Goal: Transaction & Acquisition: Purchase product/service

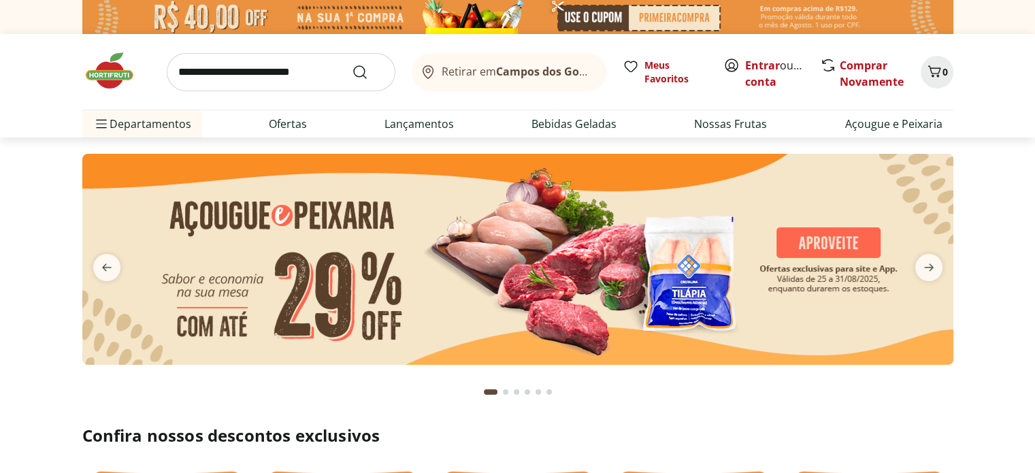
click at [231, 71] on input "search" at bounding box center [281, 72] width 229 height 38
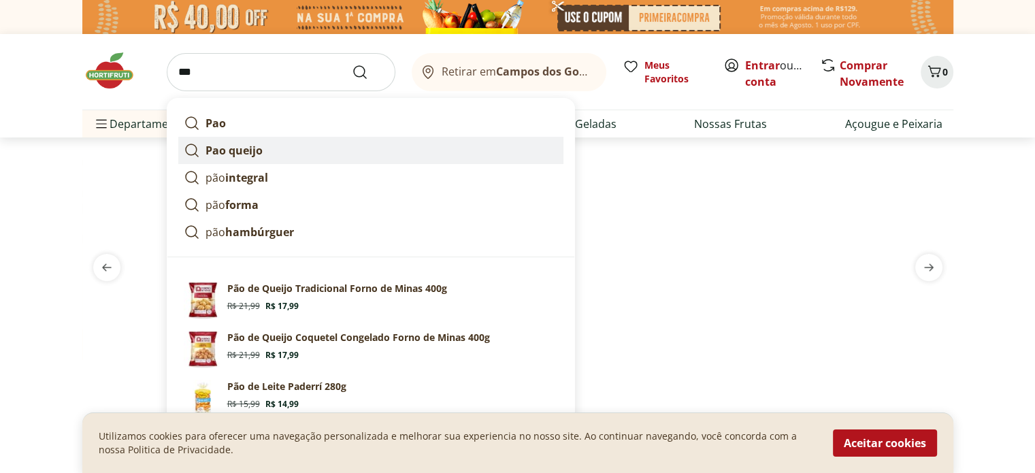
click at [239, 149] on strong "Pao queijo" at bounding box center [233, 150] width 57 height 15
type input "**********"
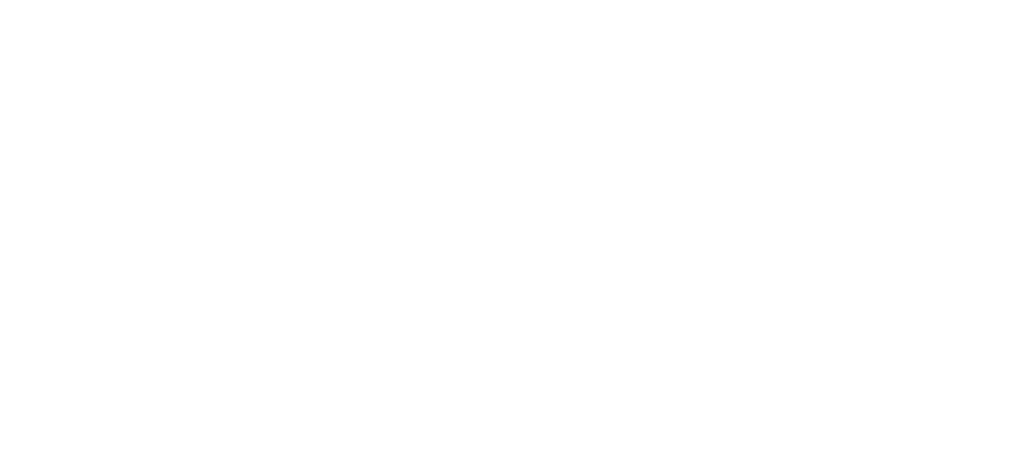
select select "**********"
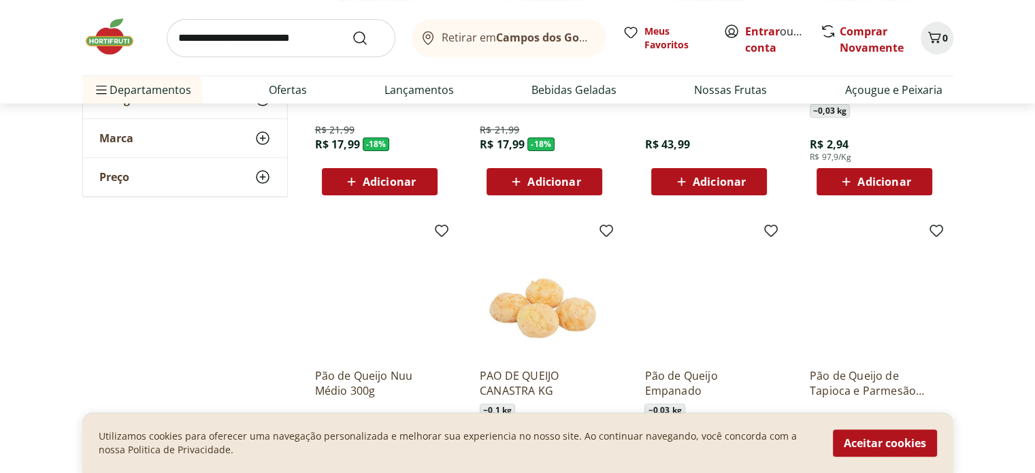
scroll to position [365, 0]
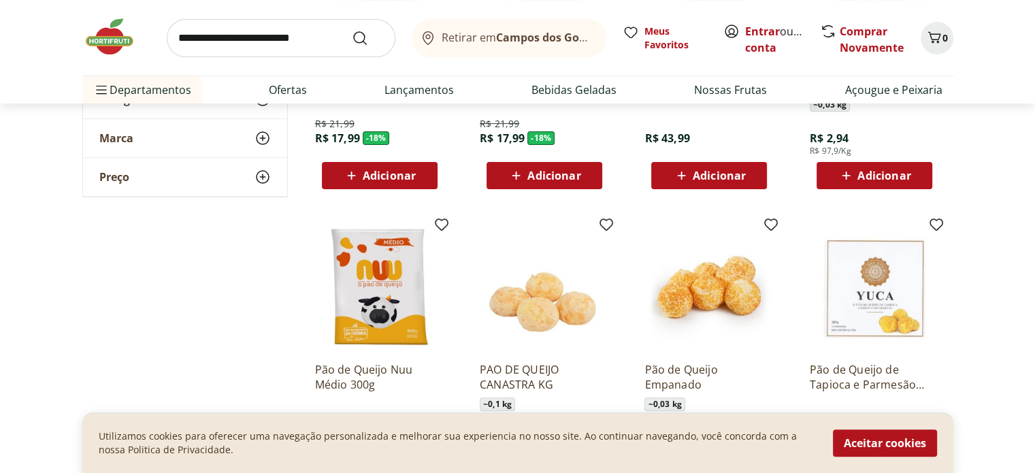
click at [1033, 144] on section "**********" at bounding box center [517, 350] width 1035 height 1037
drag, startPoint x: 1033, startPoint y: 144, endPoint x: 1030, endPoint y: 122, distance: 22.7
click at [1030, 122] on section "**********" at bounding box center [517, 350] width 1035 height 1037
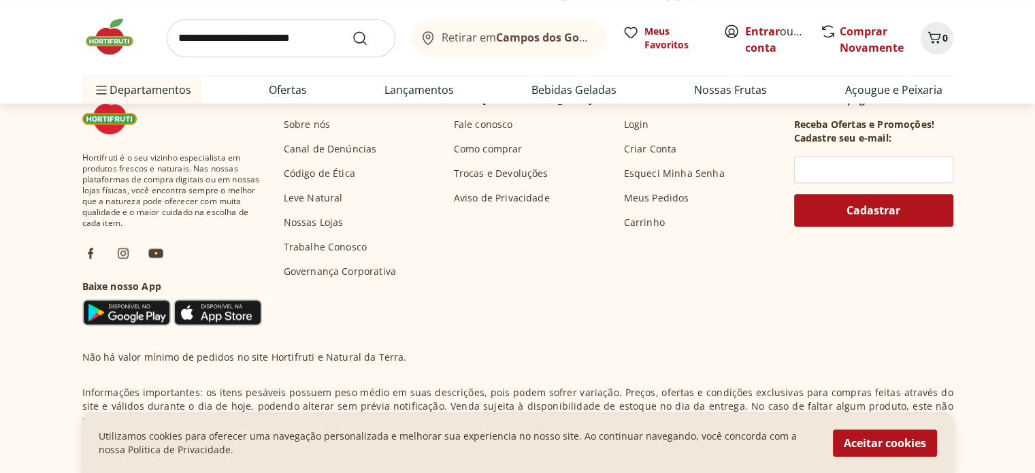
scroll to position [0, 0]
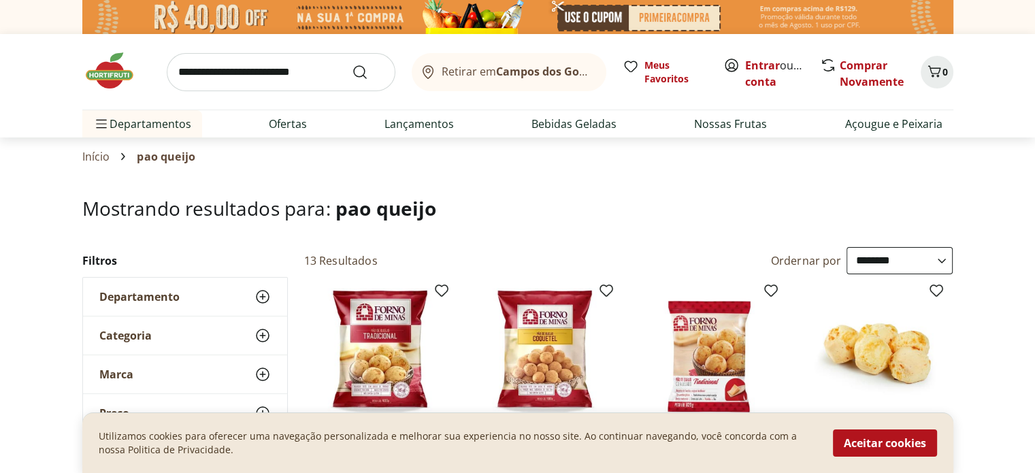
click at [207, 69] on input "search" at bounding box center [281, 72] width 229 height 38
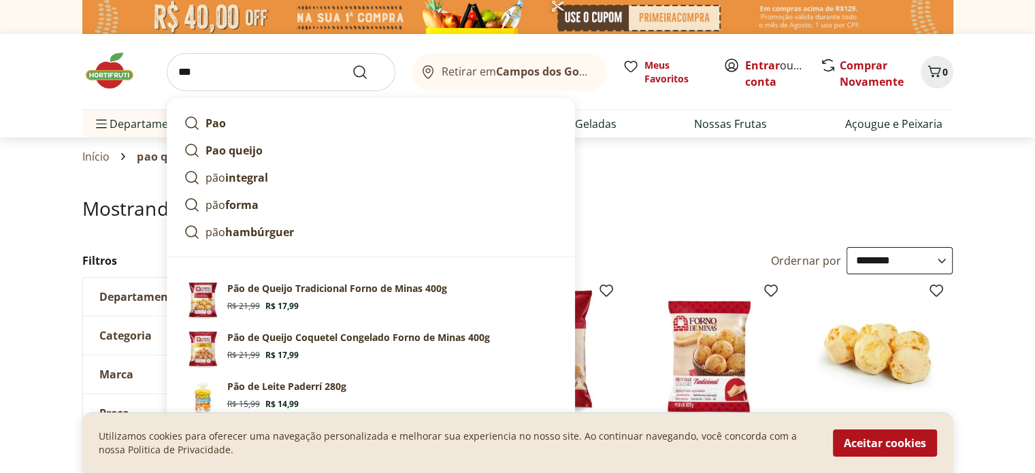
type input "***"
click at [352, 64] on button "Submit Search" at bounding box center [368, 72] width 33 height 16
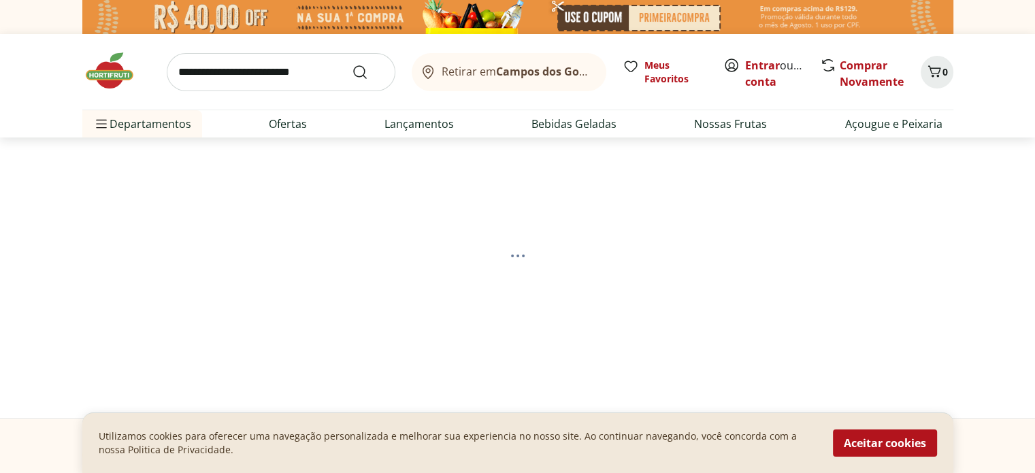
select select "**********"
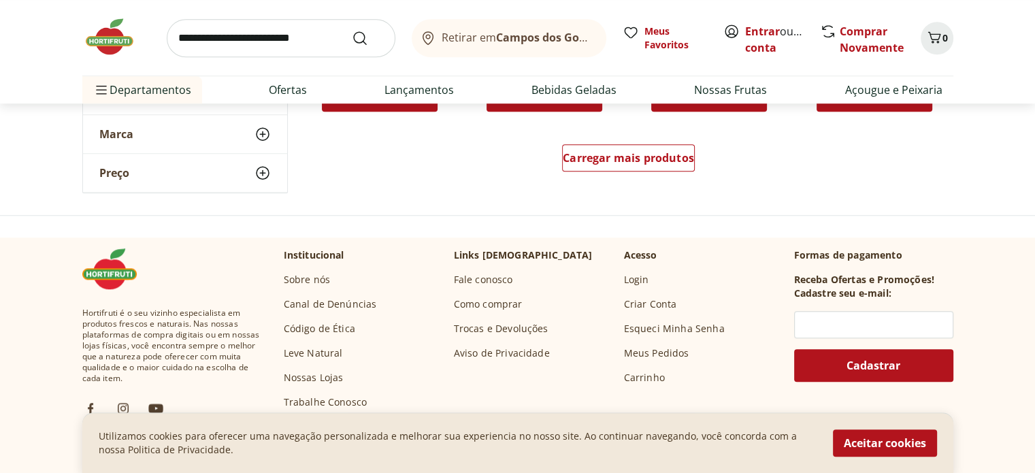
scroll to position [1053, 0]
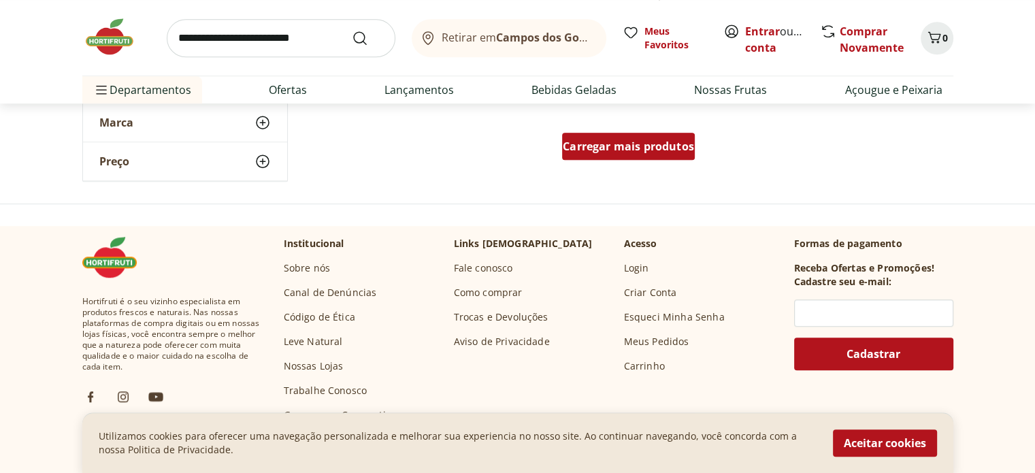
click at [647, 143] on span "Carregar mais produtos" at bounding box center [628, 146] width 131 height 11
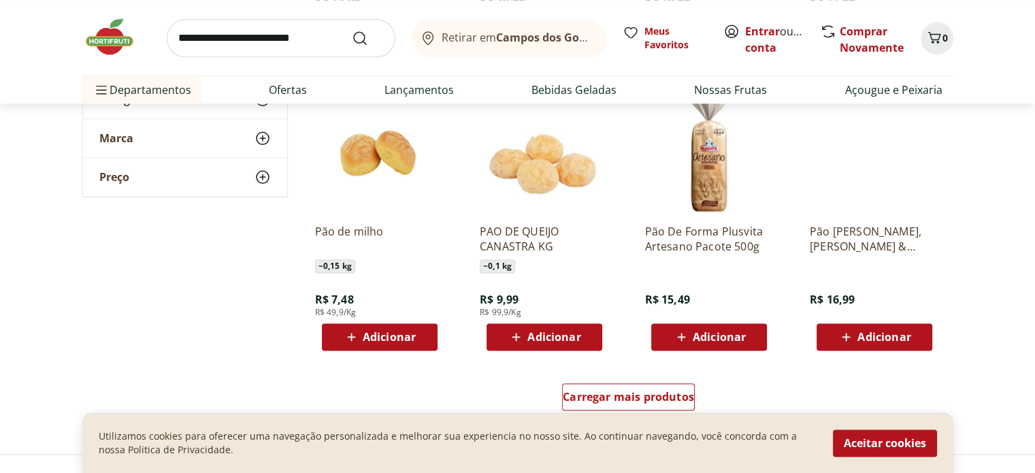
scroll to position [1702, 0]
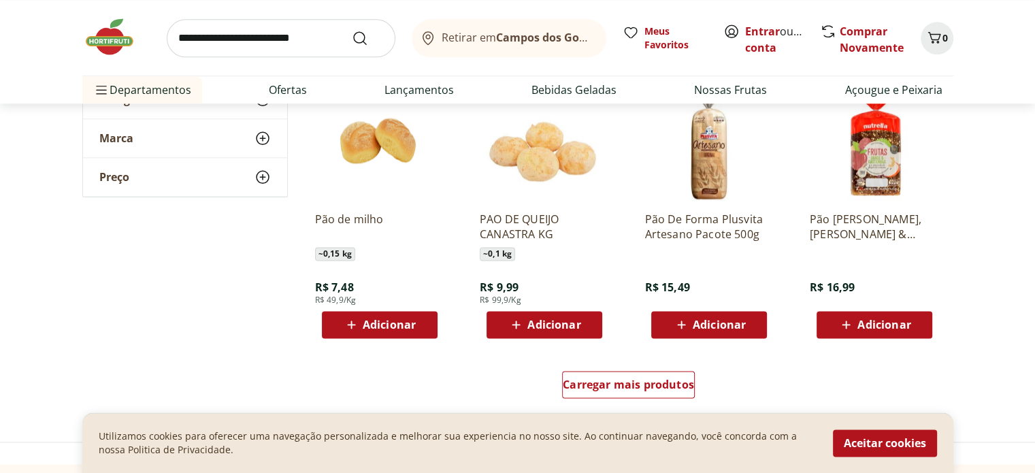
click at [903, 319] on span "Adicionar" at bounding box center [883, 324] width 53 height 11
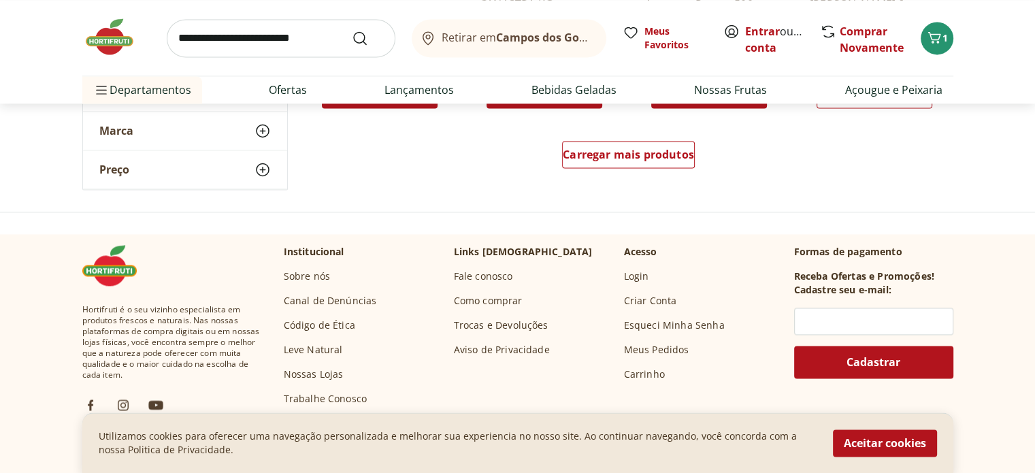
scroll to position [1976, 0]
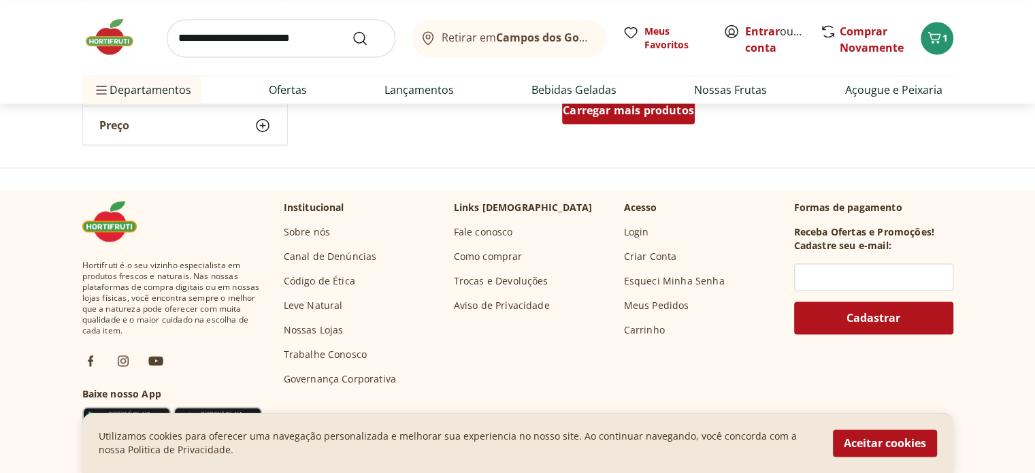
click at [634, 121] on div "Carregar mais produtos" at bounding box center [628, 110] width 133 height 27
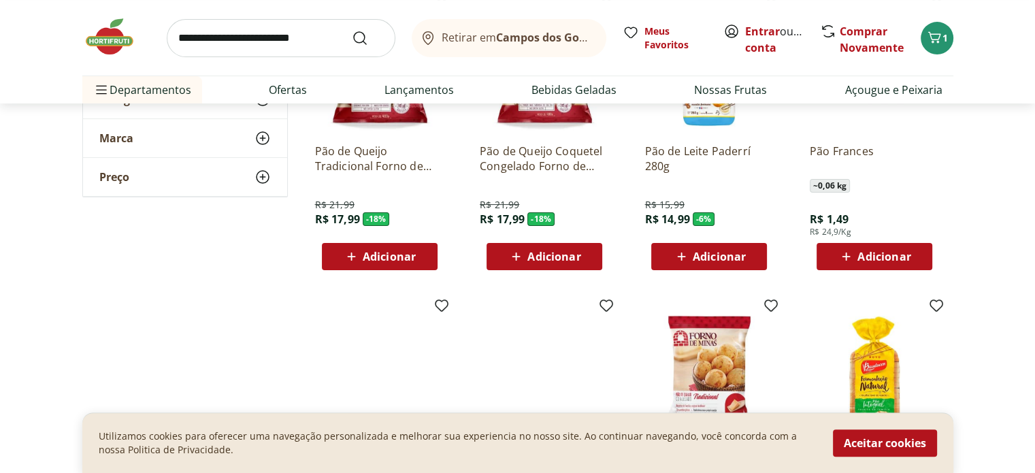
scroll to position [294, 0]
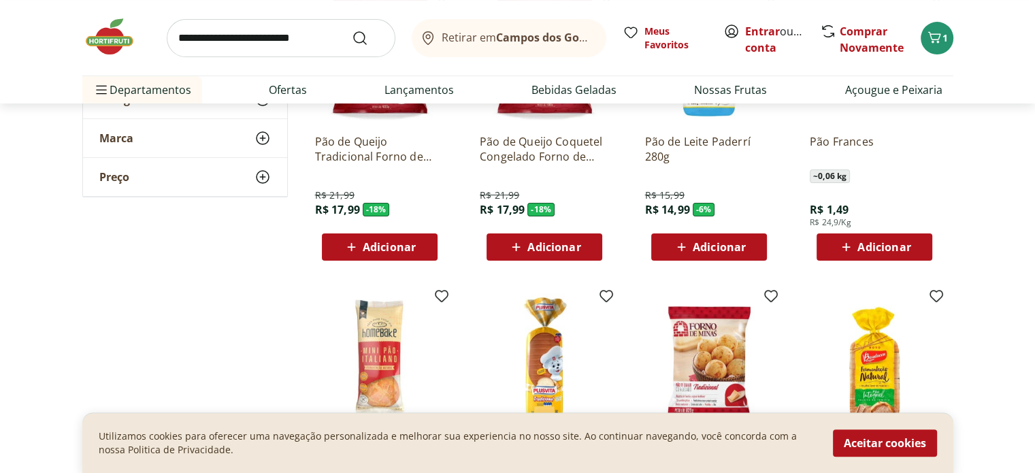
click at [376, 241] on span "Adicionar" at bounding box center [389, 246] width 53 height 11
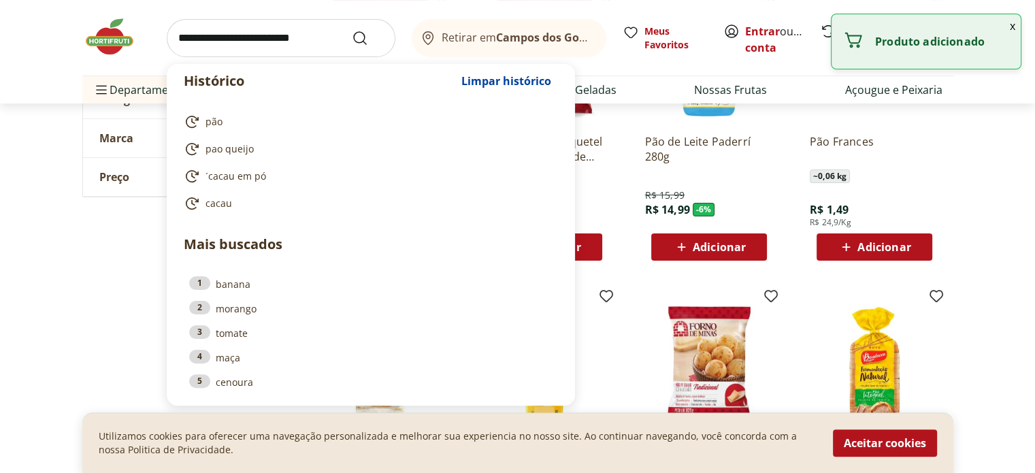
click at [280, 35] on input "search" at bounding box center [281, 38] width 229 height 38
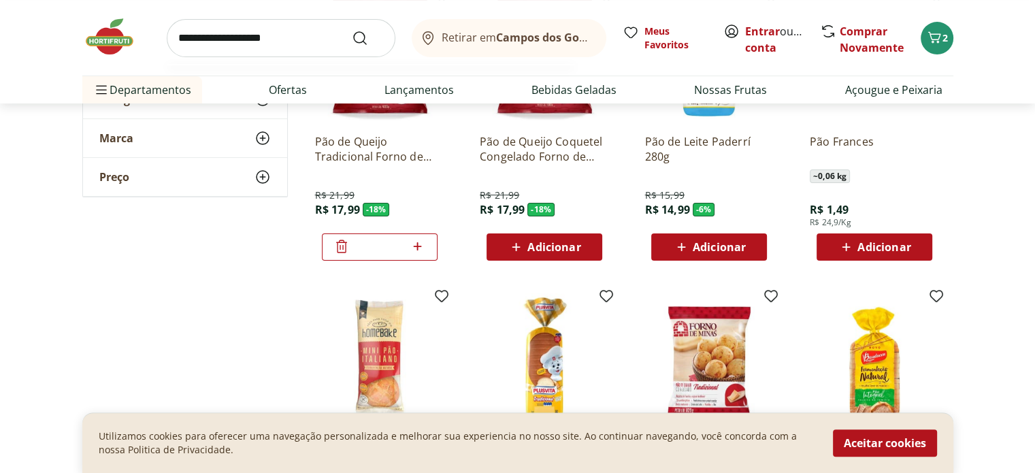
type input "**********"
click at [352, 30] on button "Submit Search" at bounding box center [368, 38] width 33 height 16
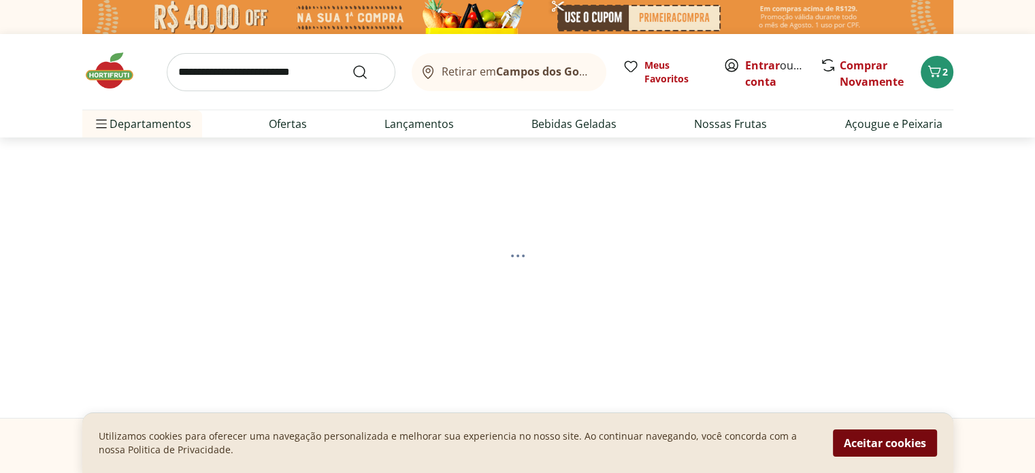
select select "**********"
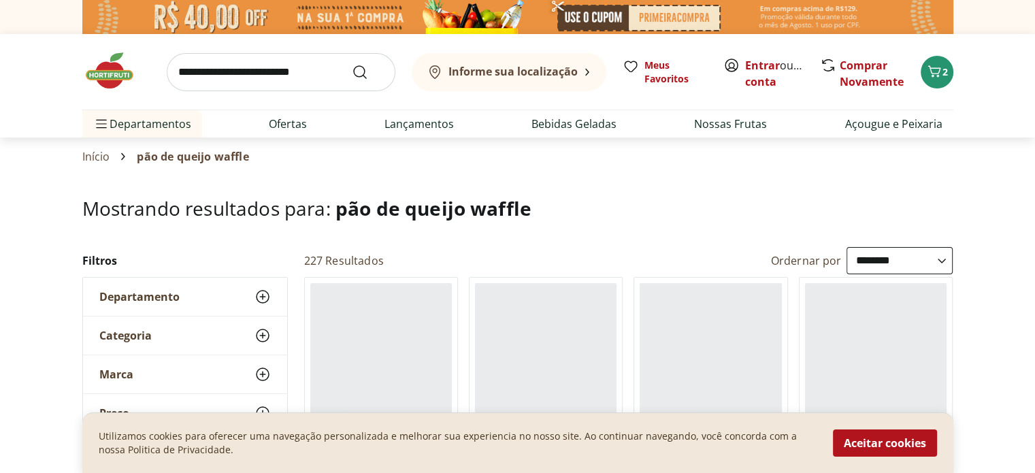
click at [928, 438] on button "Aceitar cookies" at bounding box center [885, 442] width 104 height 27
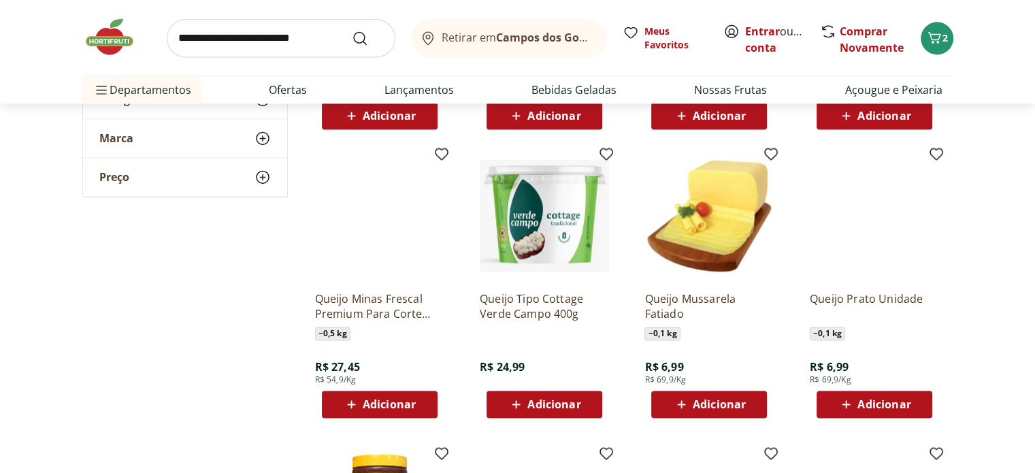
scroll to position [1924, 0]
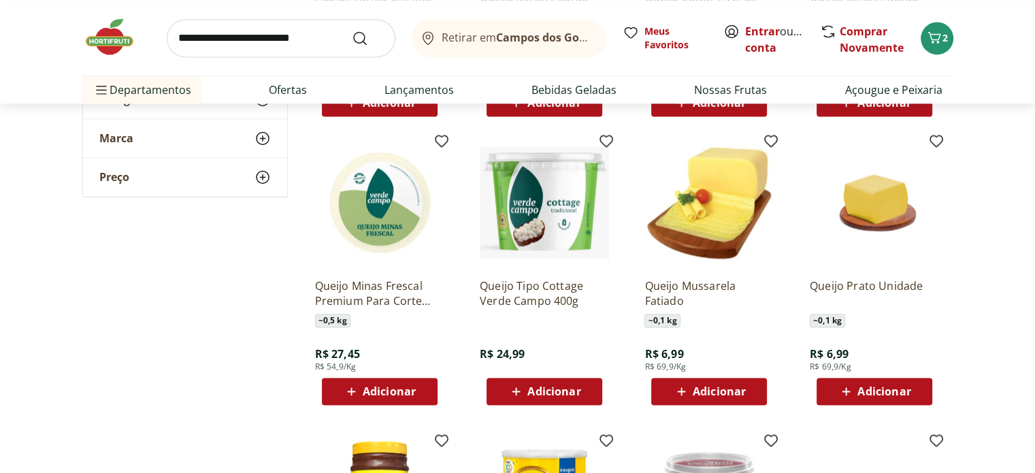
click at [711, 391] on span "Adicionar" at bounding box center [719, 391] width 53 height 11
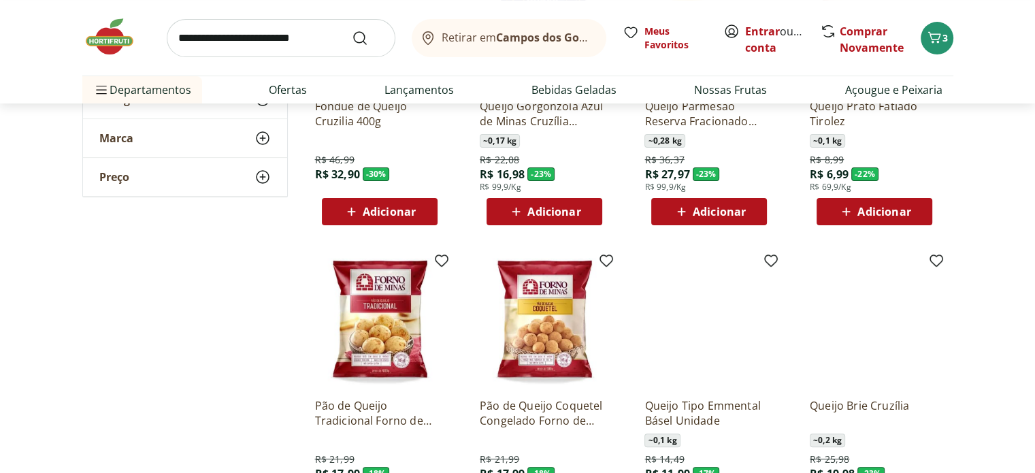
scroll to position [0, 0]
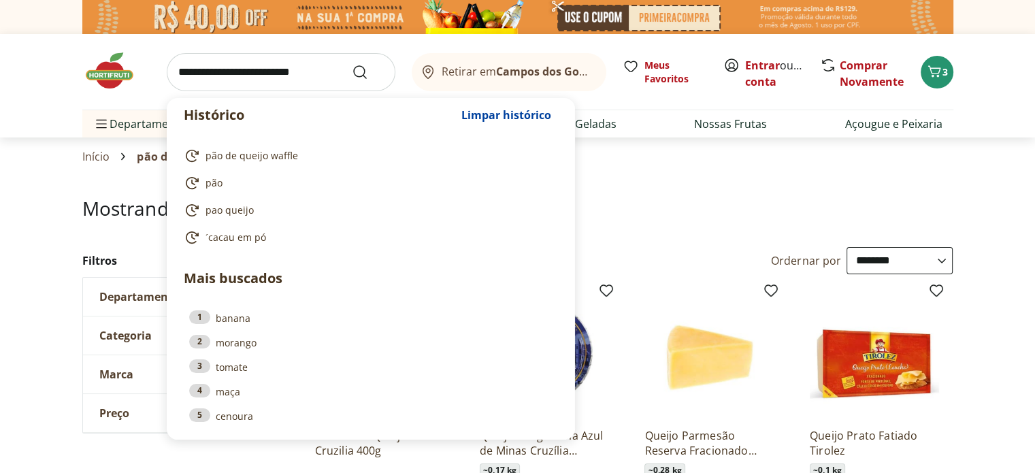
click at [294, 71] on input "search" at bounding box center [281, 72] width 229 height 38
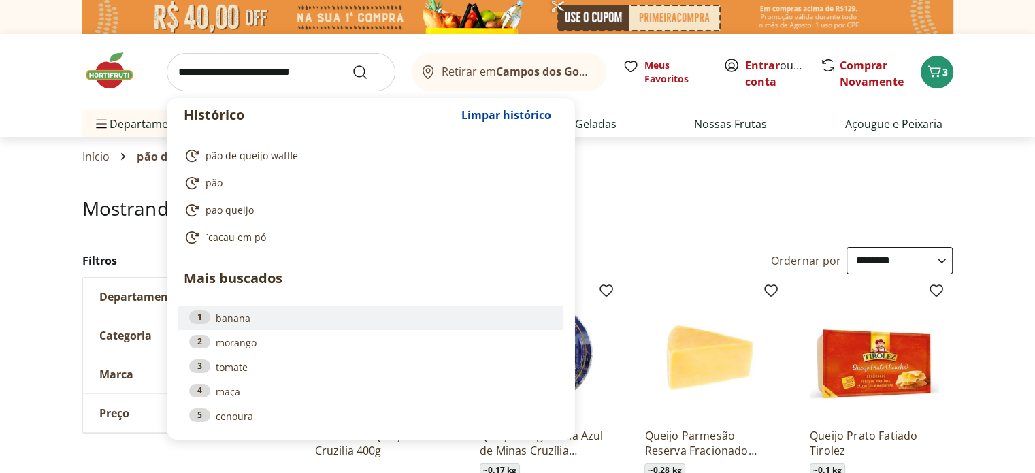
click at [223, 315] on link "1 banana" at bounding box center [370, 317] width 363 height 15
type input "******"
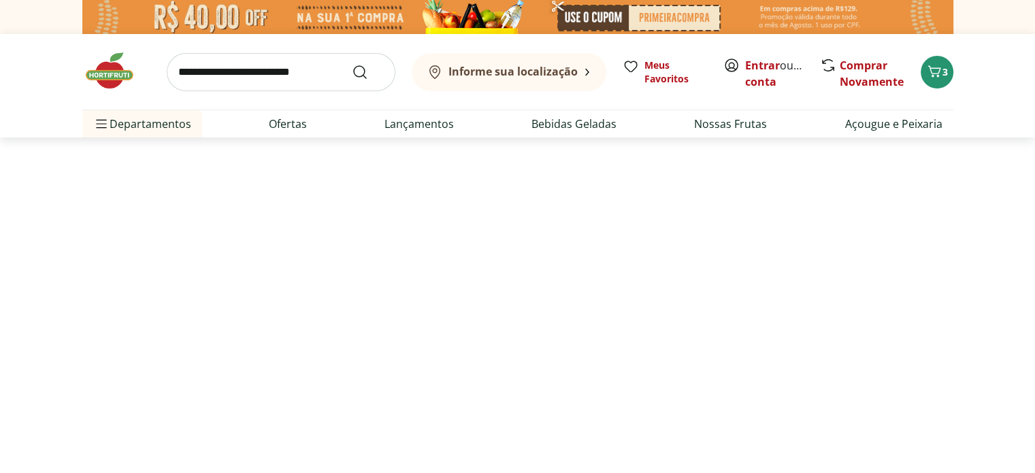
select select "**********"
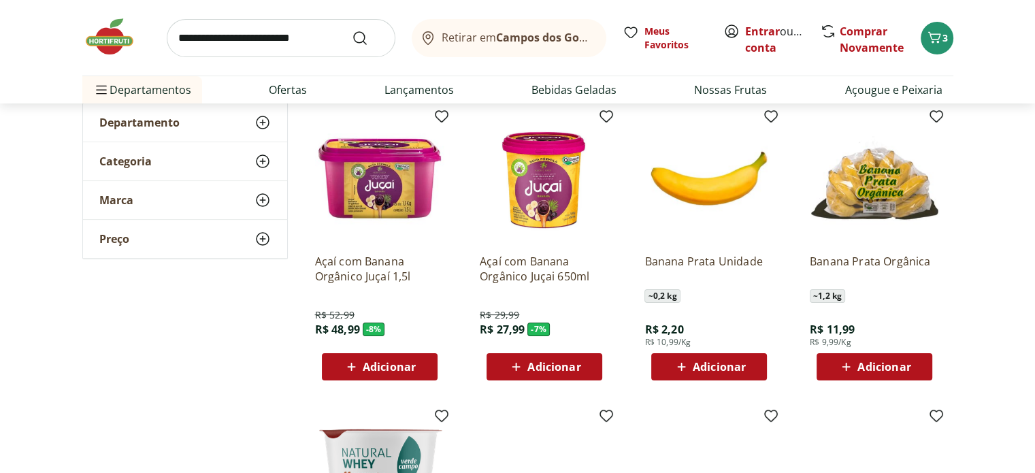
scroll to position [178, 0]
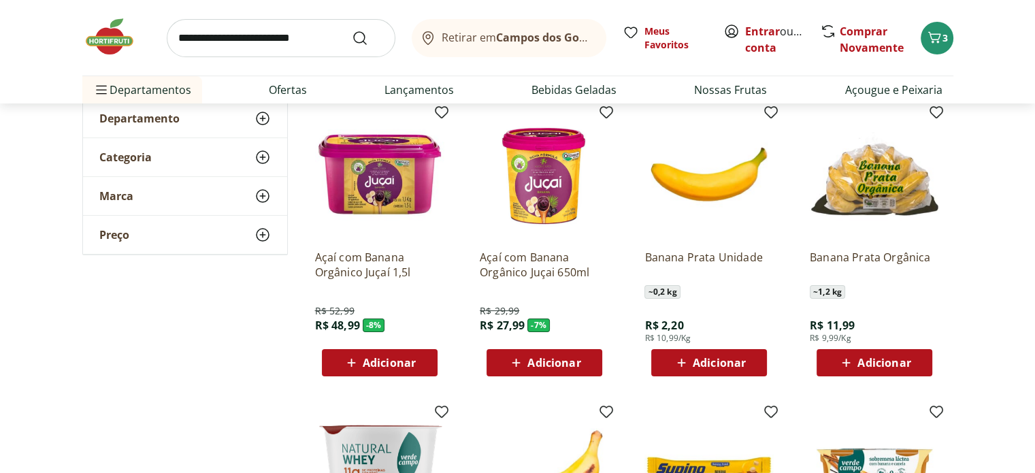
click at [881, 364] on span "Adicionar" at bounding box center [883, 362] width 53 height 11
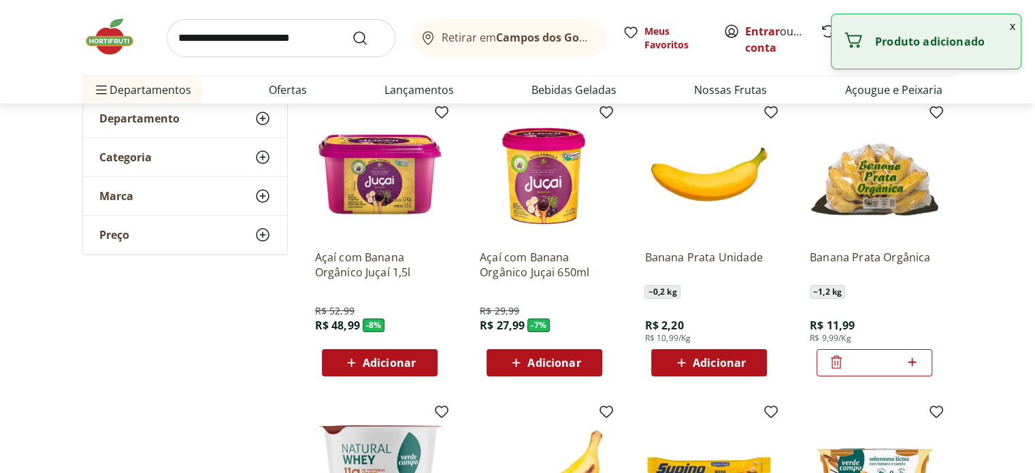
click at [881, 364] on input "*" at bounding box center [874, 362] width 60 height 15
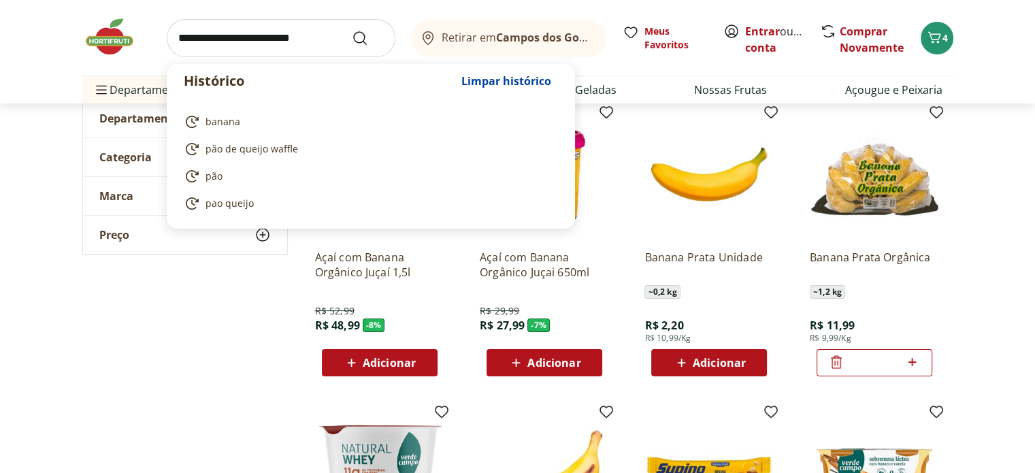
click at [296, 43] on input "search" at bounding box center [281, 38] width 229 height 38
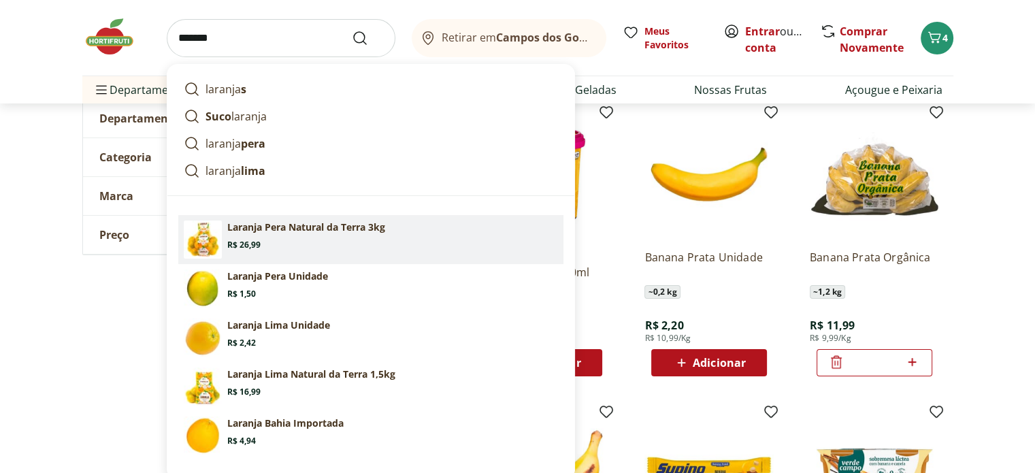
click at [252, 228] on p "Laranja Pera Natural da Terra 3kg" at bounding box center [306, 227] width 158 height 14
type input "**********"
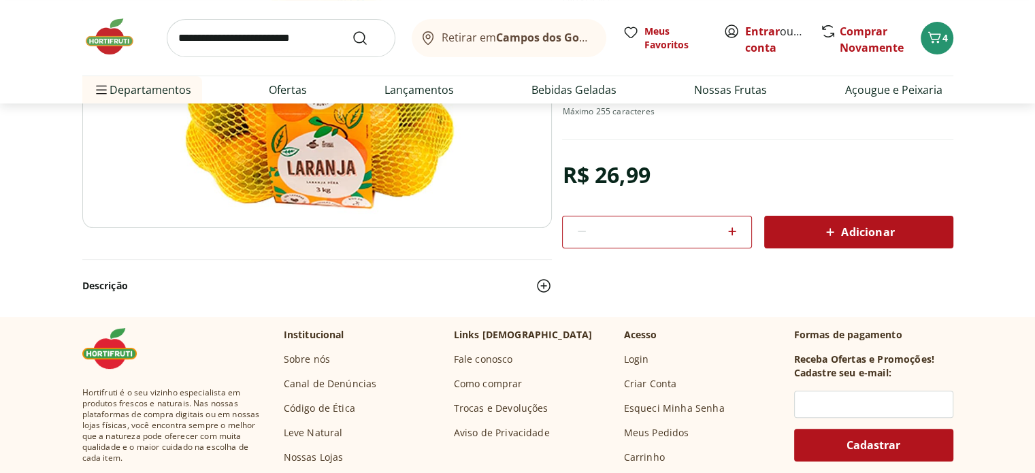
scroll to position [288, 0]
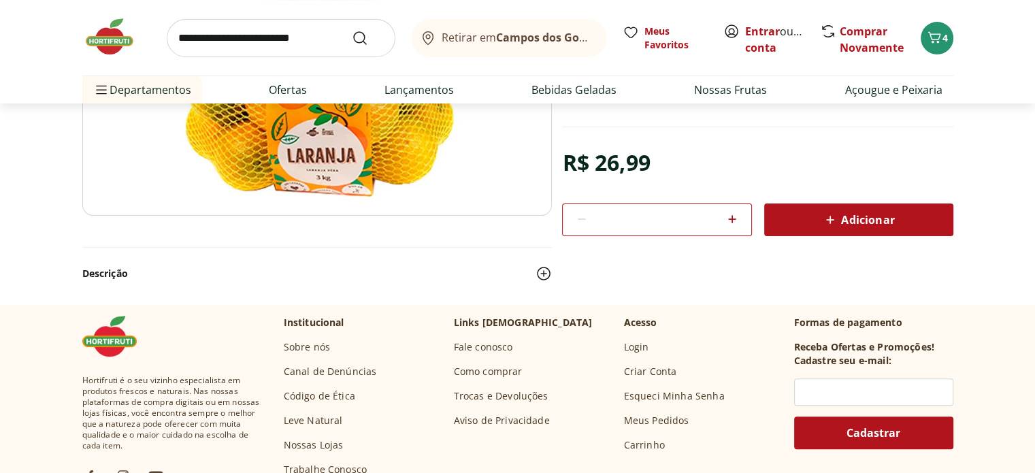
click at [867, 218] on span "Adicionar" at bounding box center [858, 220] width 72 height 16
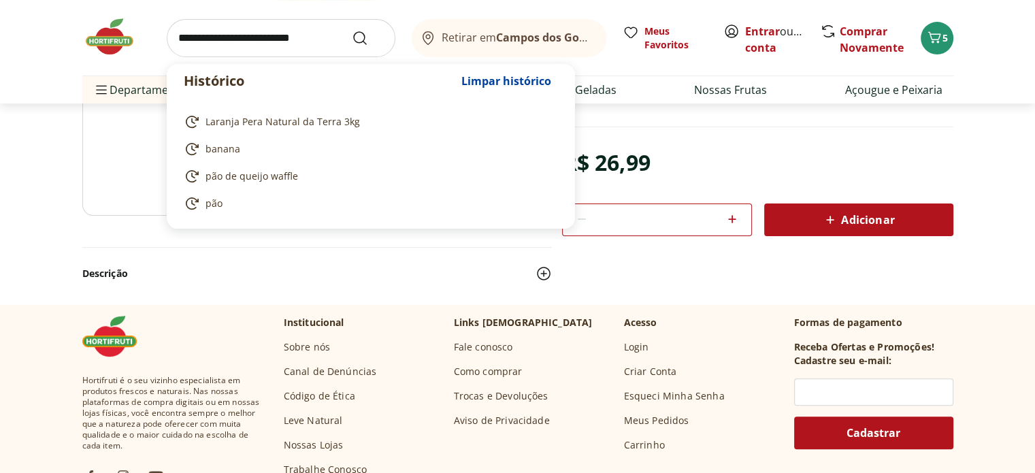
click at [318, 35] on input "search" at bounding box center [281, 38] width 229 height 38
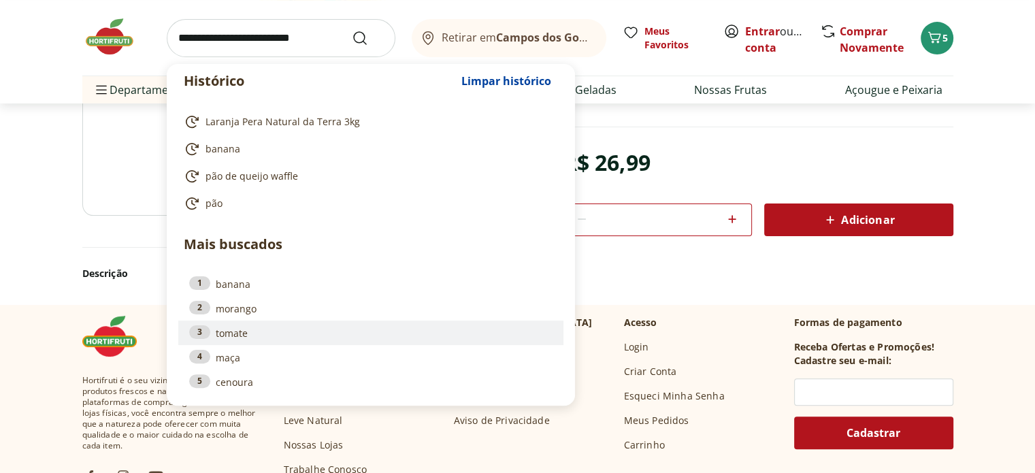
click at [236, 334] on link "3 tomate" at bounding box center [370, 332] width 363 height 15
type input "******"
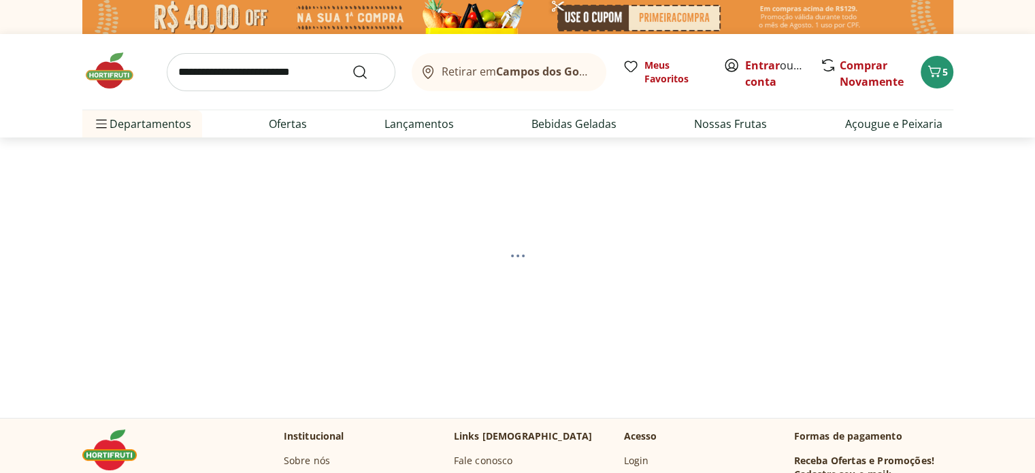
select select "**********"
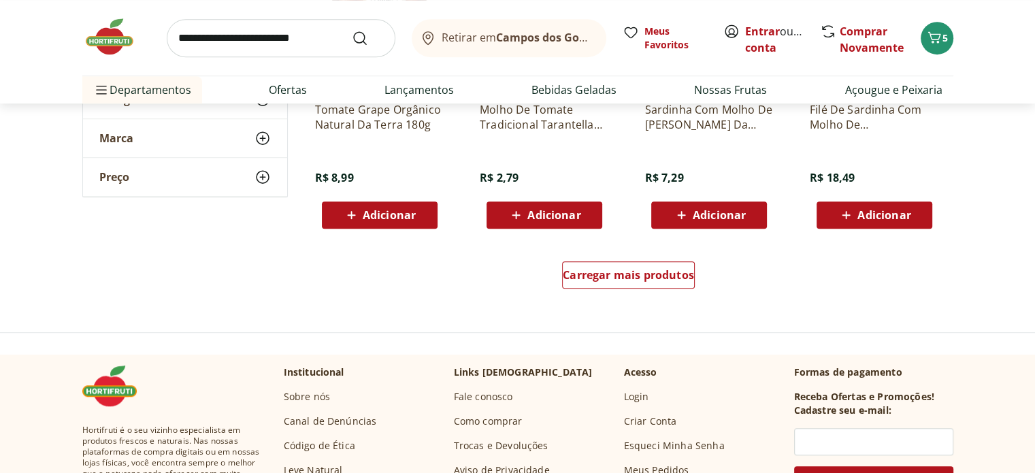
scroll to position [922, 0]
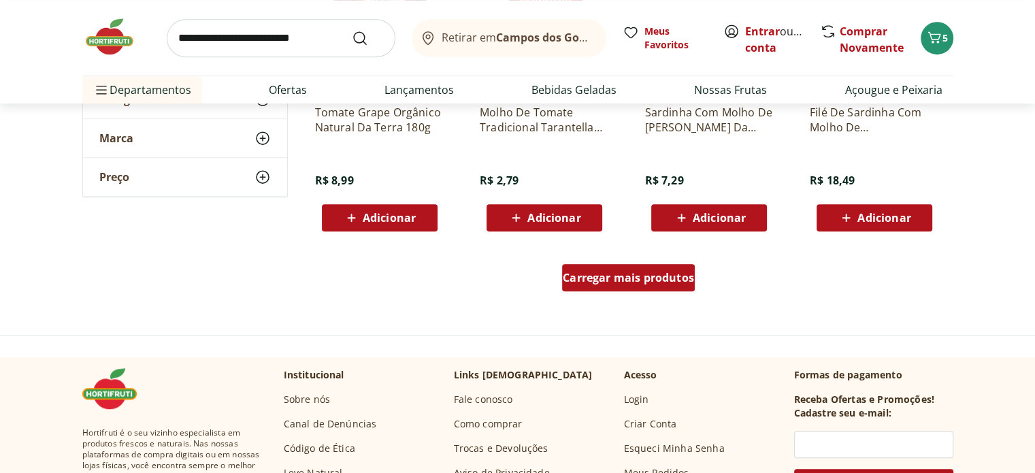
click at [612, 278] on span "Carregar mais produtos" at bounding box center [628, 277] width 131 height 11
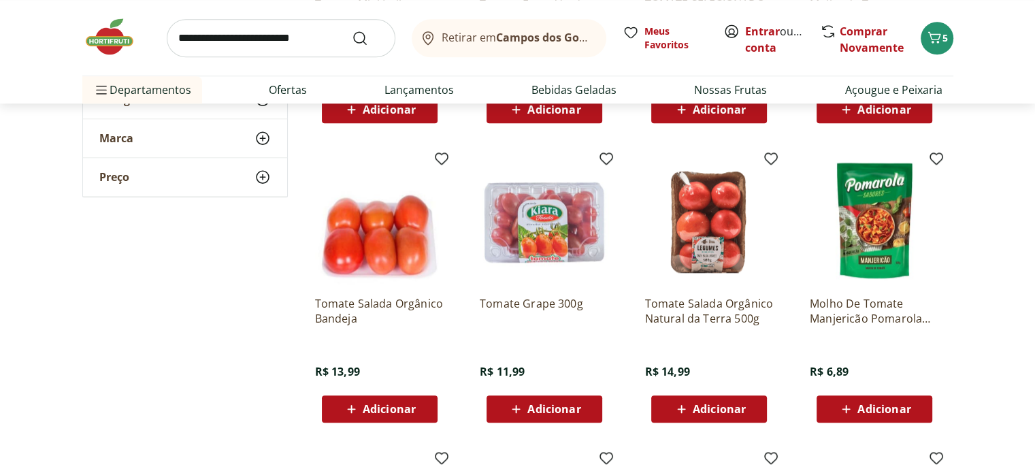
scroll to position [1322, 0]
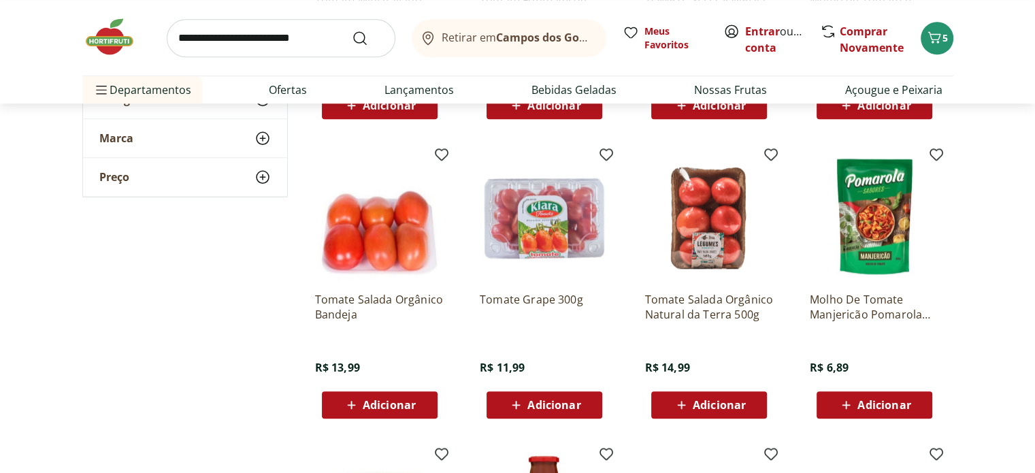
click at [715, 399] on span "Adicionar" at bounding box center [719, 404] width 53 height 11
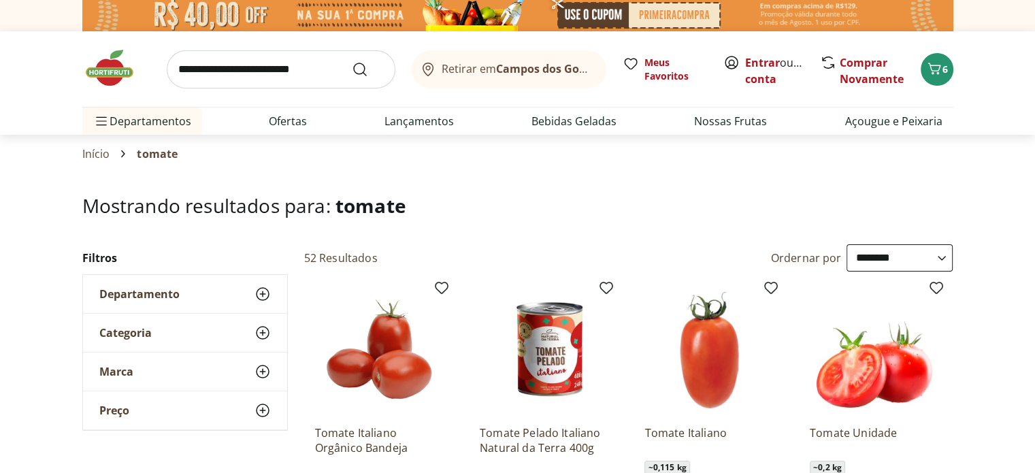
scroll to position [0, 0]
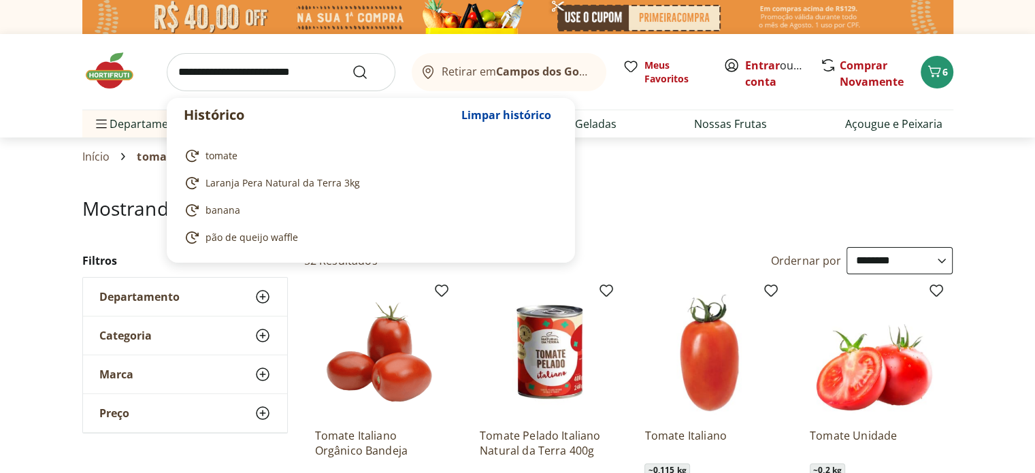
click at [209, 71] on input "search" at bounding box center [281, 72] width 229 height 38
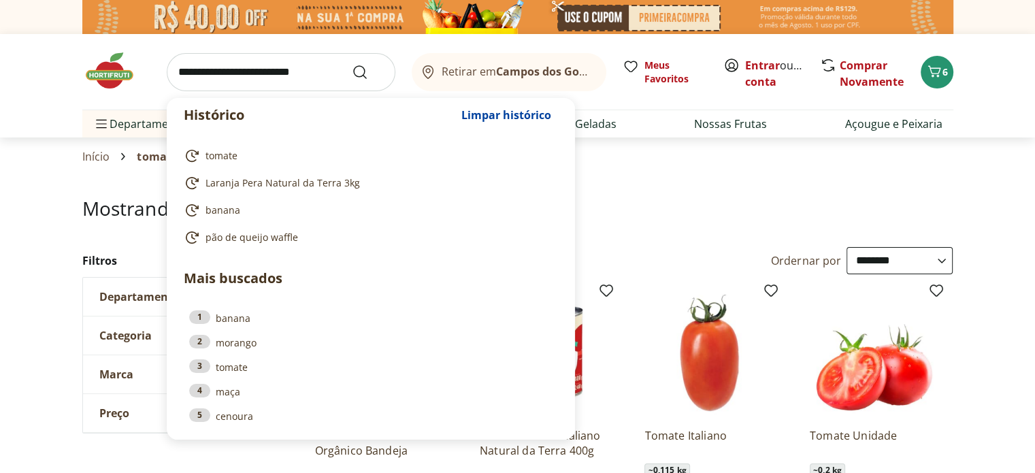
click at [246, 70] on input "search" at bounding box center [281, 72] width 229 height 38
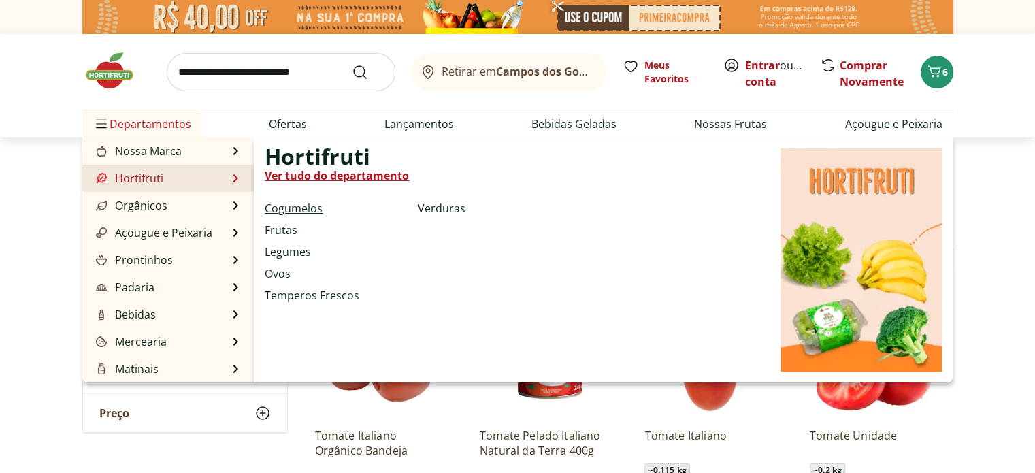
click at [303, 216] on link "Cogumelos" at bounding box center [294, 208] width 58 height 16
select select "**********"
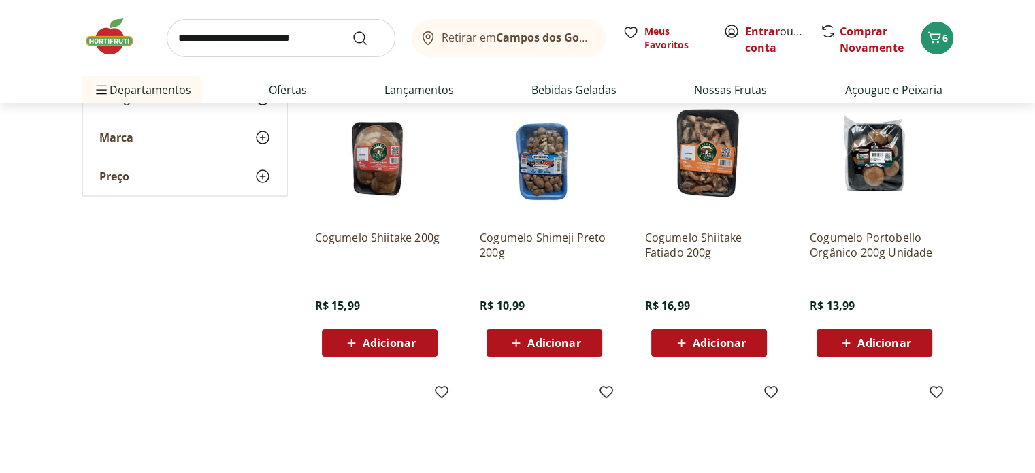
scroll to position [143, 0]
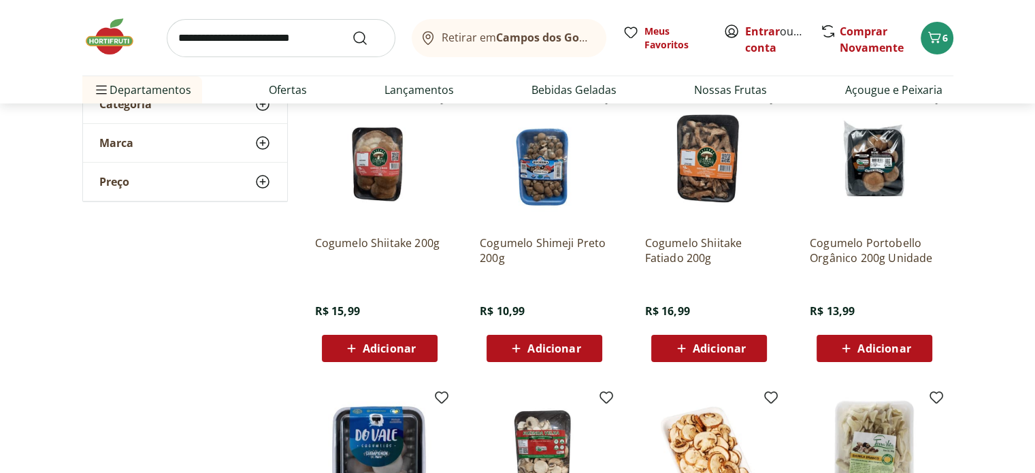
click at [379, 345] on span "Adicionar" at bounding box center [389, 348] width 53 height 11
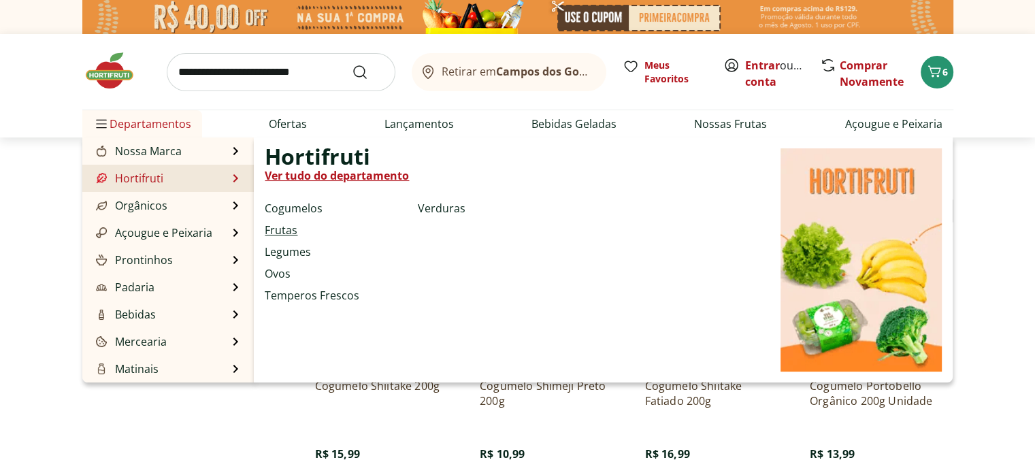
click at [279, 230] on link "Frutas" at bounding box center [281, 230] width 33 height 16
select select "**********"
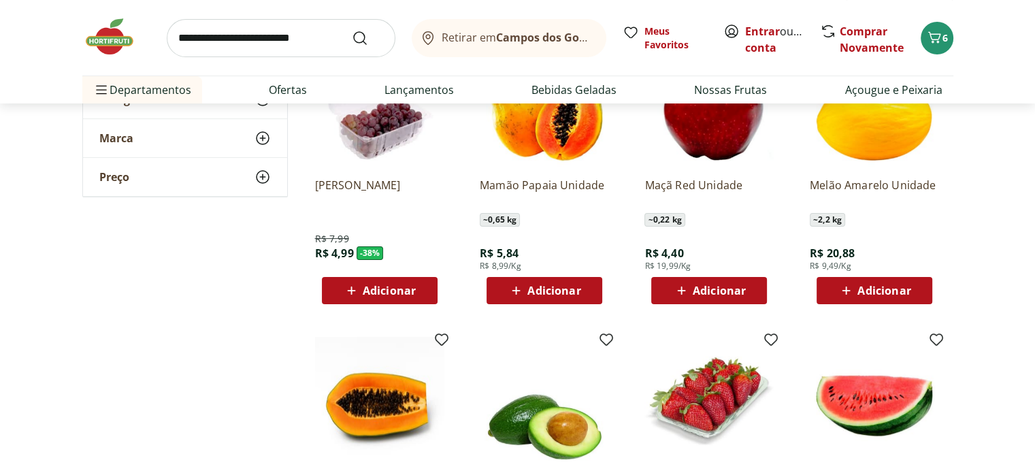
scroll to position [206, 0]
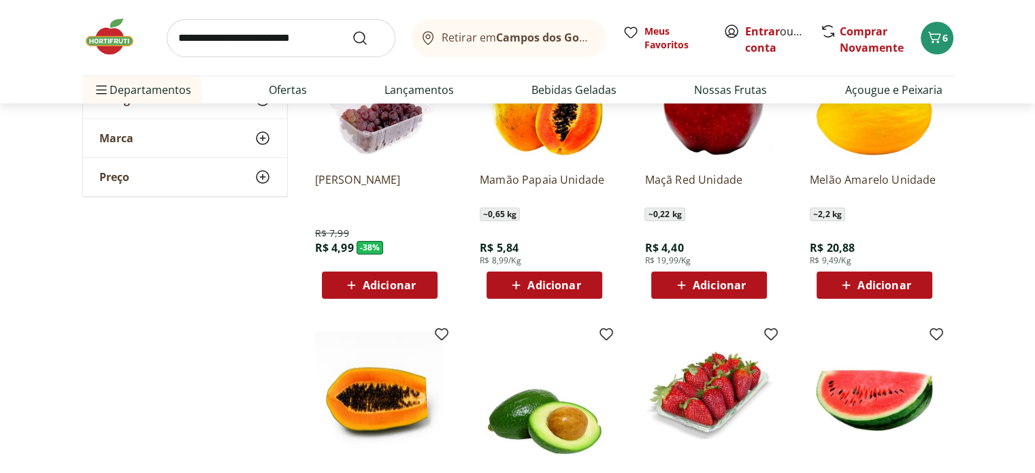
click at [558, 283] on span "Adicionar" at bounding box center [553, 285] width 53 height 11
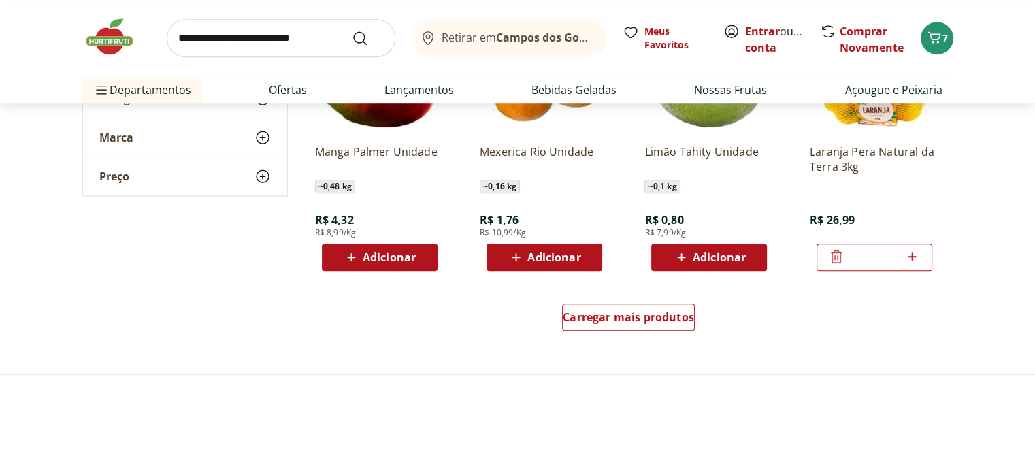
scroll to position [877, 0]
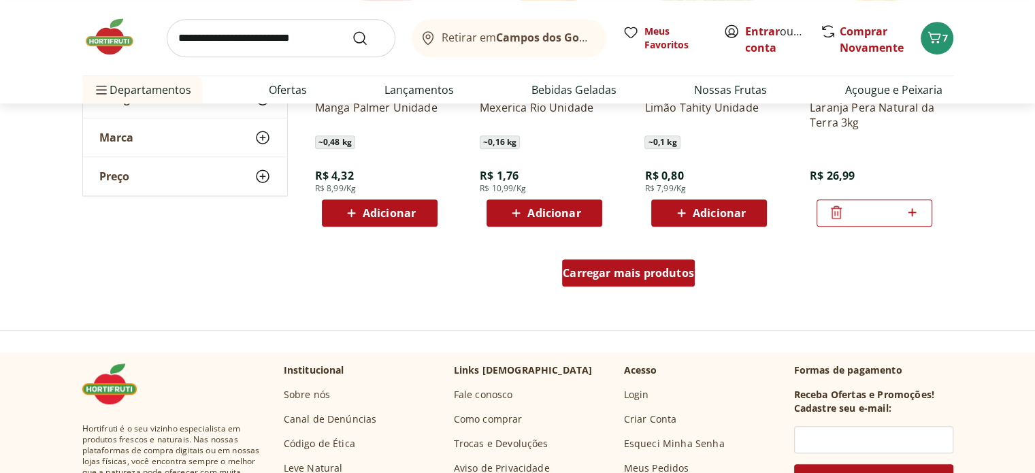
click at [650, 282] on div "Carregar mais produtos" at bounding box center [628, 272] width 133 height 27
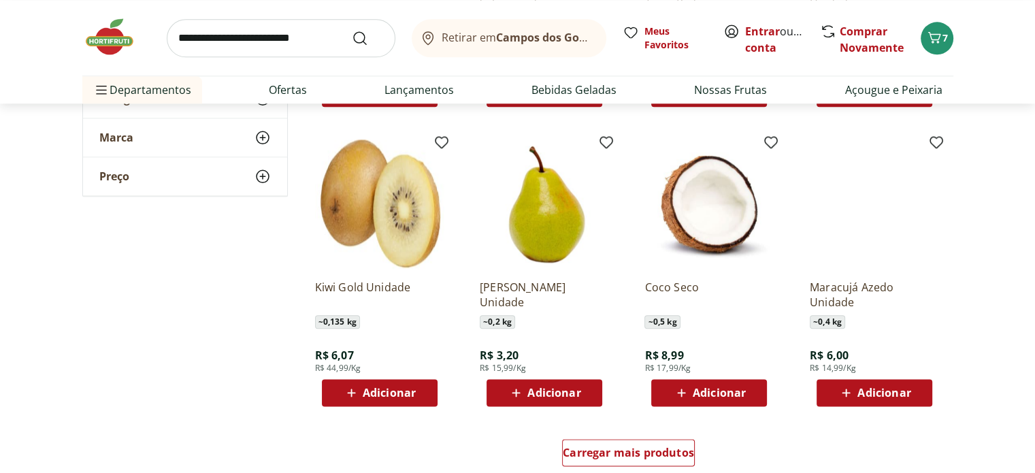
scroll to position [1612, 0]
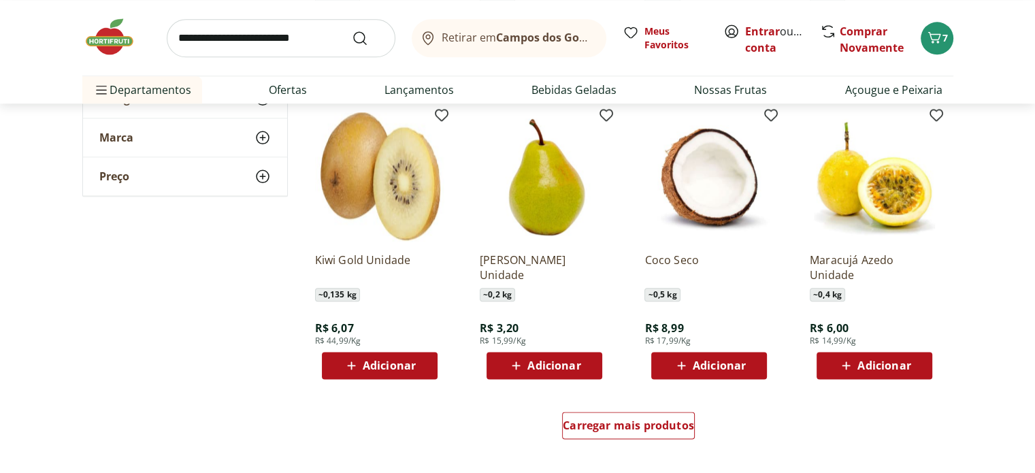
click at [882, 357] on span "Adicionar" at bounding box center [873, 365] width 73 height 16
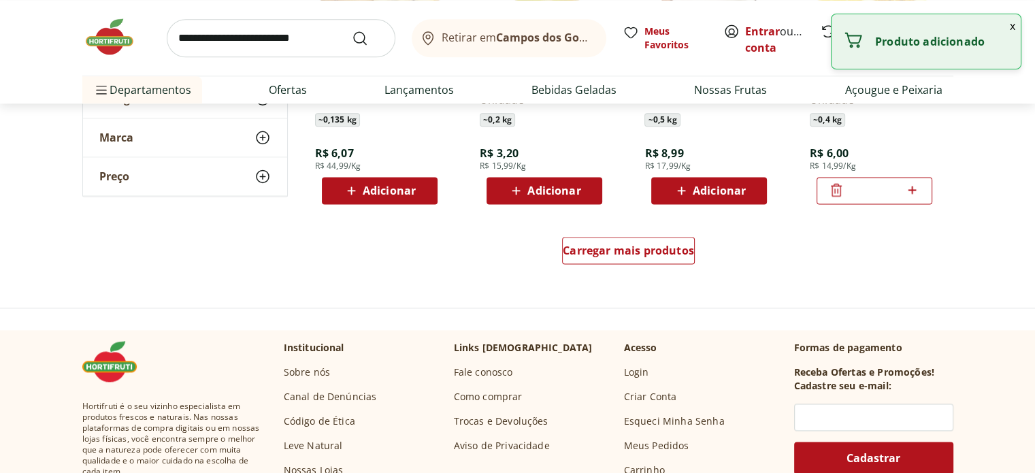
scroll to position [1802, 0]
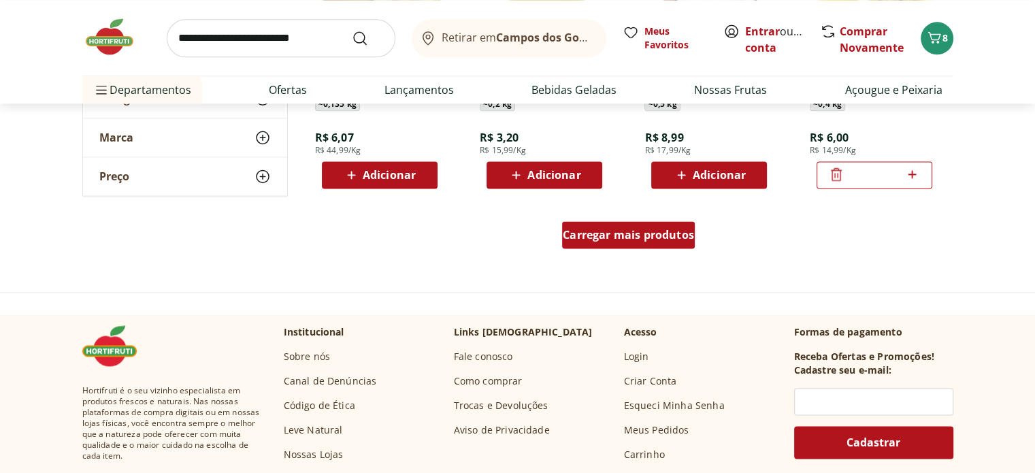
click at [667, 237] on span "Carregar mais produtos" at bounding box center [628, 234] width 131 height 11
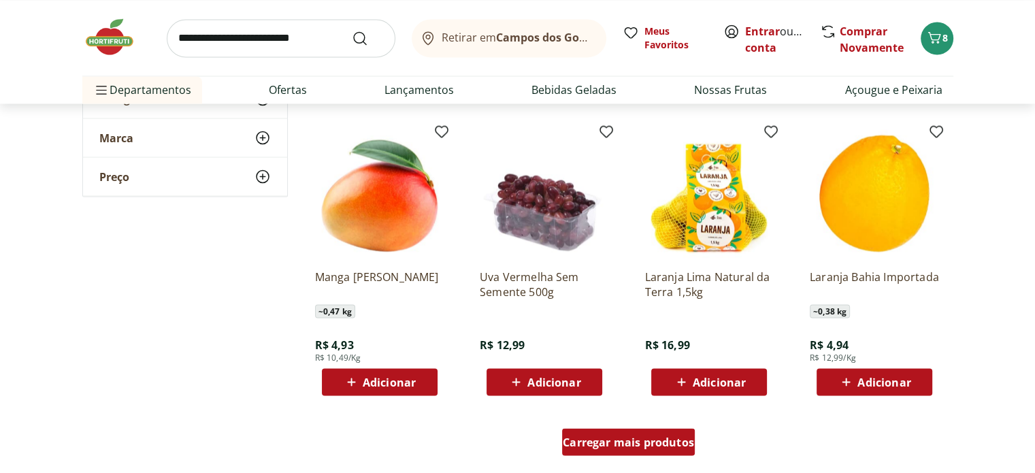
scroll to position [2510, 0]
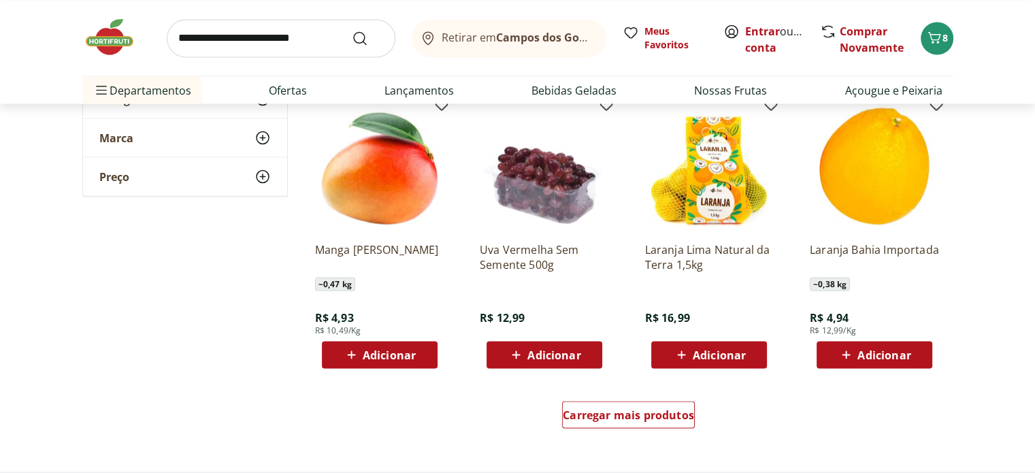
click at [391, 355] on span "Adicionar" at bounding box center [389, 354] width 53 height 11
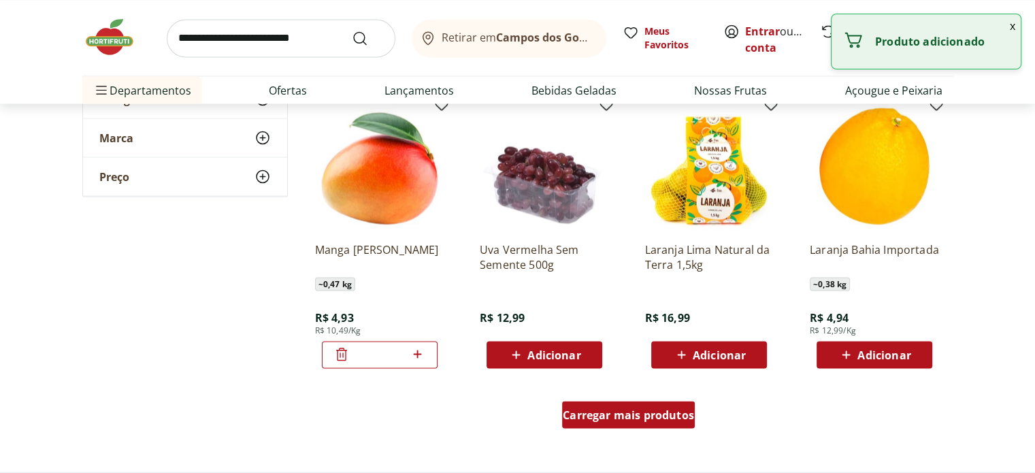
click at [637, 409] on span "Carregar mais produtos" at bounding box center [628, 414] width 131 height 11
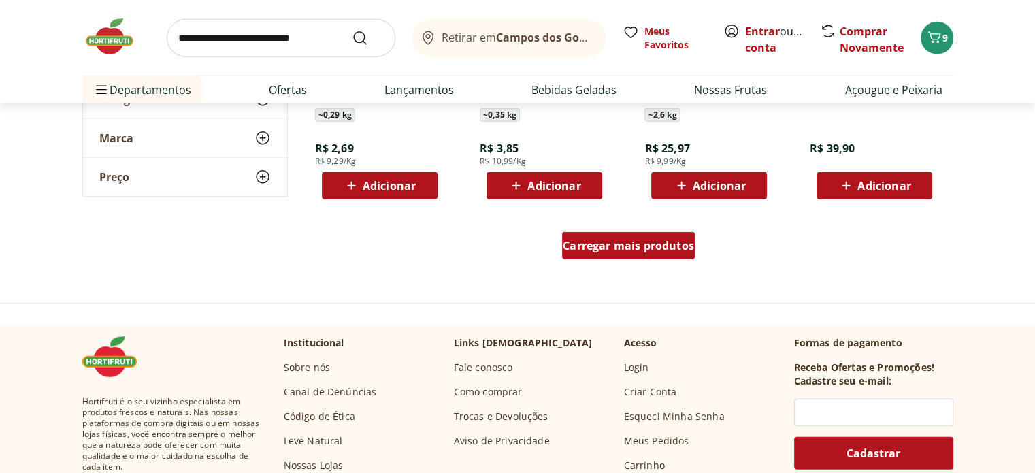
scroll to position [3571, 0]
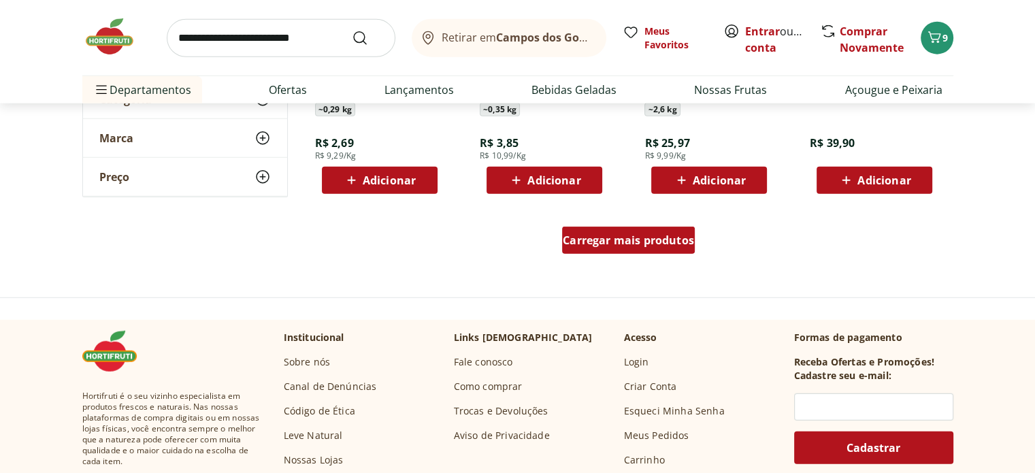
click at [615, 241] on span "Carregar mais produtos" at bounding box center [628, 240] width 131 height 11
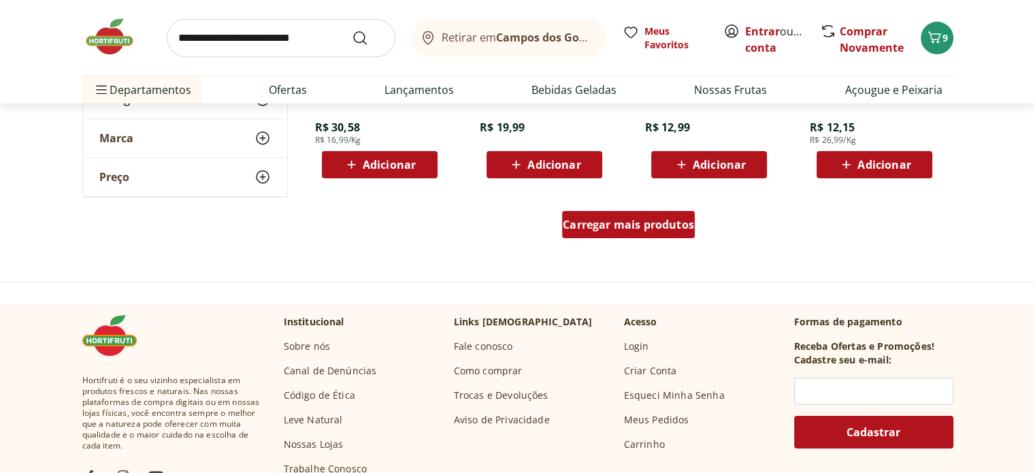
scroll to position [4496, 0]
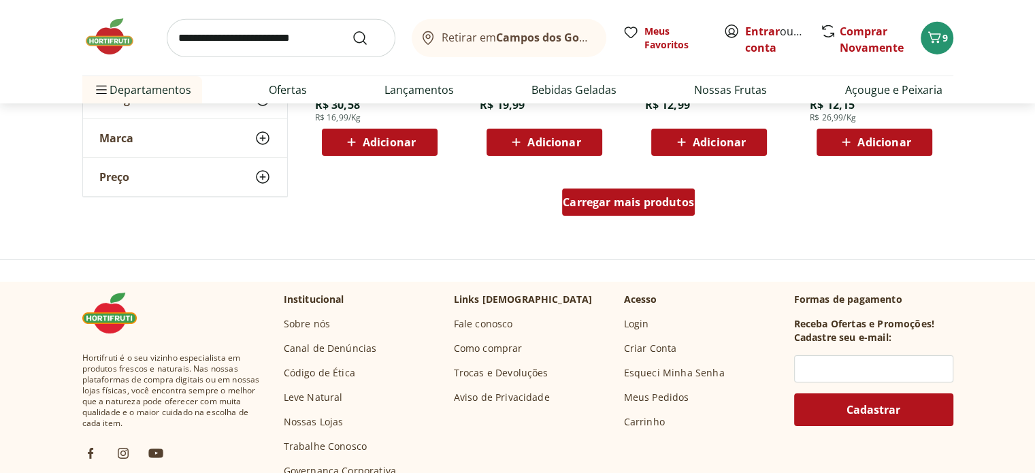
click at [615, 197] on span "Carregar mais produtos" at bounding box center [628, 202] width 131 height 11
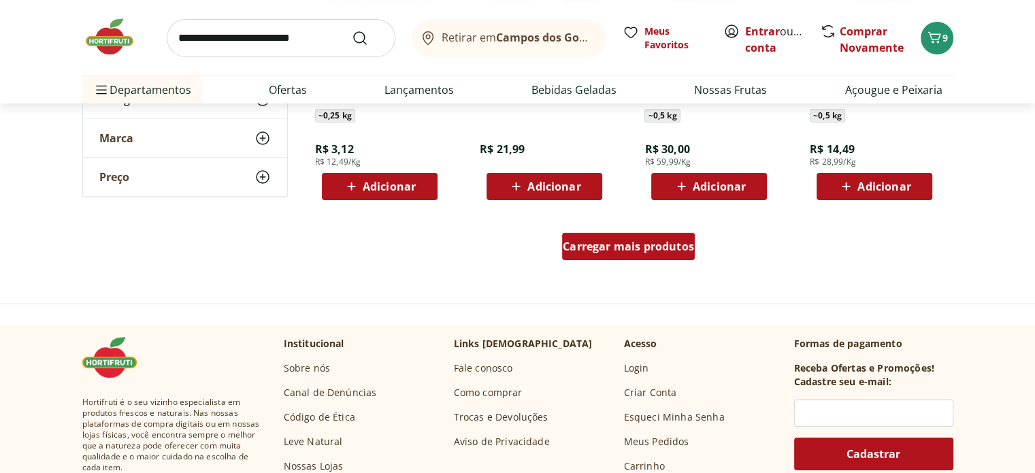
scroll to position [5339, 0]
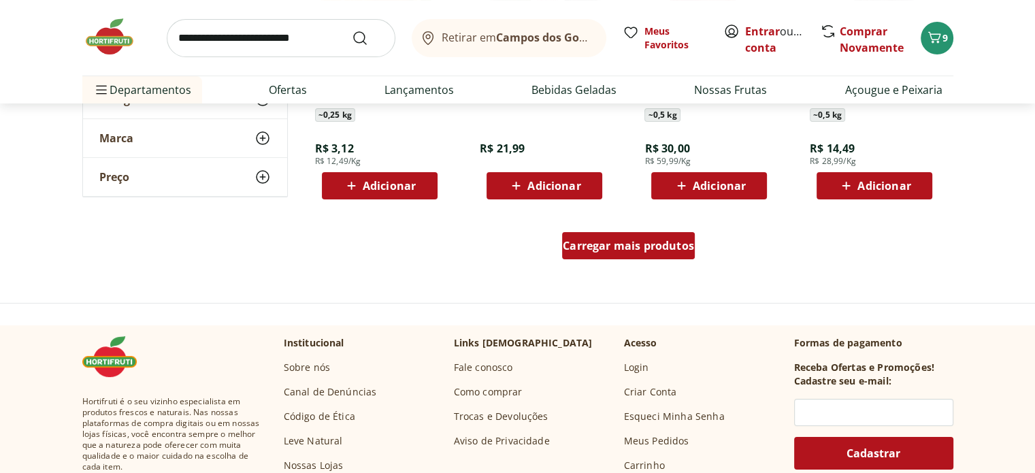
click at [609, 240] on span "Carregar mais produtos" at bounding box center [628, 245] width 131 height 11
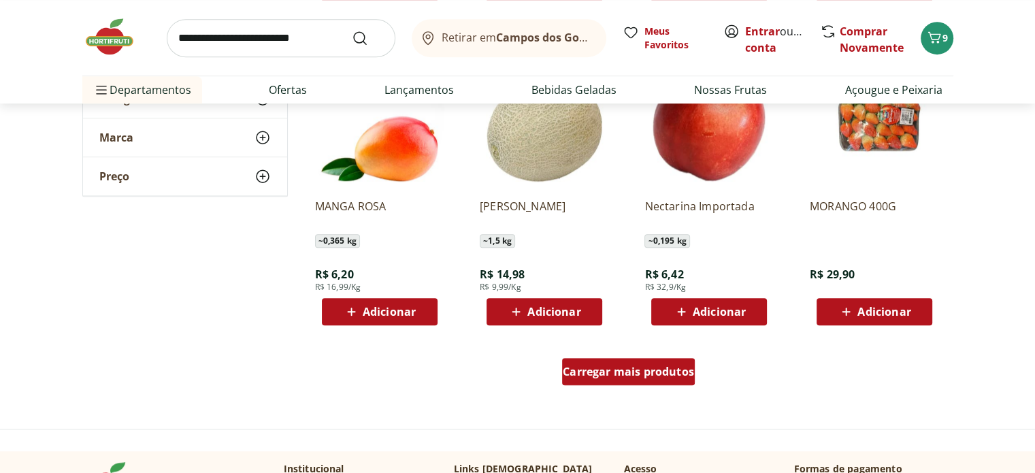
scroll to position [6101, 0]
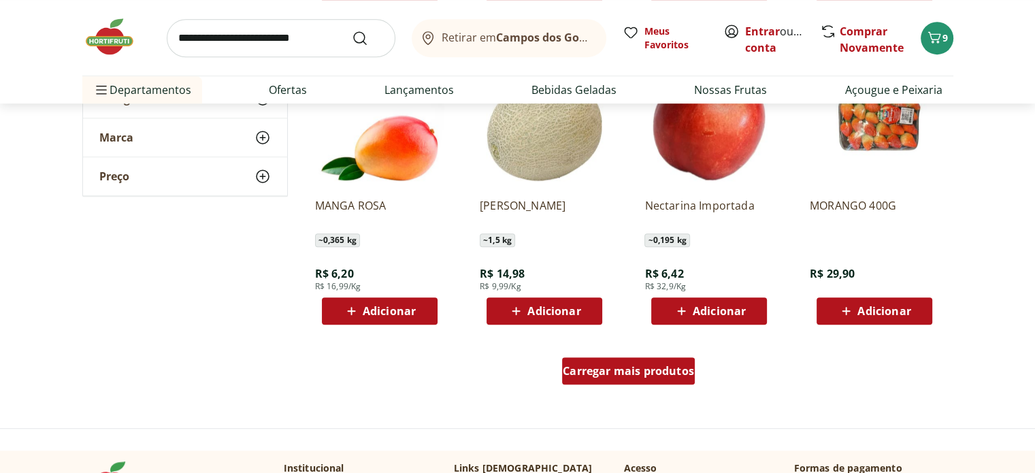
click at [618, 366] on span "Carregar mais produtos" at bounding box center [628, 370] width 131 height 11
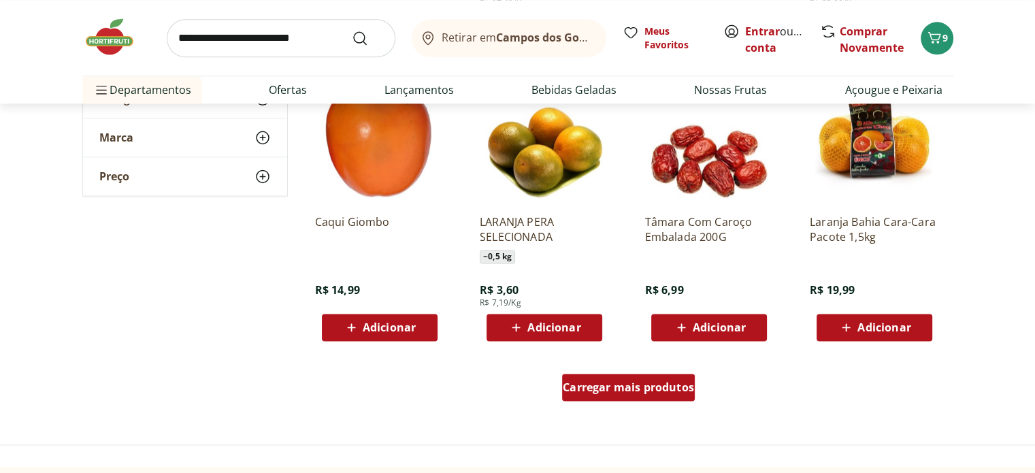
scroll to position [6999, 0]
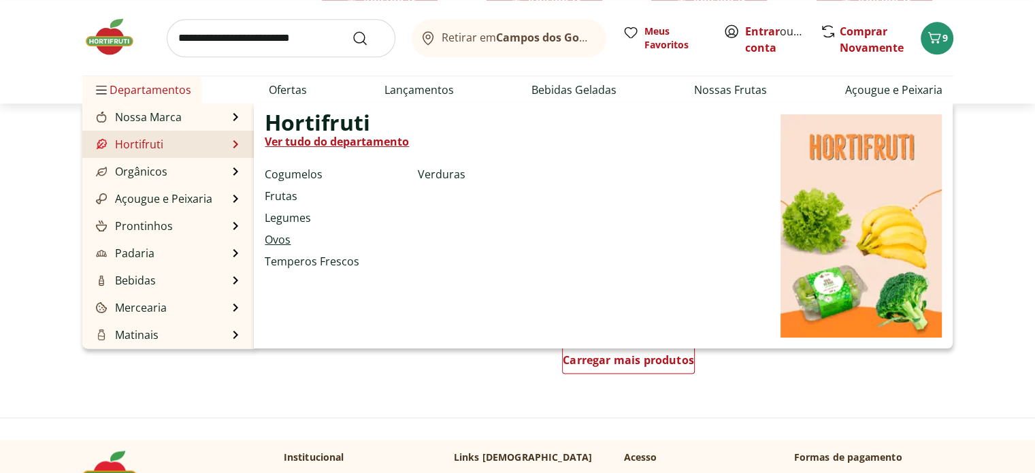
click at [283, 236] on link "Ovos" at bounding box center [278, 239] width 26 height 16
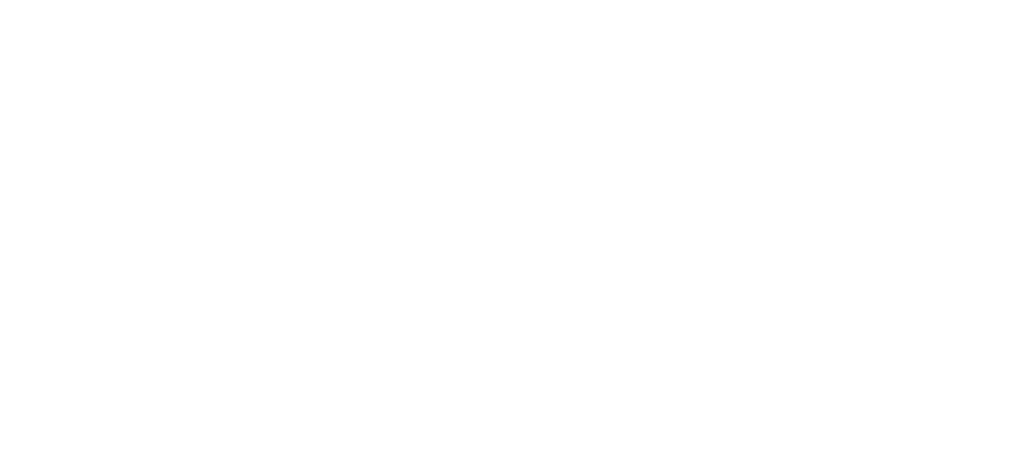
select select "**********"
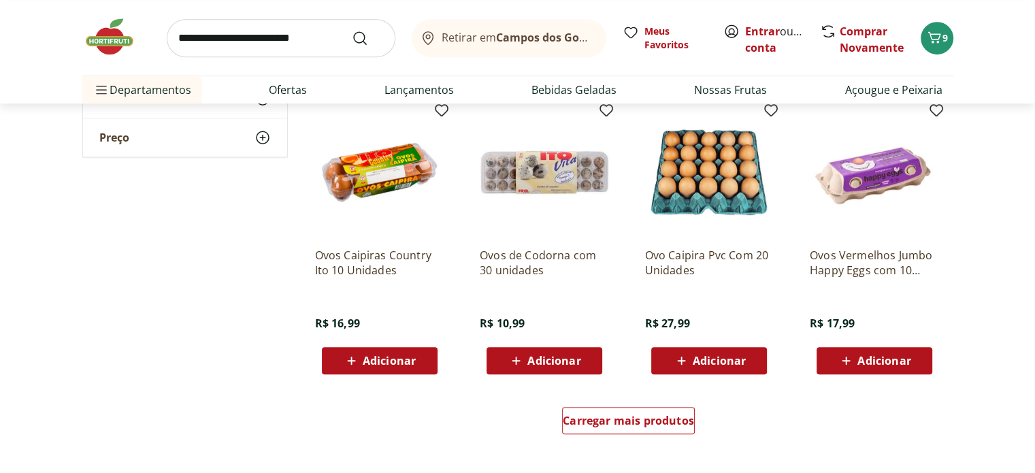
scroll to position [735, 0]
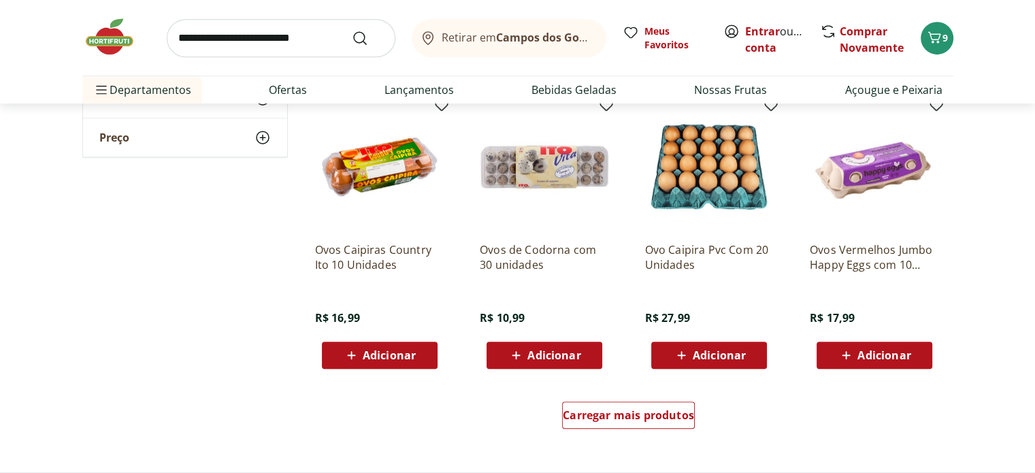
click at [729, 351] on span "Adicionar" at bounding box center [719, 355] width 53 height 11
click at [641, 413] on span "Carregar mais produtos" at bounding box center [628, 415] width 131 height 11
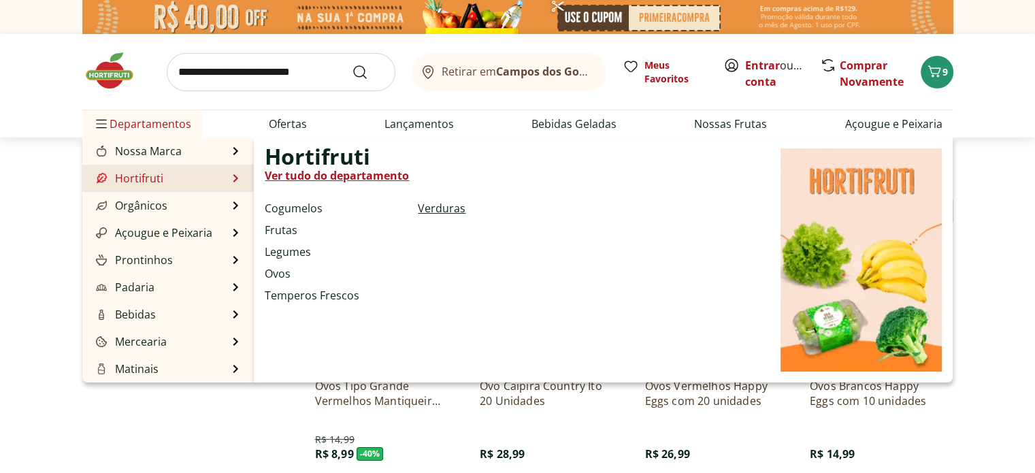
click at [447, 209] on link "Verduras" at bounding box center [442, 208] width 48 height 16
select select "**********"
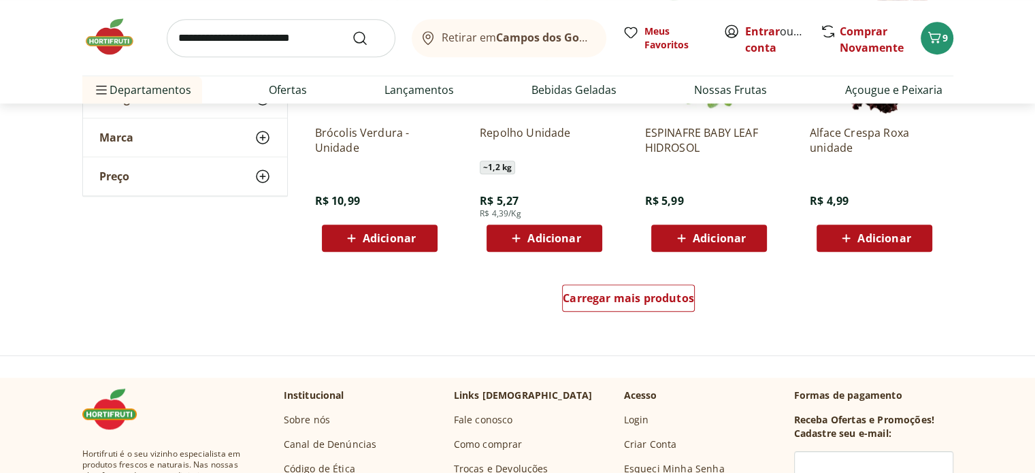
scroll to position [871, 0]
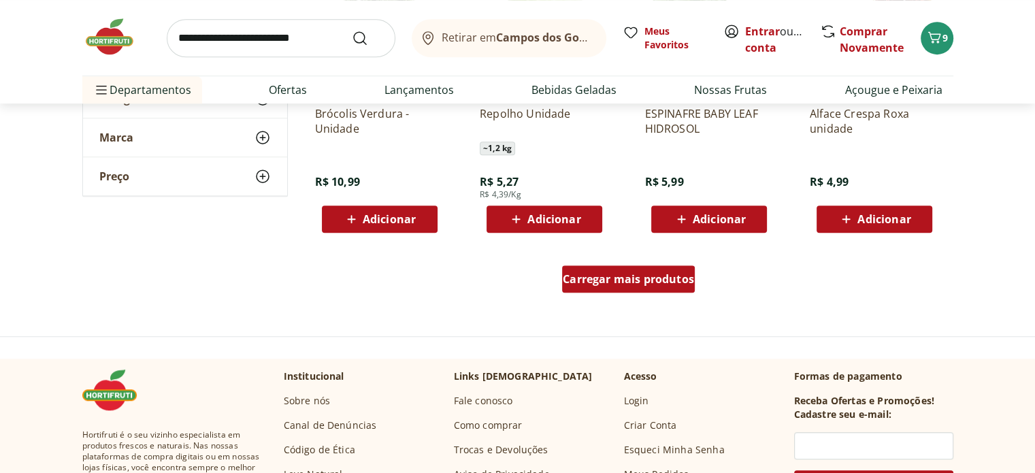
click at [629, 277] on span "Carregar mais produtos" at bounding box center [628, 278] width 131 height 11
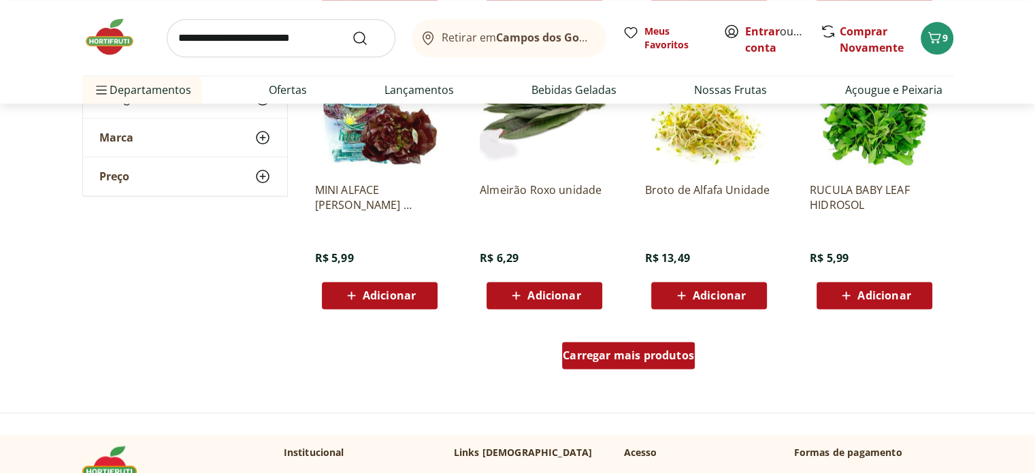
scroll to position [1714, 0]
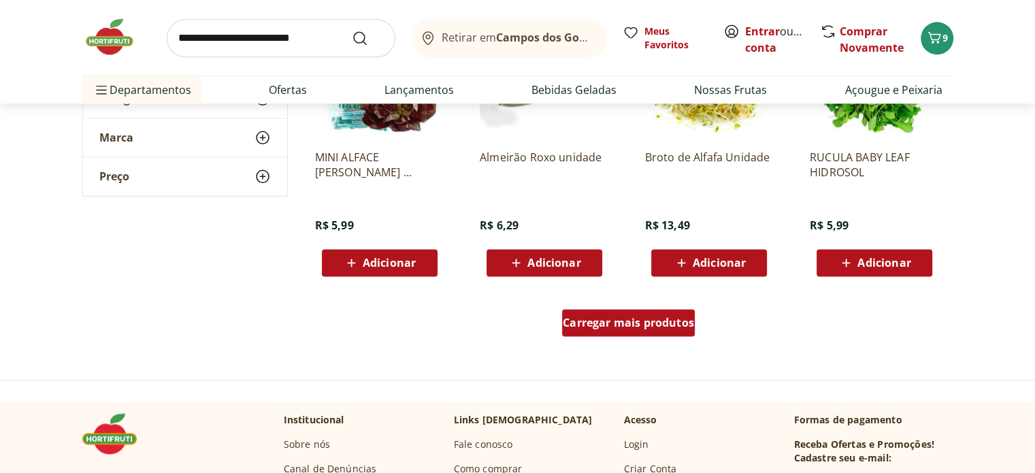
click at [652, 318] on span "Carregar mais produtos" at bounding box center [628, 322] width 131 height 11
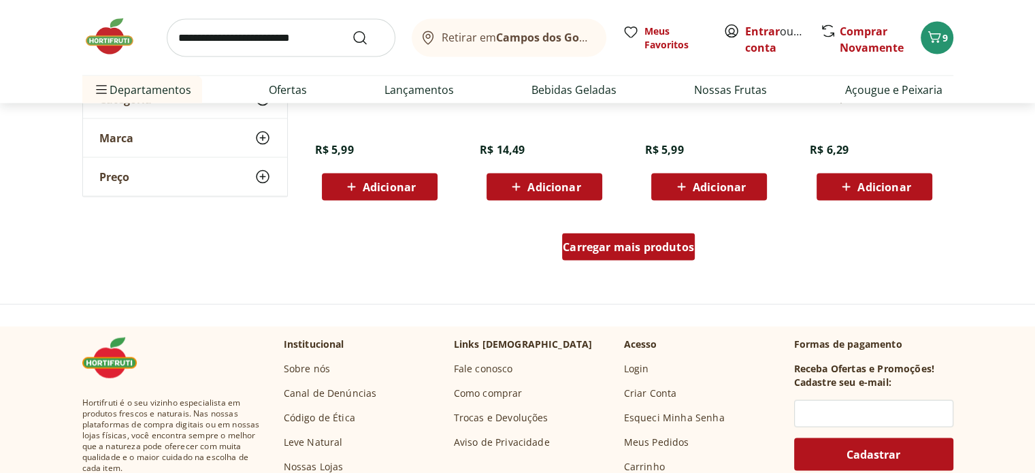
scroll to position [2721, 0]
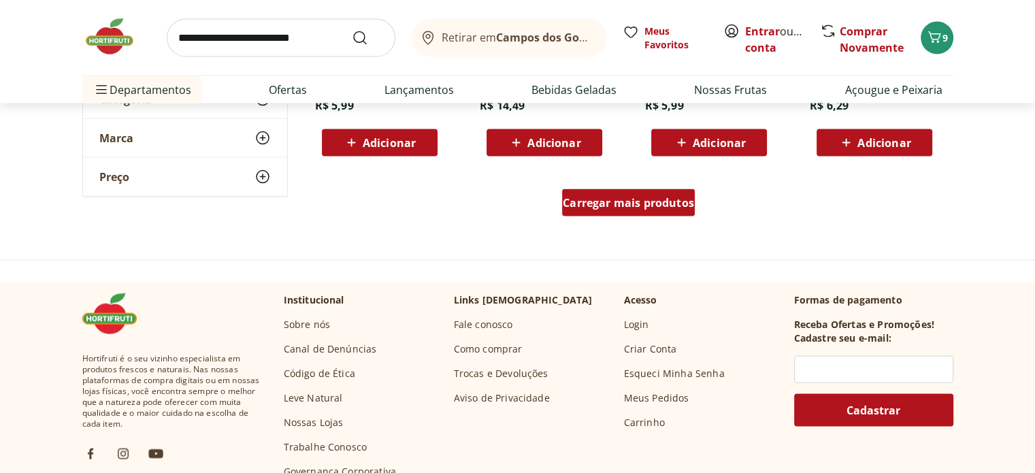
click at [625, 203] on span "Carregar mais produtos" at bounding box center [628, 202] width 131 height 11
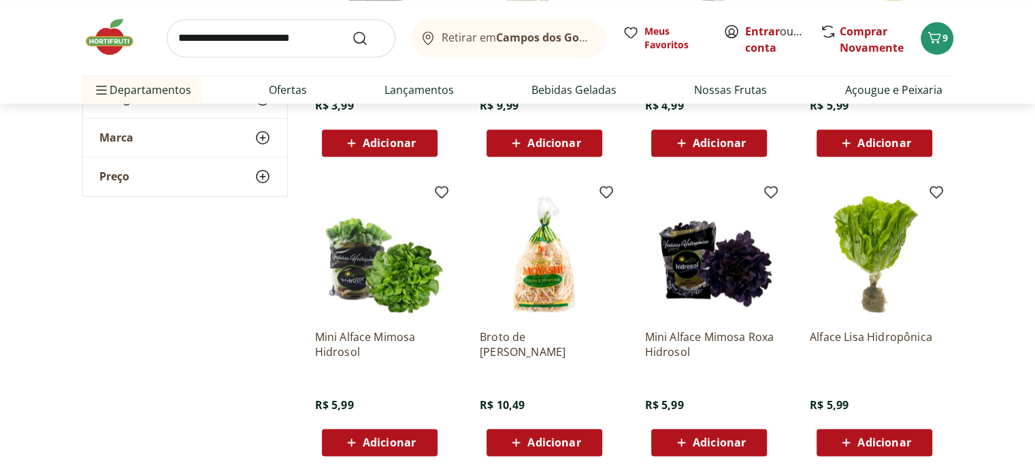
scroll to position [2177, 0]
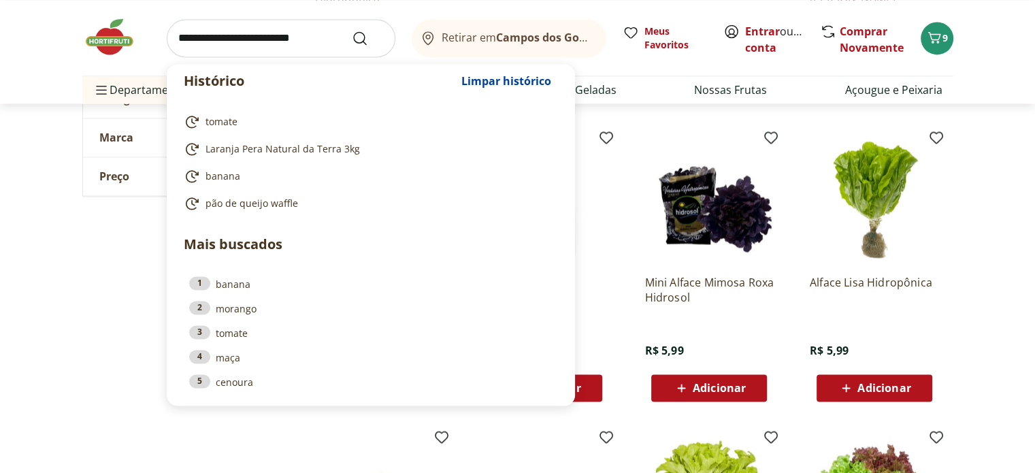
click at [285, 36] on input "search" at bounding box center [281, 38] width 229 height 38
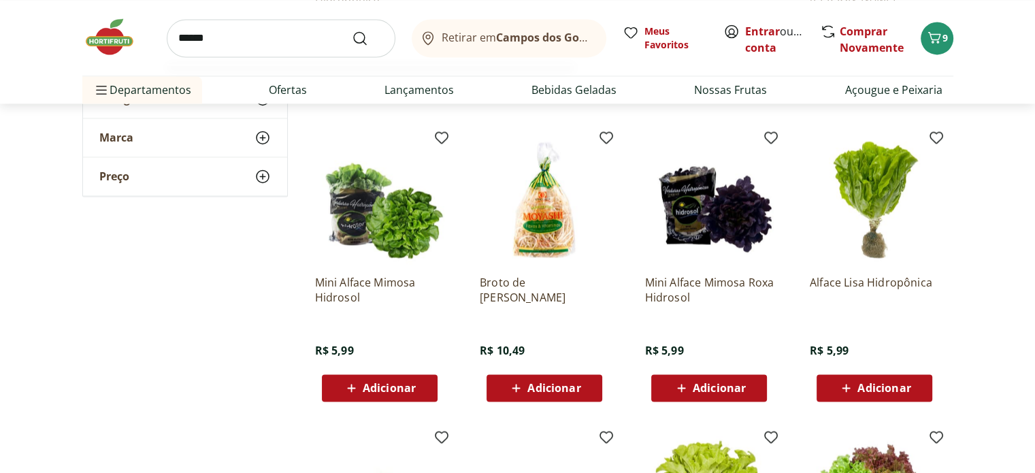
type input "*******"
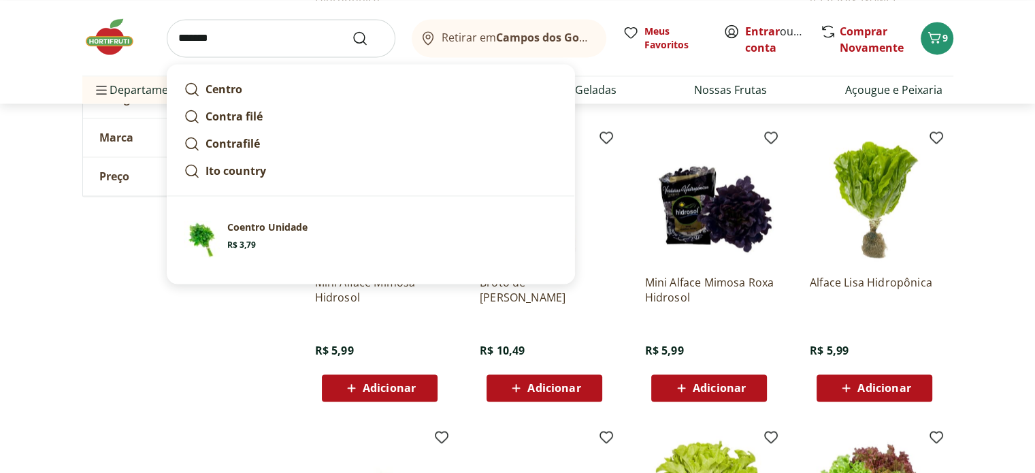
click button "Submit Search" at bounding box center [368, 38] width 33 height 16
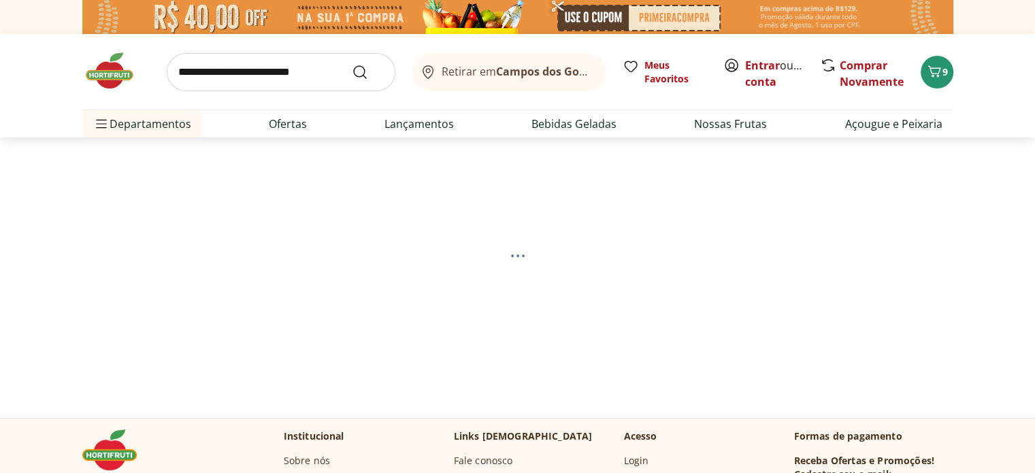
select select "**********"
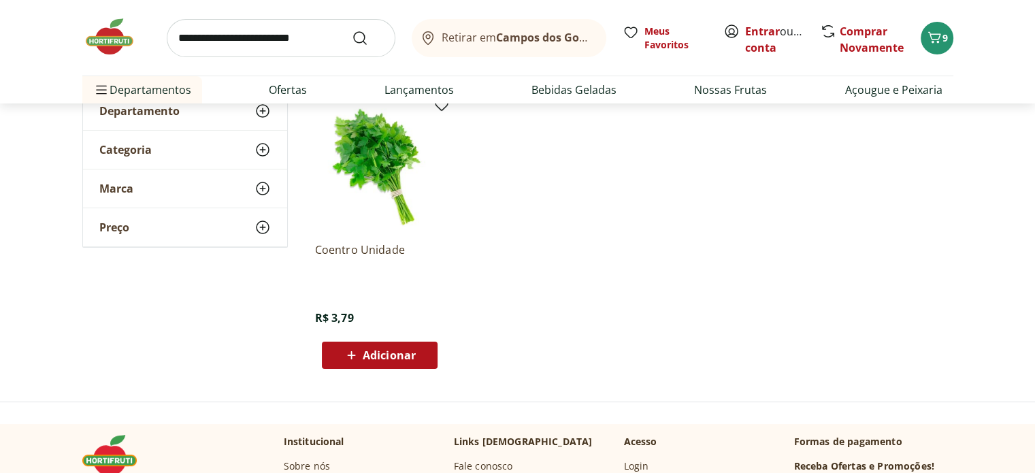
scroll to position [245, 0]
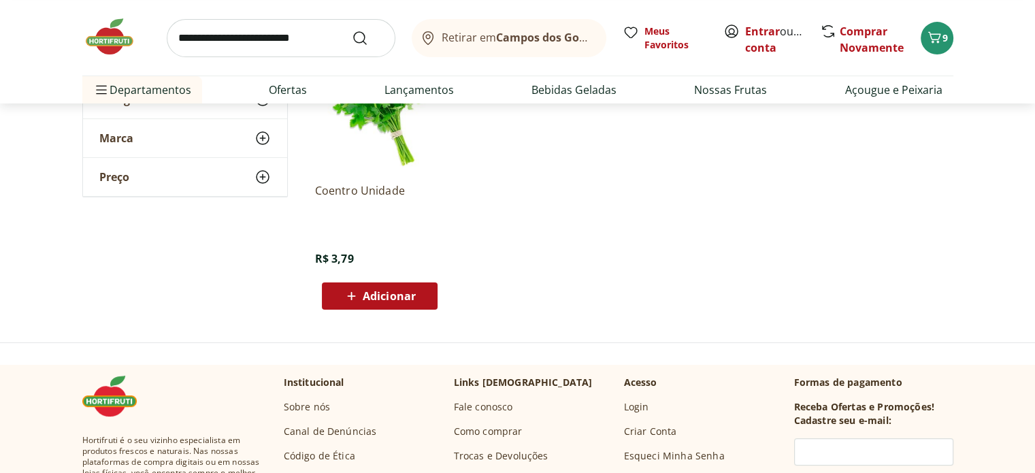
click at [376, 297] on span "Adicionar" at bounding box center [389, 295] width 53 height 11
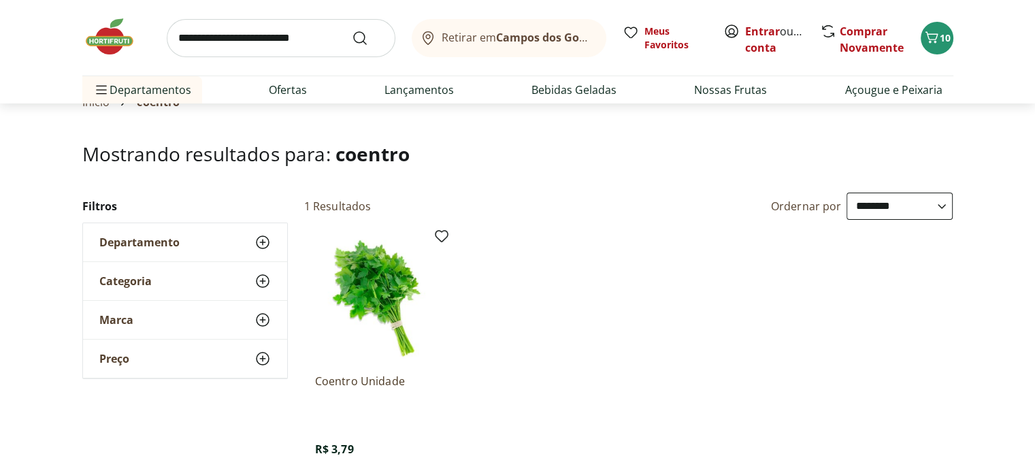
scroll to position [27, 0]
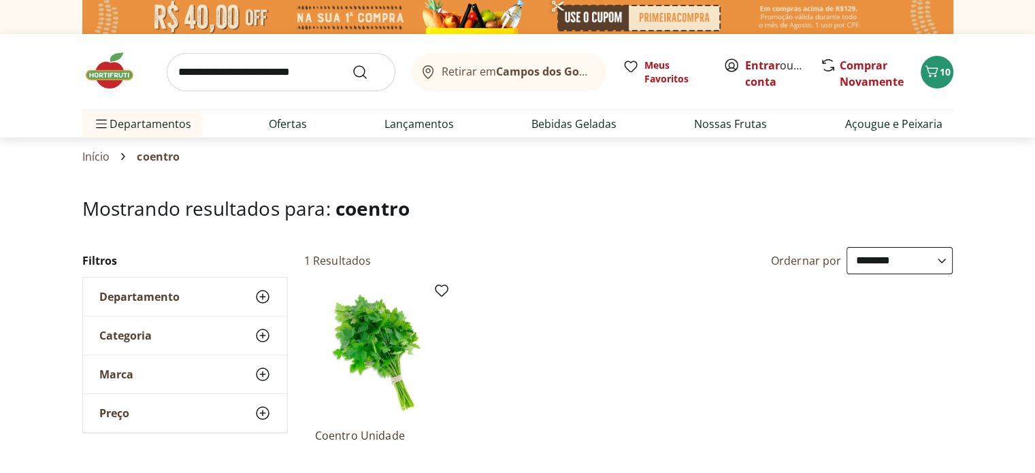
select select "**********"
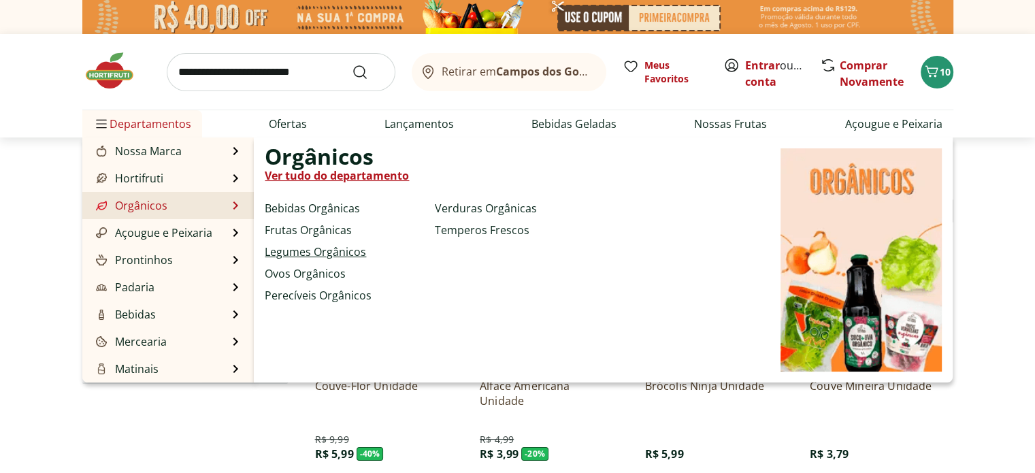
click at [294, 248] on link "Legumes Orgânicos" at bounding box center [315, 252] width 101 height 16
select select "**********"
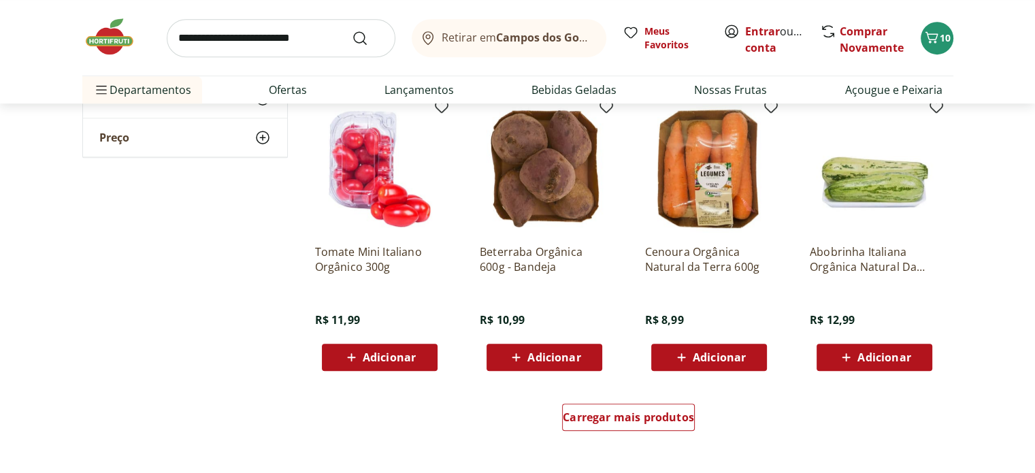
scroll to position [735, 0]
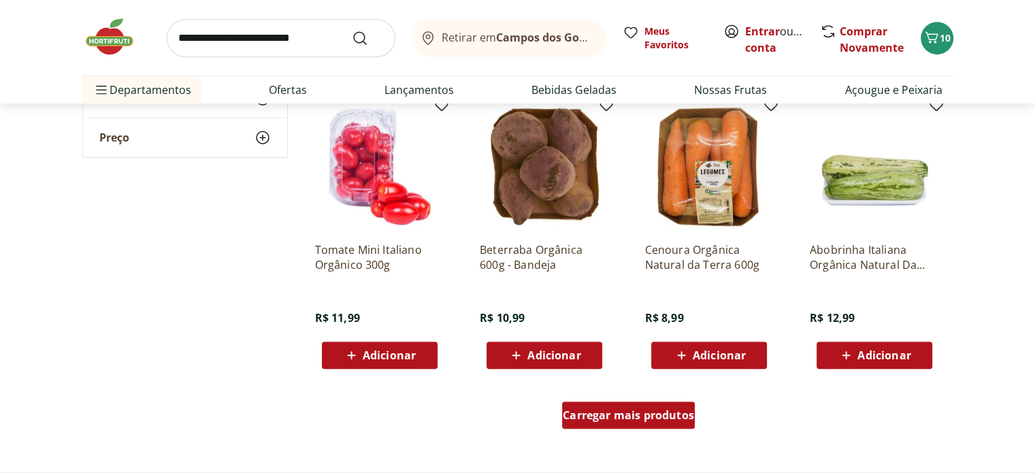
click at [641, 416] on span "Carregar mais produtos" at bounding box center [628, 415] width 131 height 11
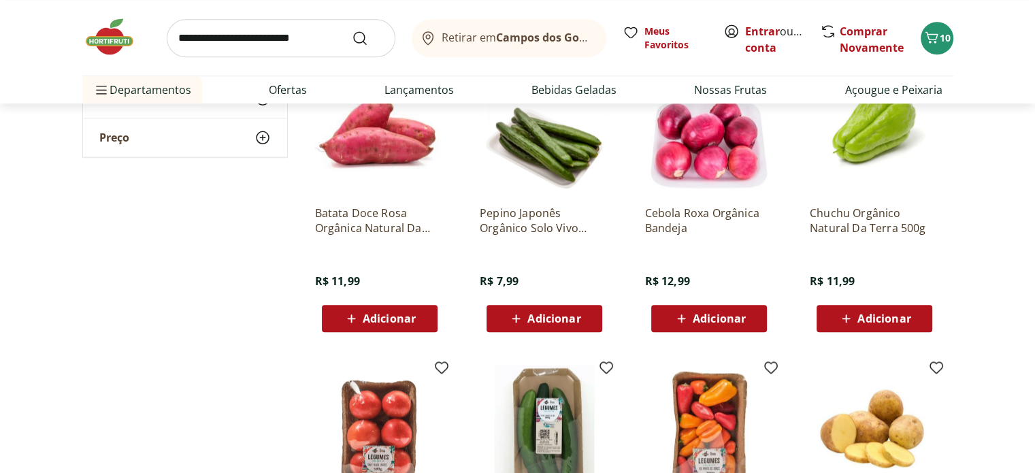
scroll to position [1361, 0]
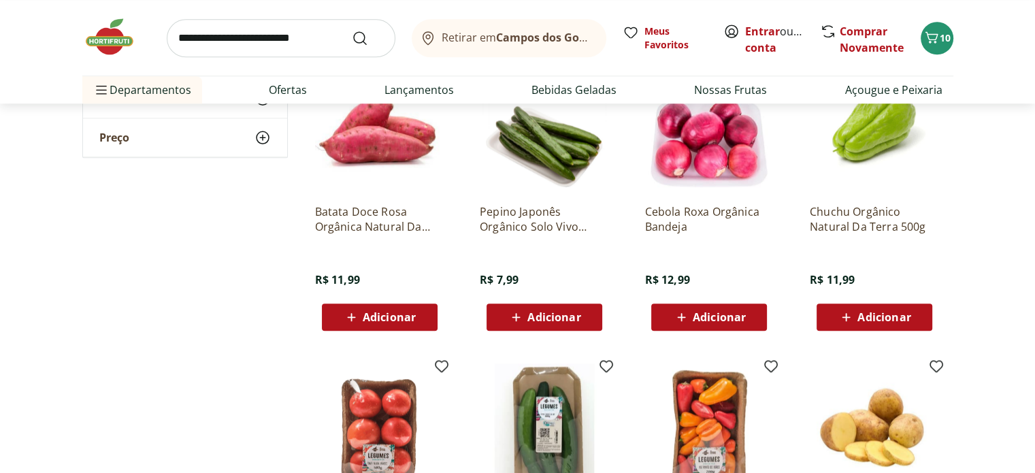
click at [558, 314] on span "Adicionar" at bounding box center [553, 317] width 53 height 11
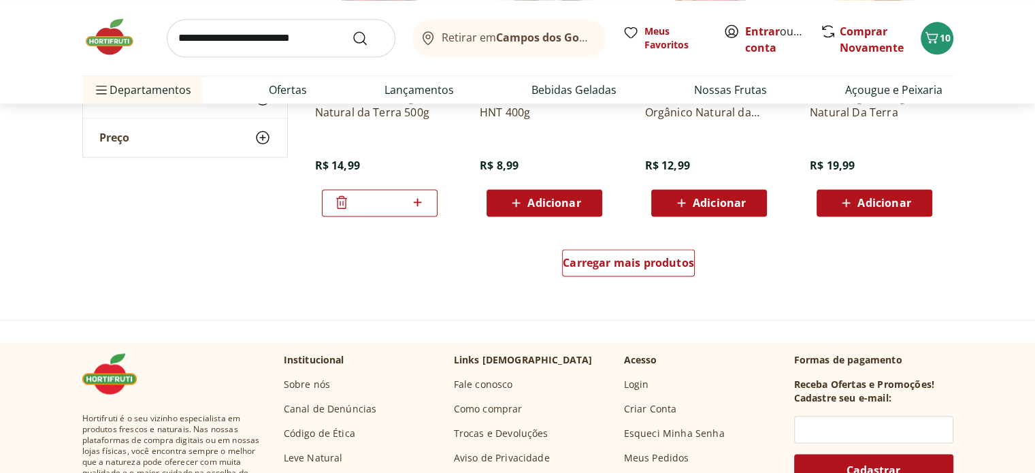
scroll to position [1796, 0]
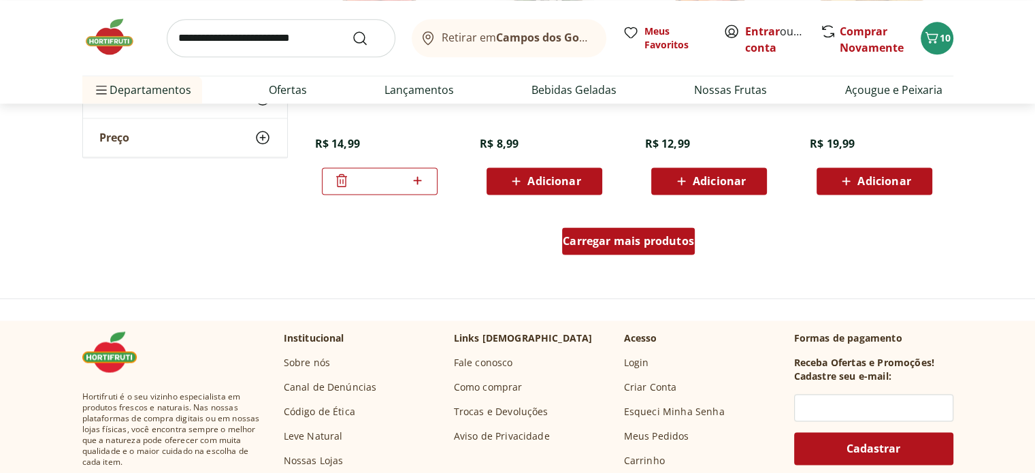
click at [650, 252] on div "Carregar mais produtos" at bounding box center [628, 240] width 133 height 27
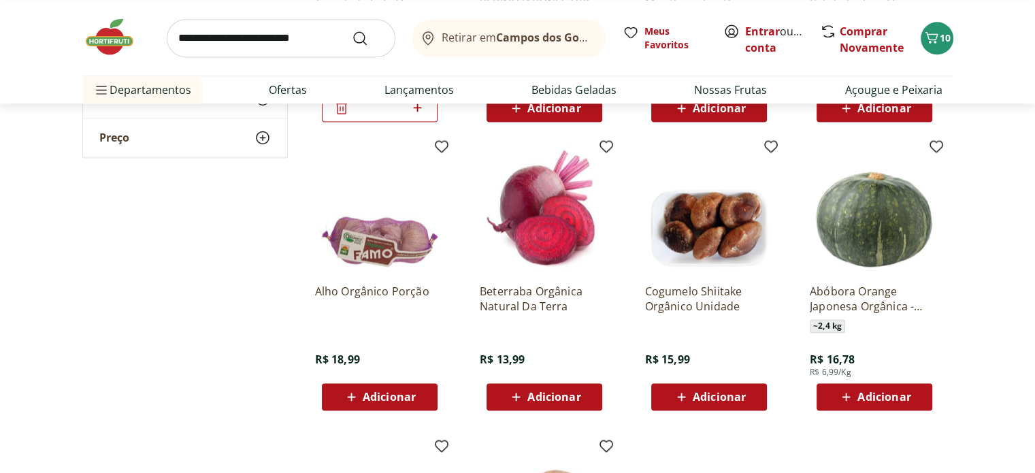
scroll to position [1932, 0]
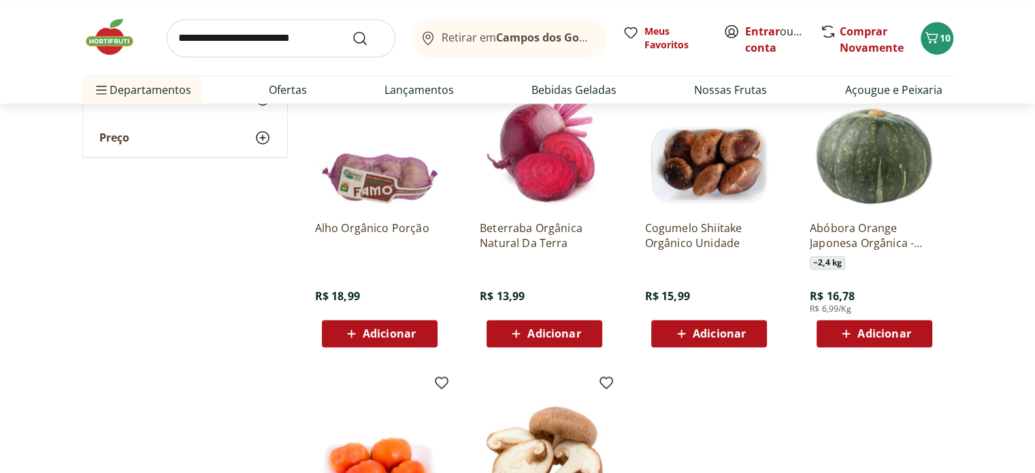
click at [708, 334] on span "Adicionar" at bounding box center [719, 333] width 53 height 11
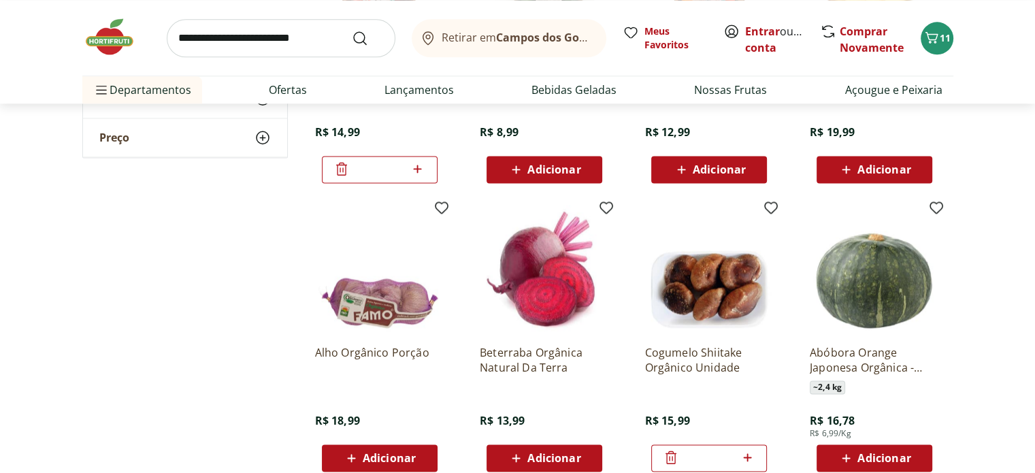
scroll to position [1850, 0]
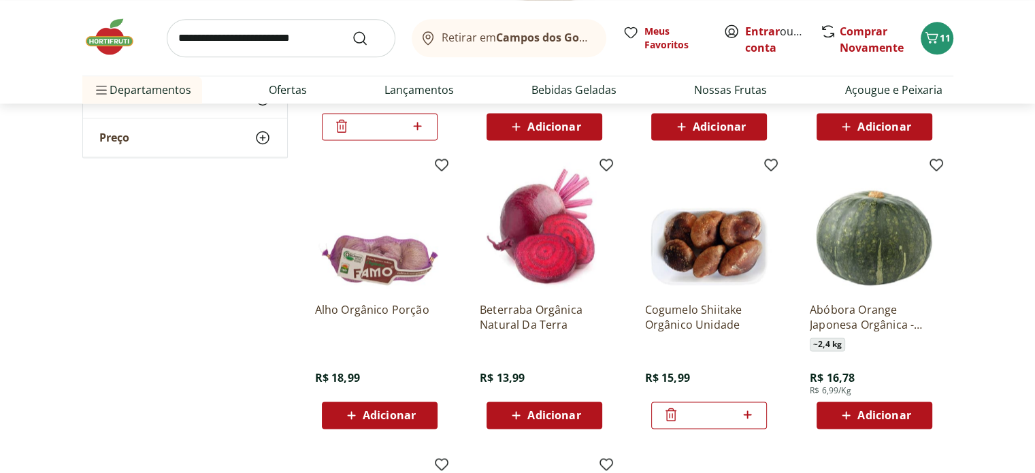
click at [555, 411] on span "Adicionar" at bounding box center [553, 415] width 53 height 11
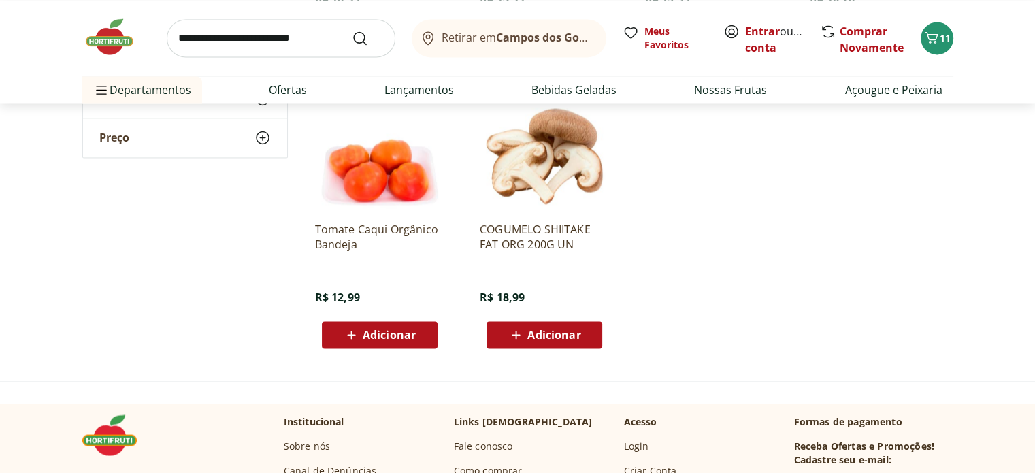
scroll to position [2231, 0]
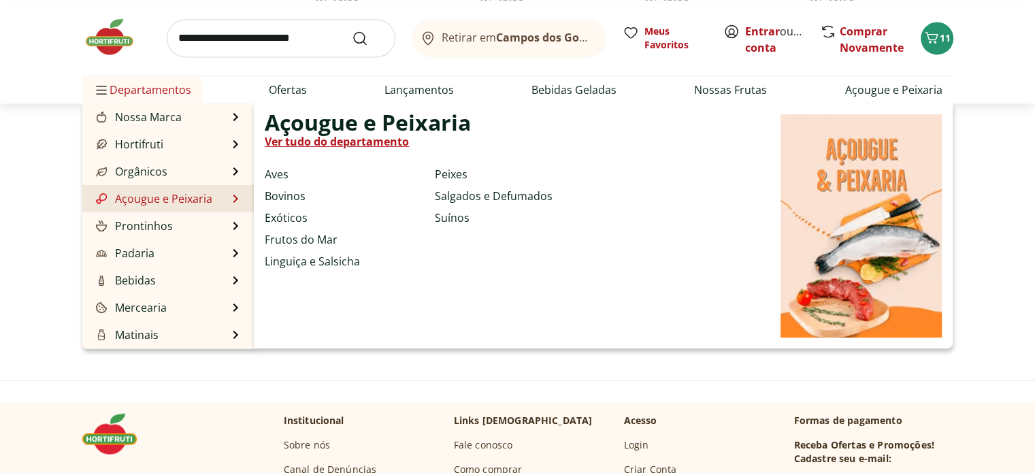
click at [196, 195] on link "Açougue e Peixaria" at bounding box center [152, 198] width 119 height 16
select select "**********"
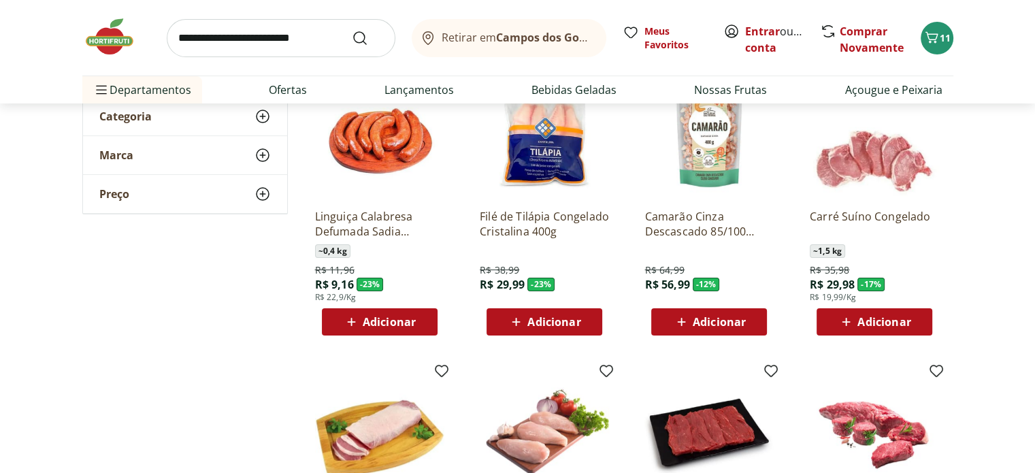
scroll to position [190, 0]
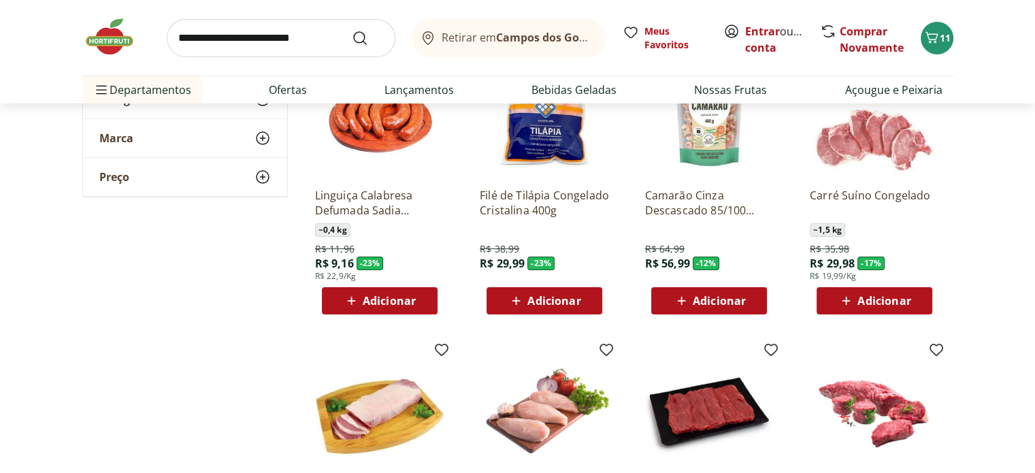
click at [558, 303] on span "Adicionar" at bounding box center [553, 300] width 53 height 11
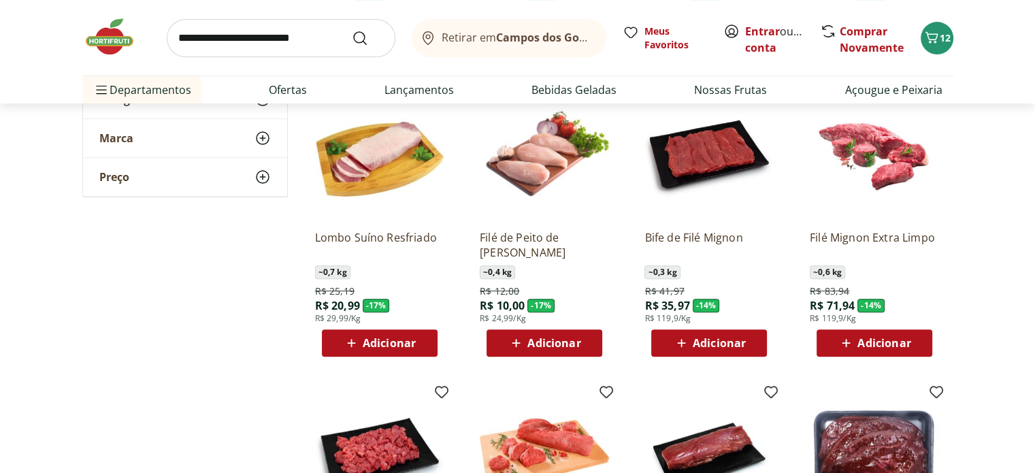
scroll to position [490, 0]
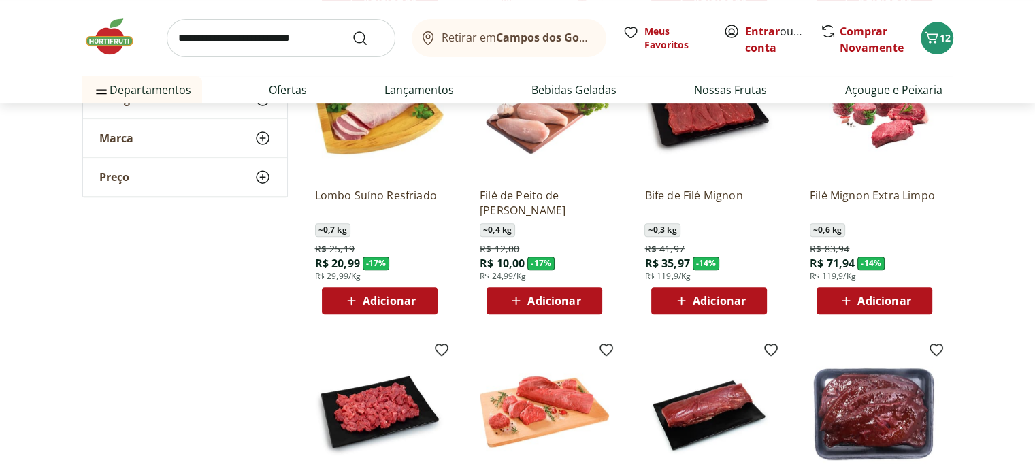
click at [717, 297] on span "Adicionar" at bounding box center [719, 300] width 53 height 11
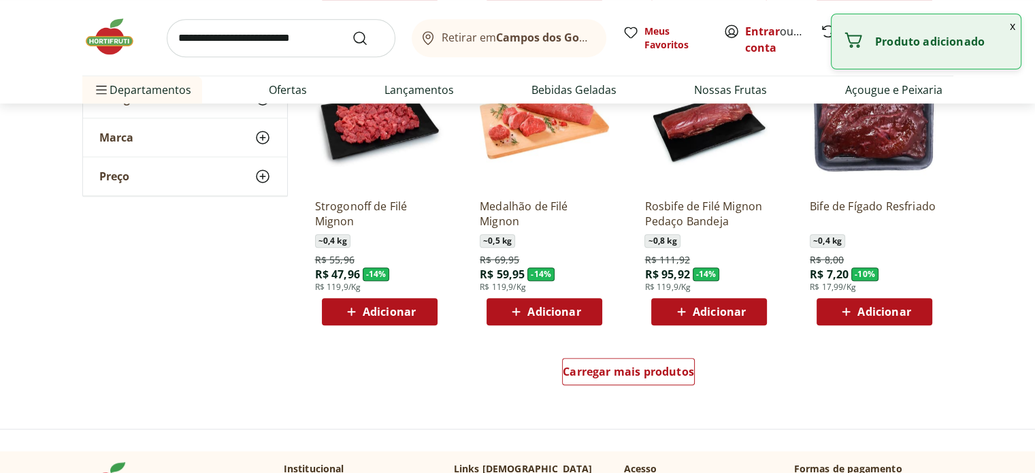
scroll to position [898, 0]
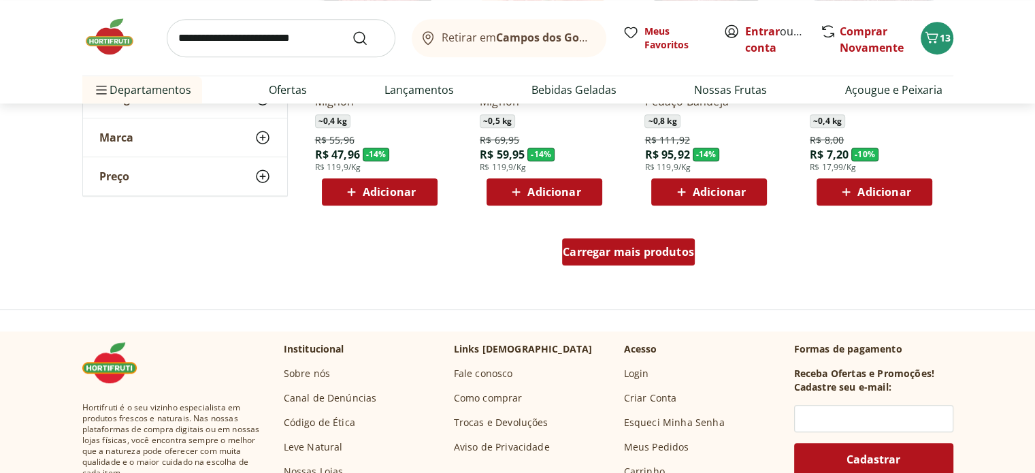
click at [624, 255] on span "Carregar mais produtos" at bounding box center [628, 251] width 131 height 11
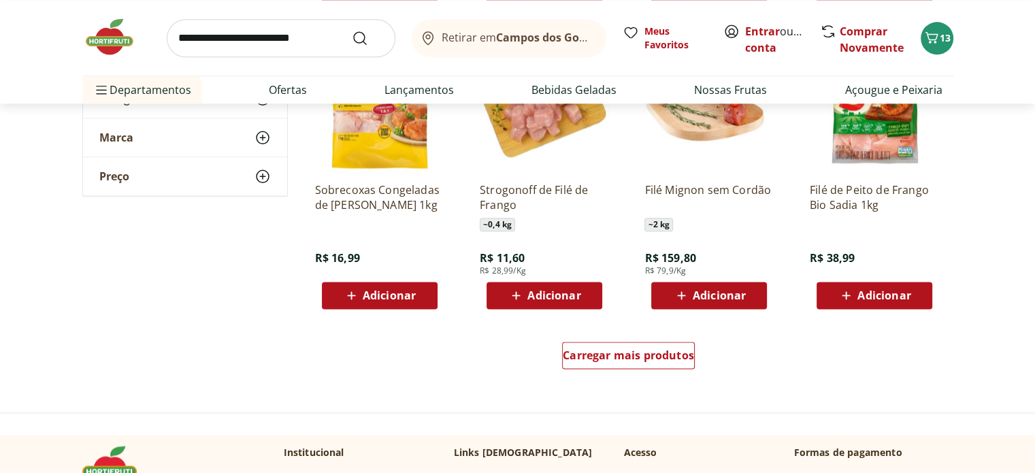
scroll to position [1714, 0]
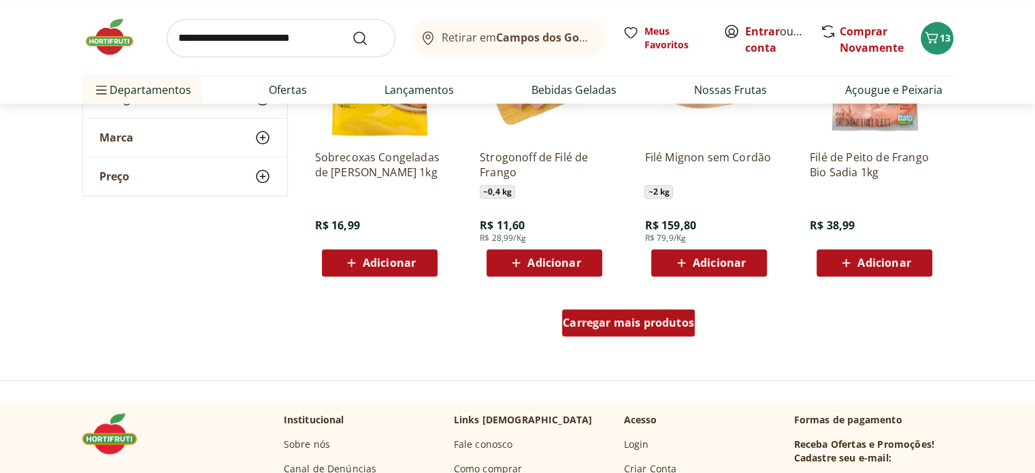
click at [635, 326] on span "Carregar mais produtos" at bounding box center [628, 322] width 131 height 11
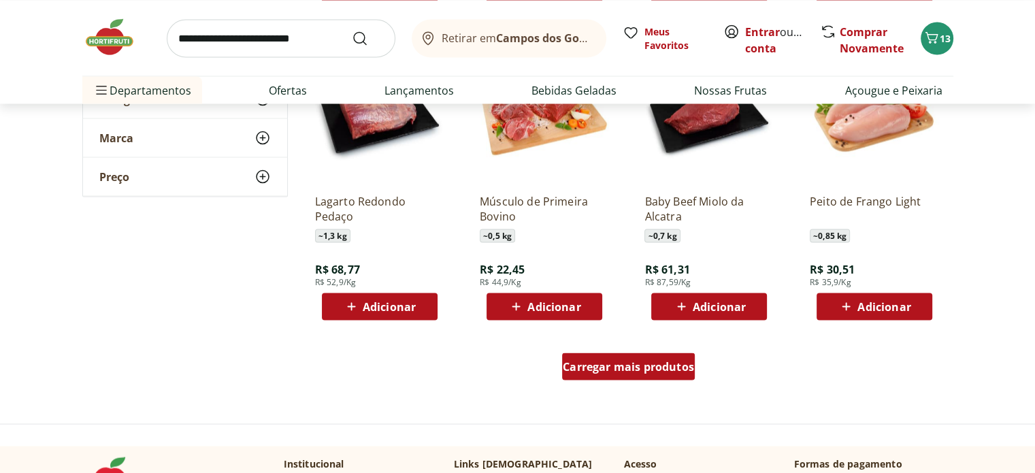
scroll to position [2531, 0]
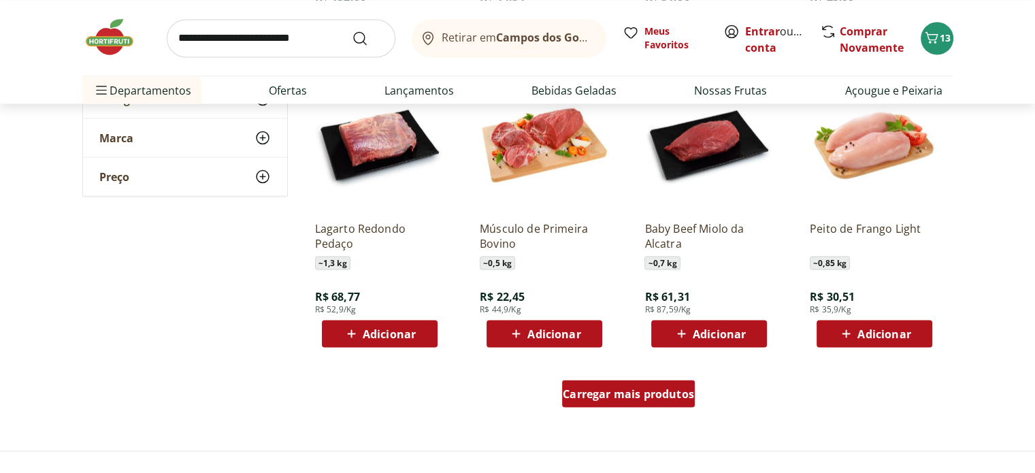
click at [661, 391] on span "Carregar mais produtos" at bounding box center [628, 393] width 131 height 11
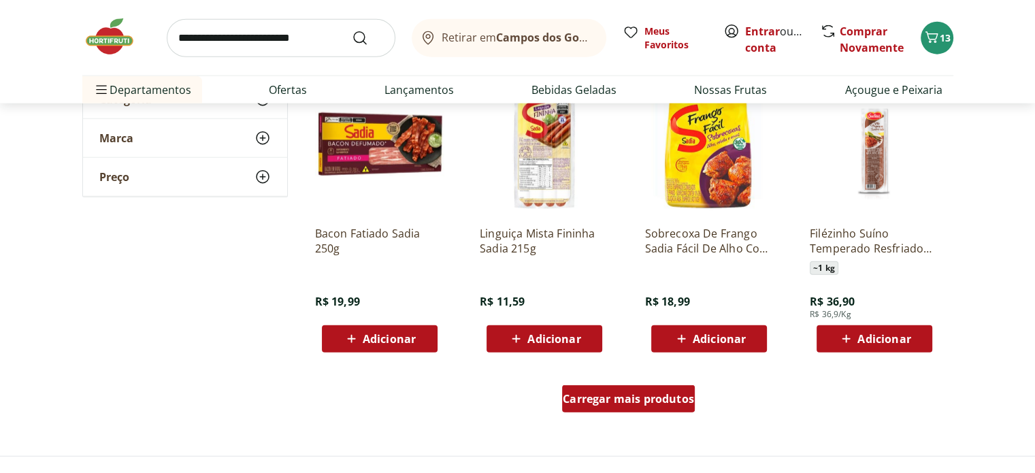
scroll to position [3429, 0]
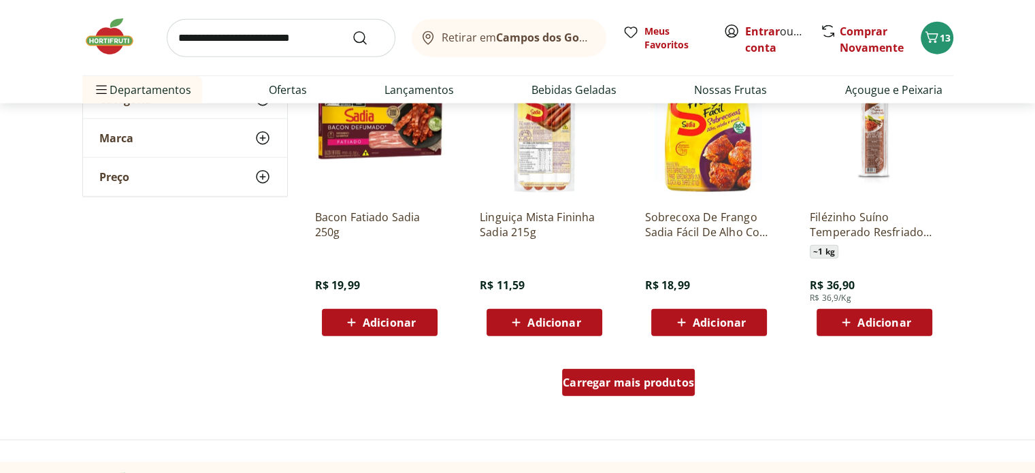
click at [652, 377] on span "Carregar mais produtos" at bounding box center [628, 382] width 131 height 11
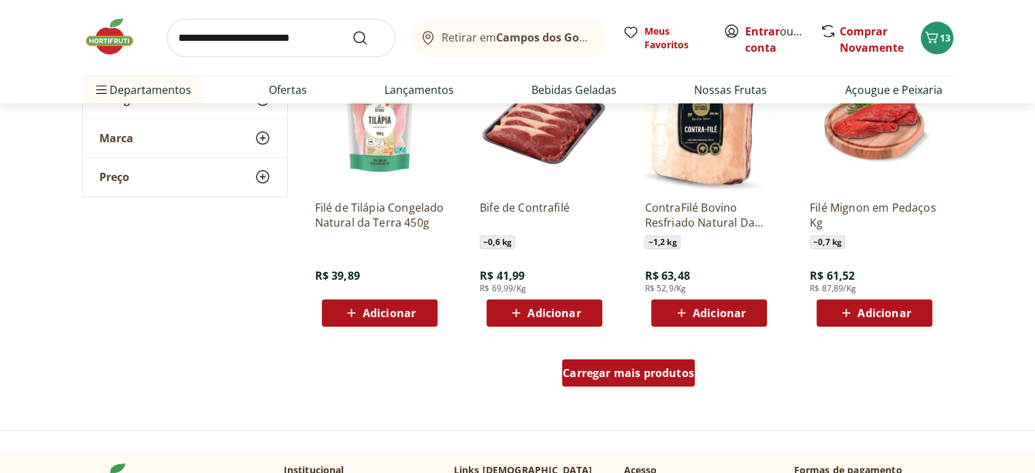
scroll to position [4327, 0]
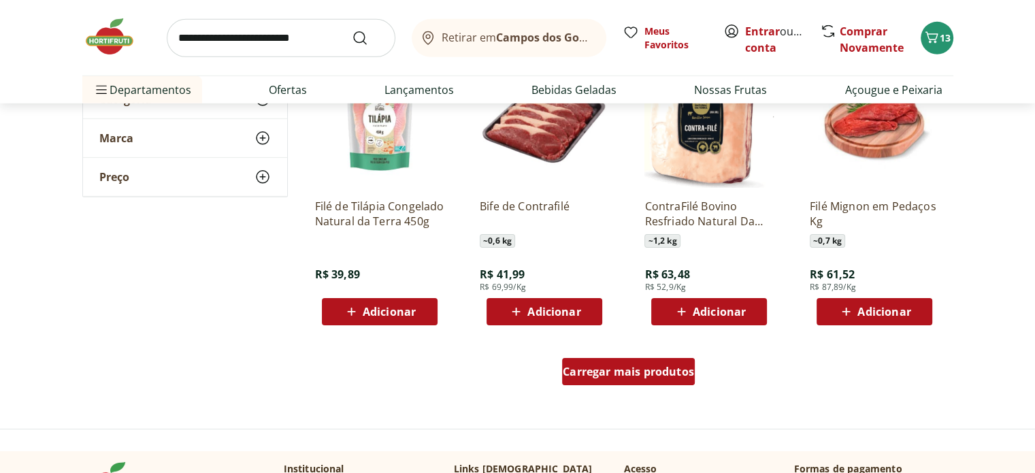
click at [633, 369] on span "Carregar mais produtos" at bounding box center [628, 371] width 131 height 11
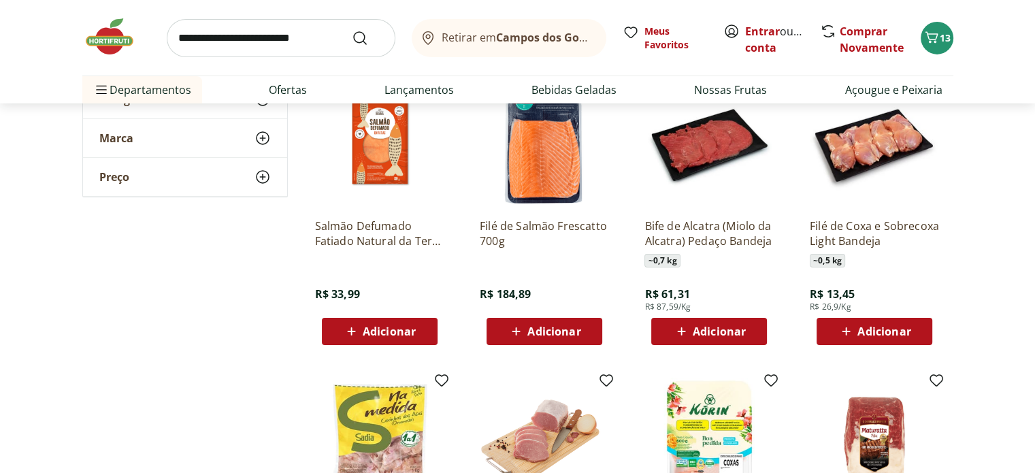
scroll to position [4599, 0]
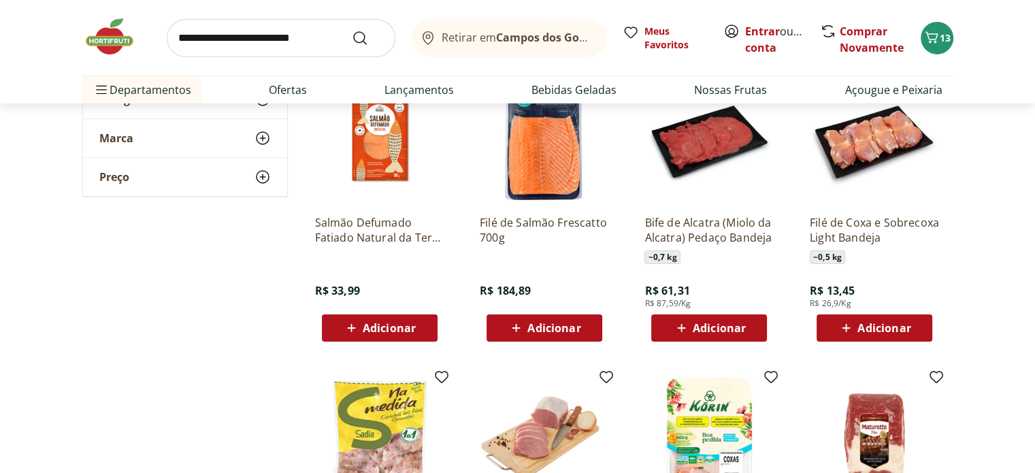
click at [868, 324] on span "Adicionar" at bounding box center [883, 327] width 53 height 11
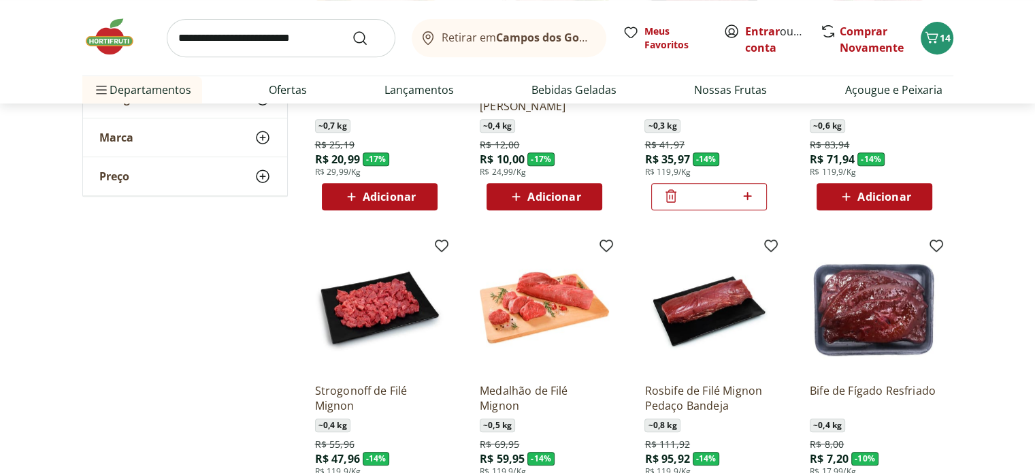
scroll to position [0, 0]
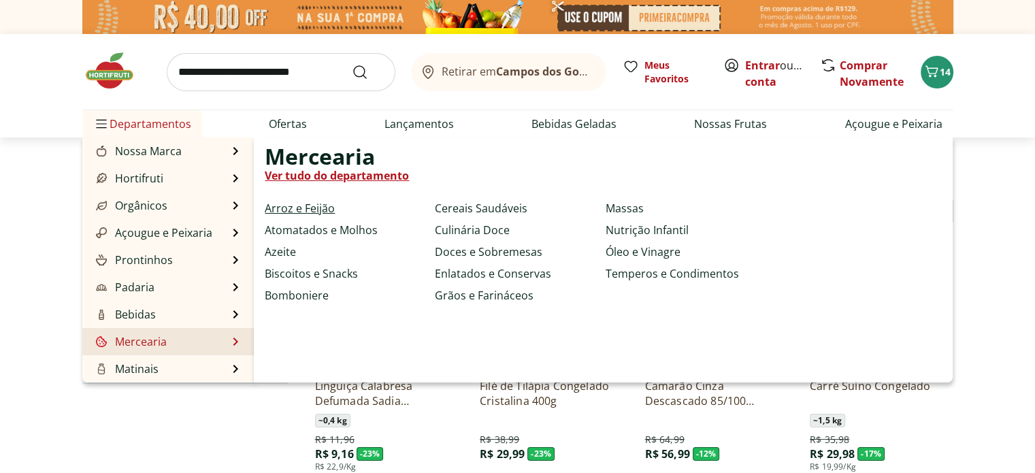
click at [302, 210] on link "Arroz e Feijão" at bounding box center [300, 208] width 70 height 16
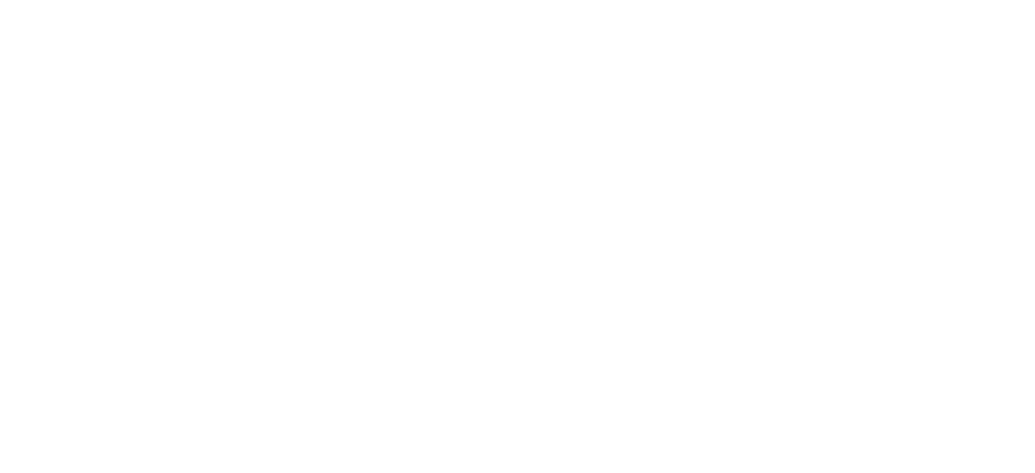
select select "**********"
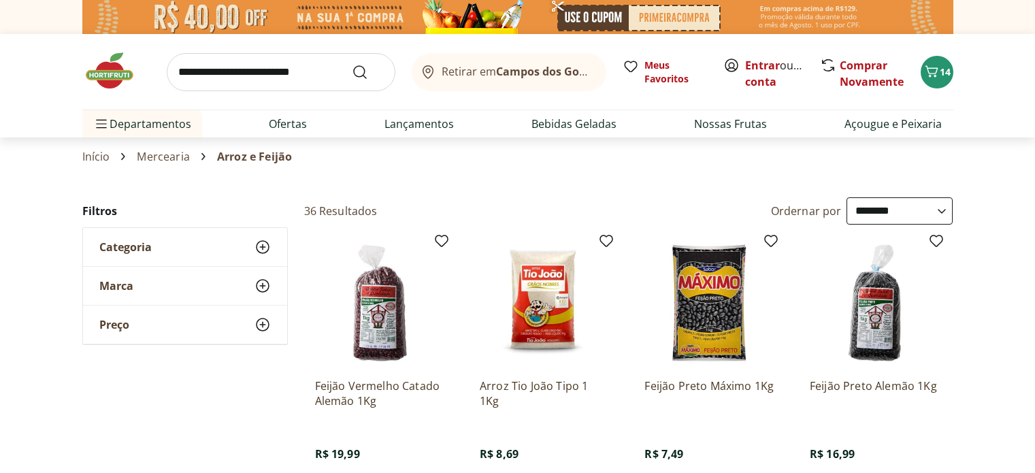
select select "**********"
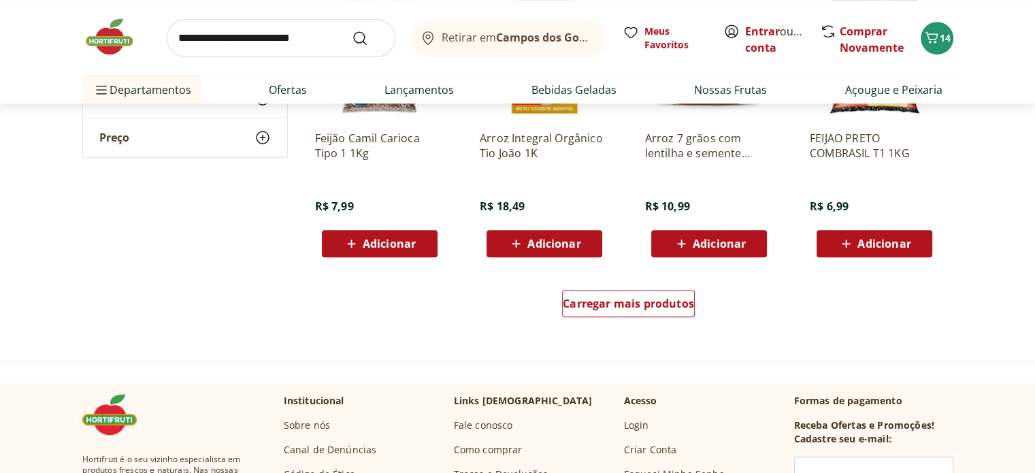
scroll to position [849, 0]
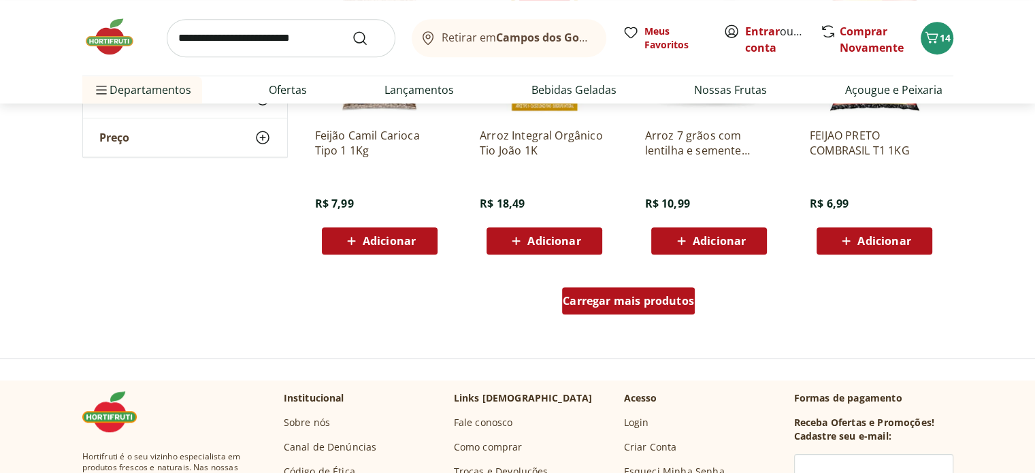
click at [622, 295] on span "Carregar mais produtos" at bounding box center [628, 300] width 131 height 11
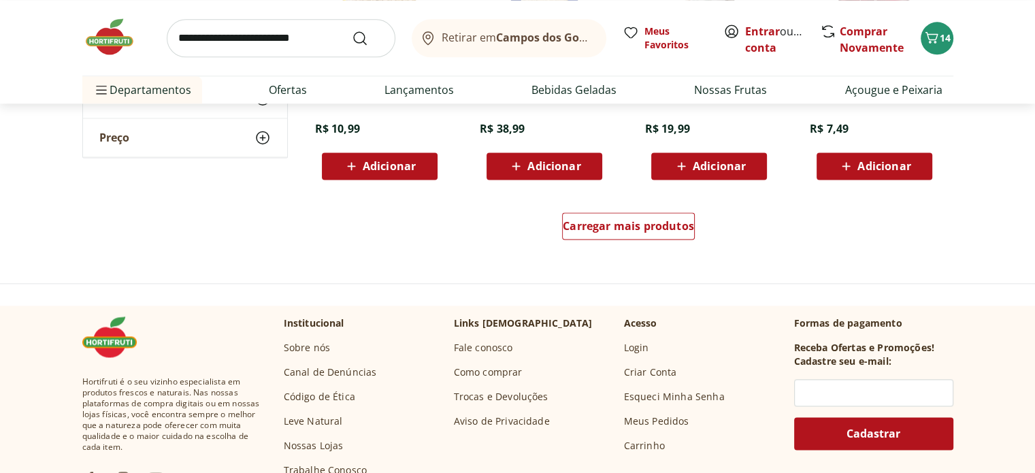
scroll to position [1818, 0]
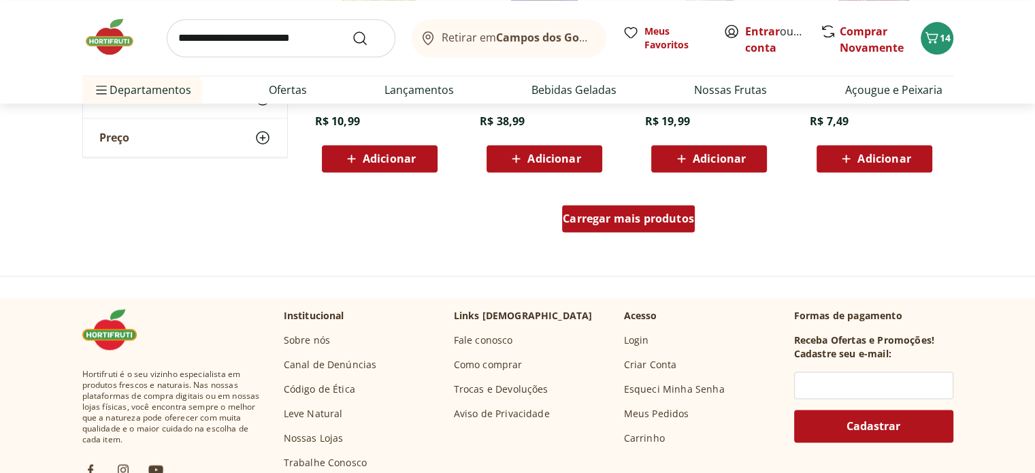
click at [680, 217] on span "Carregar mais produtos" at bounding box center [628, 218] width 131 height 11
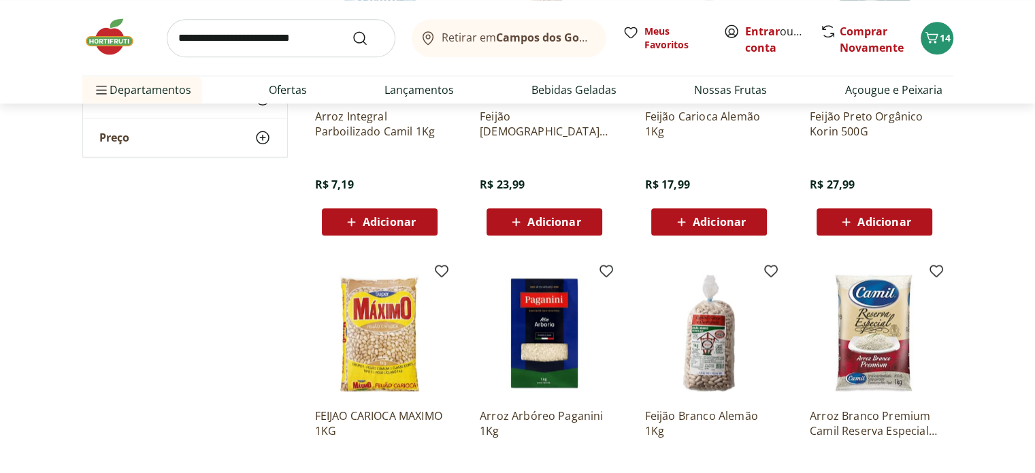
scroll to position [1461, 0]
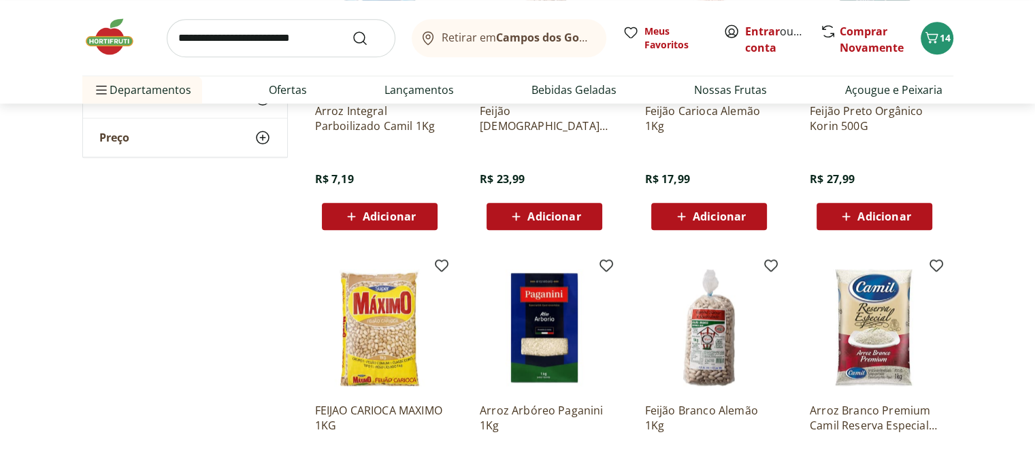
click at [531, 212] on span "Adicionar" at bounding box center [553, 216] width 53 height 11
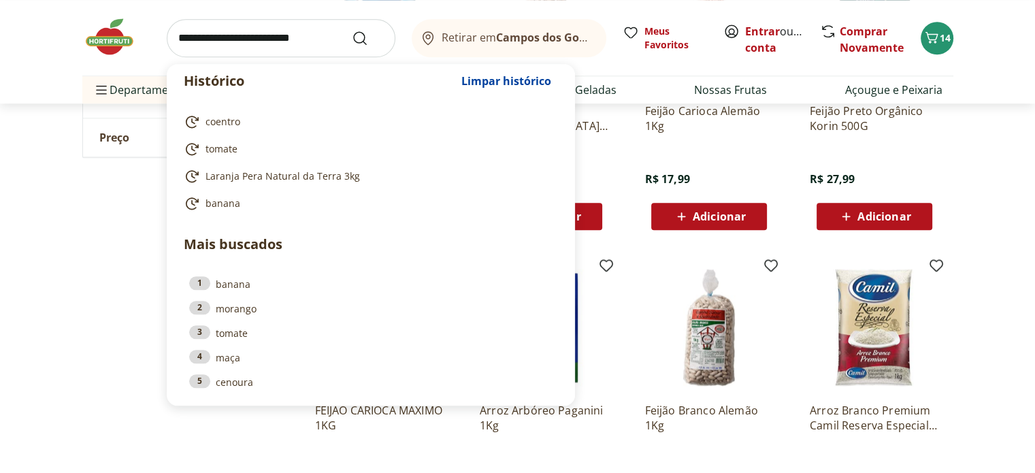
click at [217, 43] on input "search" at bounding box center [281, 38] width 229 height 38
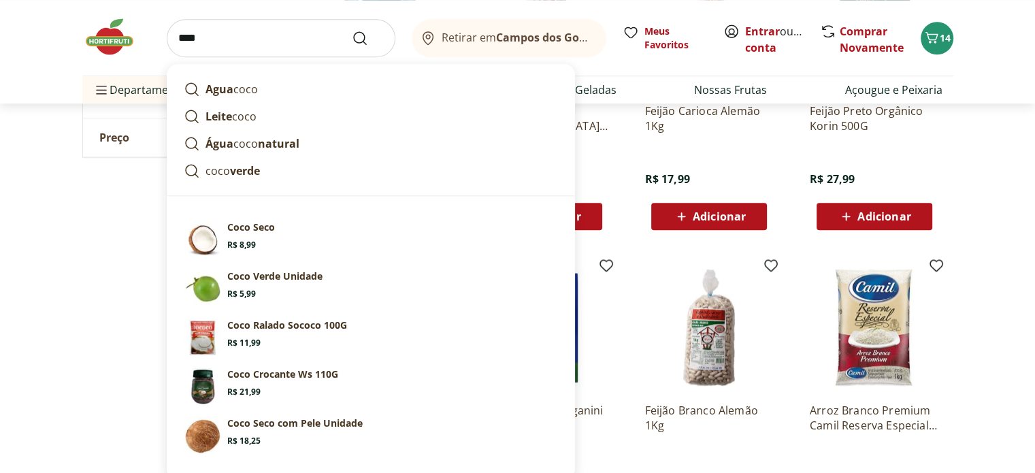
type input "****"
click at [352, 30] on button "Submit Search" at bounding box center [368, 38] width 33 height 16
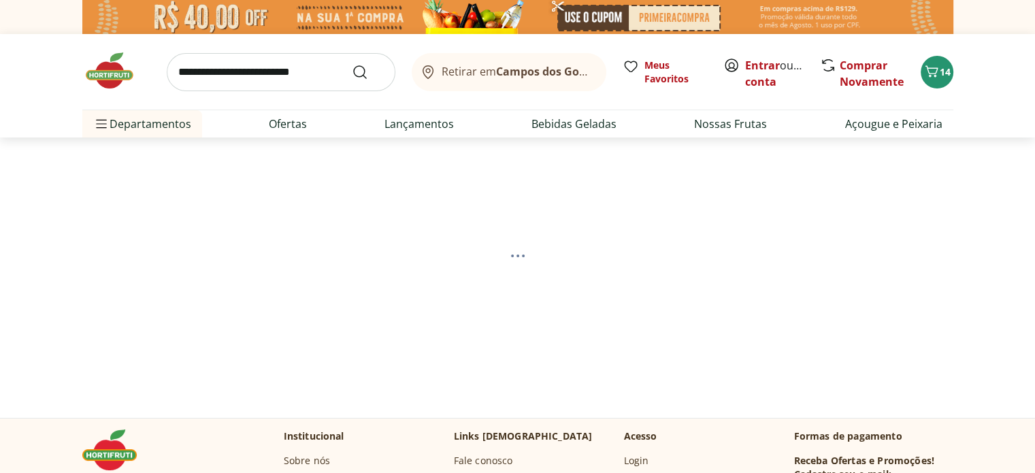
select select "**********"
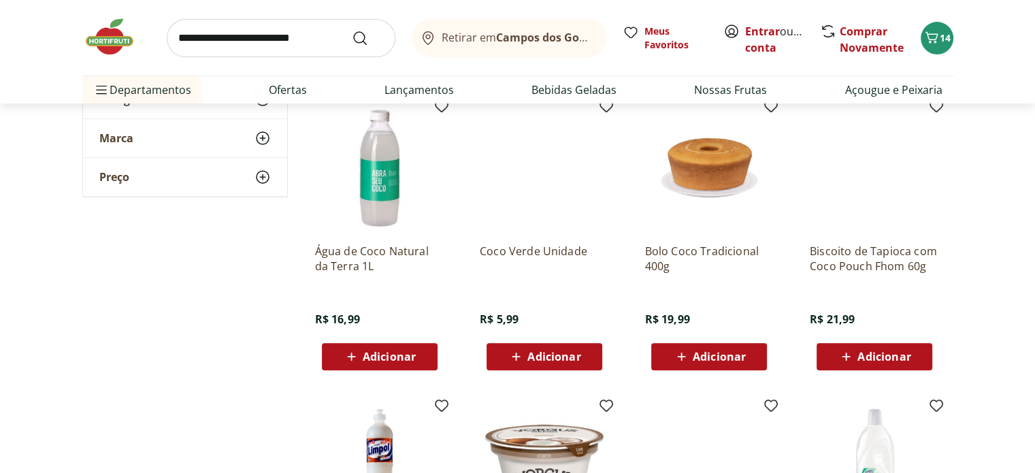
scroll to position [487, 0]
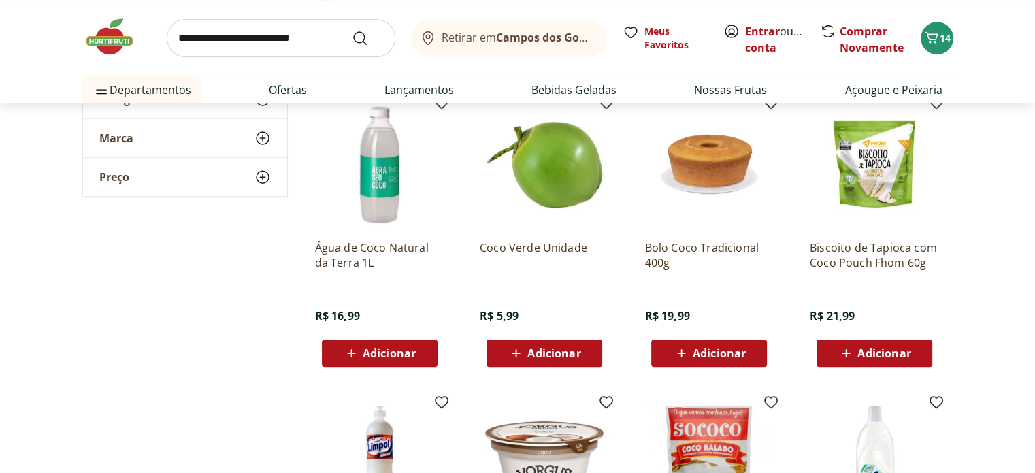
click at [548, 360] on div "Adicionar" at bounding box center [544, 353] width 94 height 24
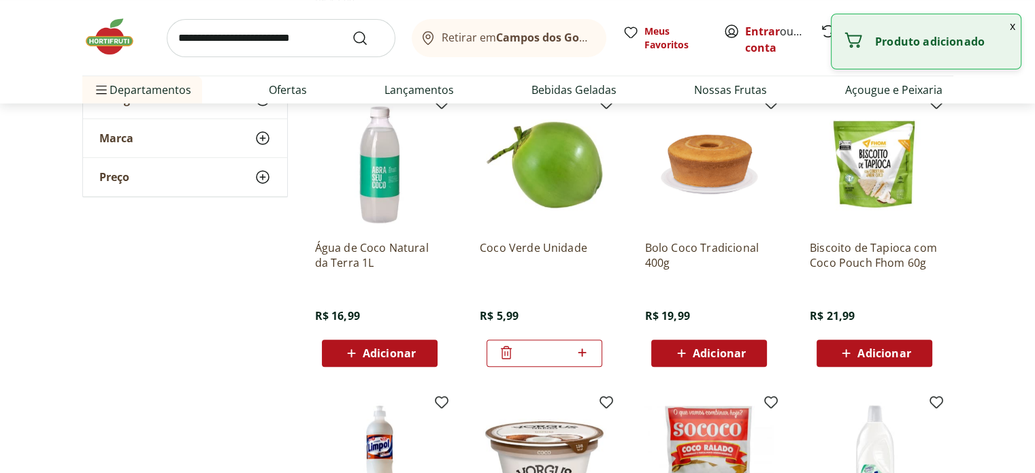
click at [586, 353] on icon at bounding box center [581, 352] width 17 height 16
type input "*"
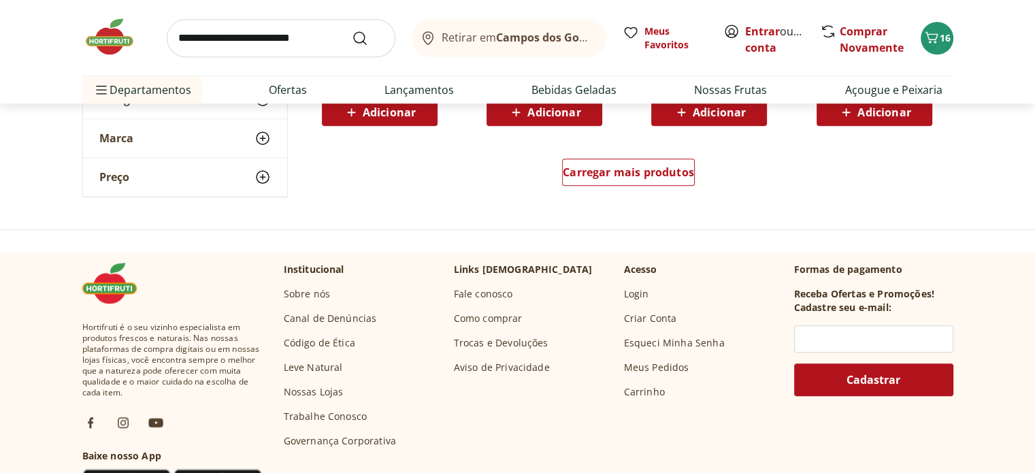
scroll to position [0, 0]
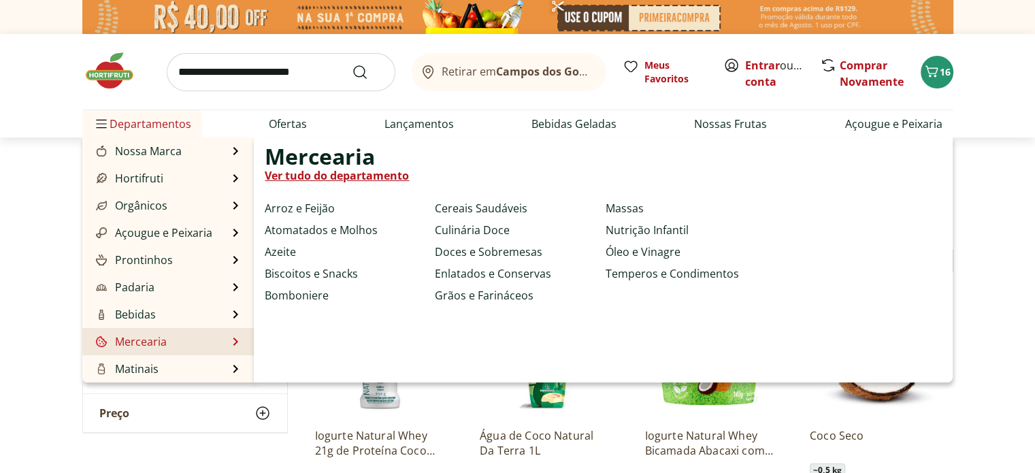
click at [147, 350] on li "Mercearia Mercearia Ver tudo do departamento Arroz e Feijão Atomatados e Molhos…" at bounding box center [168, 341] width 172 height 27
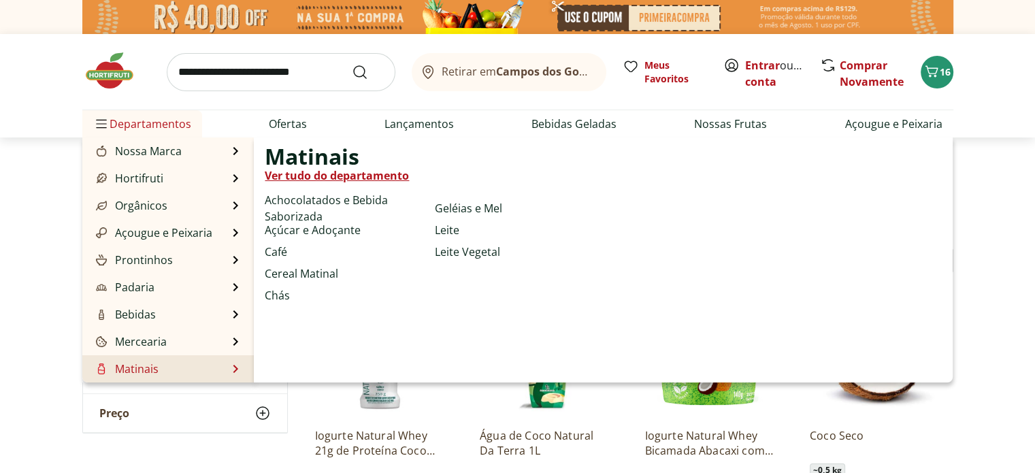
click at [147, 369] on link "Matinais" at bounding box center [125, 369] width 65 height 16
select select "**********"
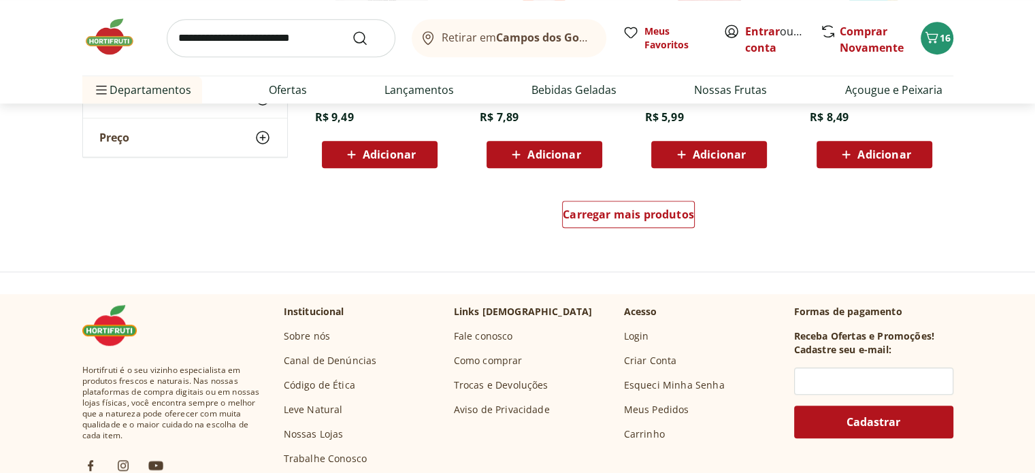
scroll to position [939, 0]
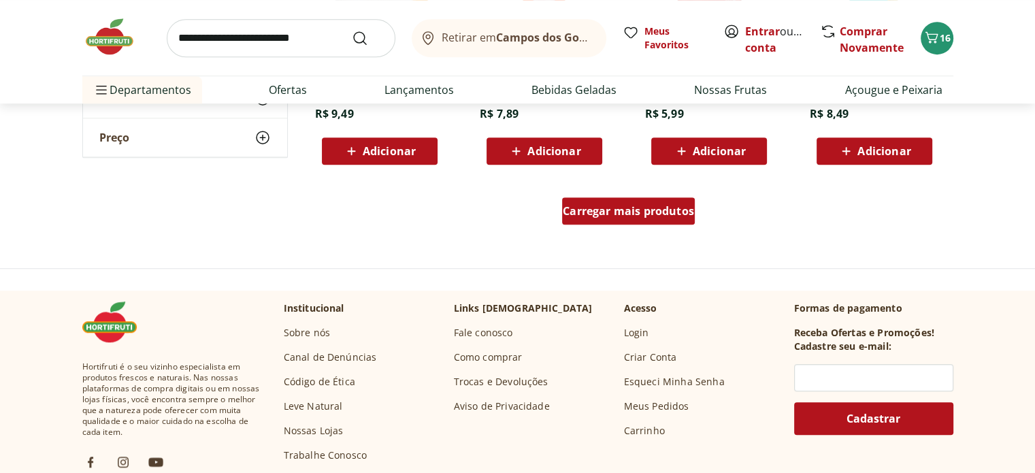
click at [658, 216] on span "Carregar mais produtos" at bounding box center [628, 210] width 131 height 11
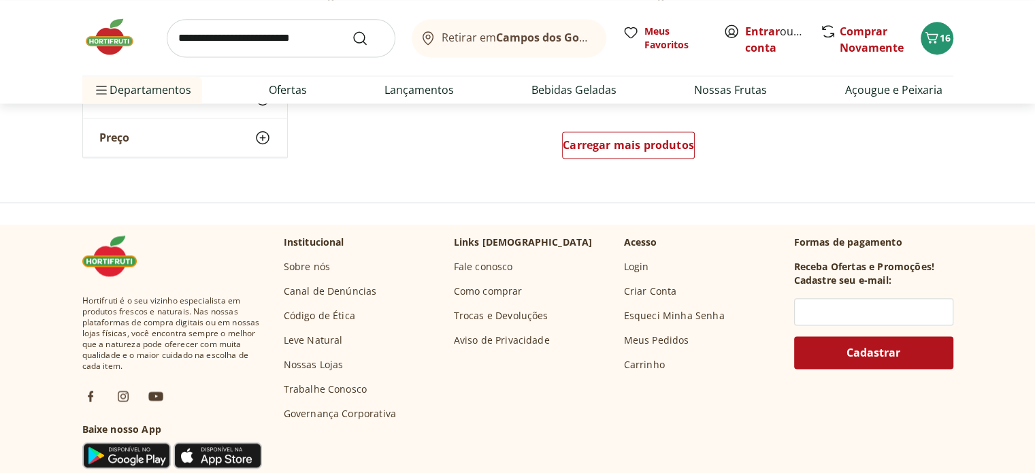
scroll to position [1877, 0]
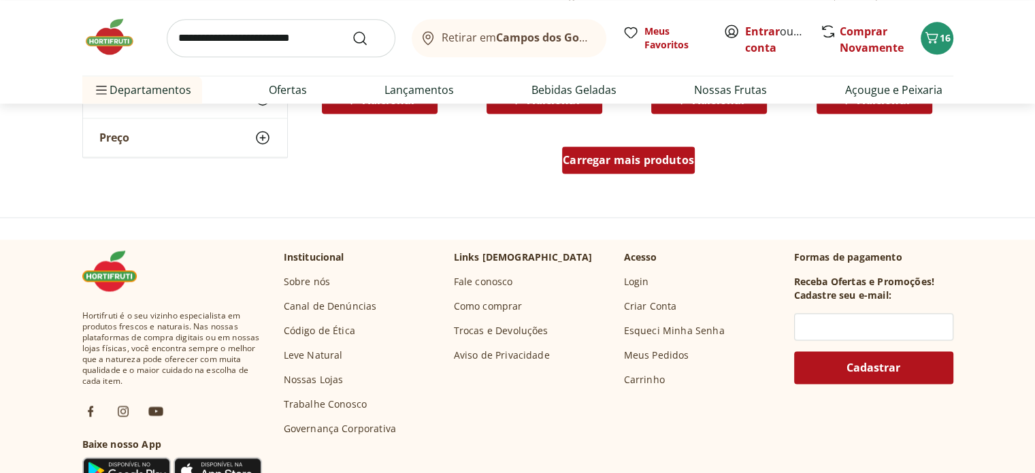
click at [642, 167] on div "Carregar mais produtos" at bounding box center [628, 159] width 133 height 27
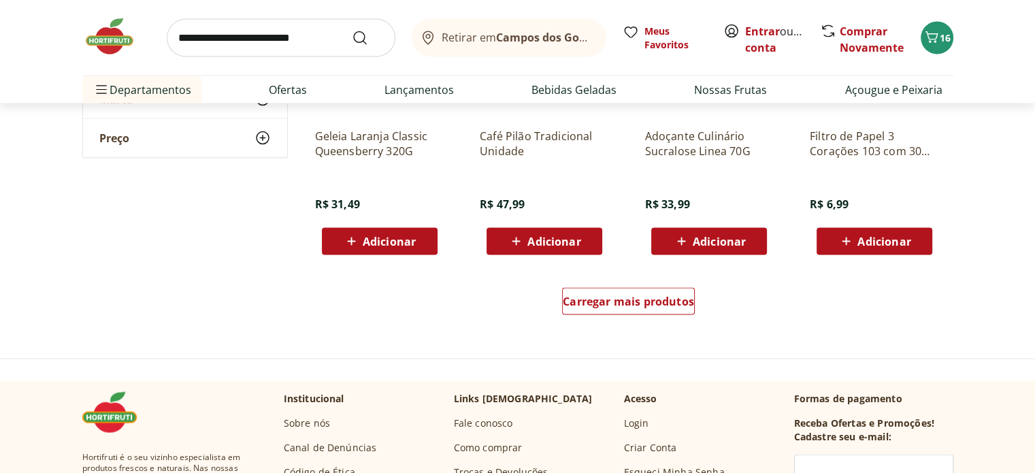
scroll to position [2648, 0]
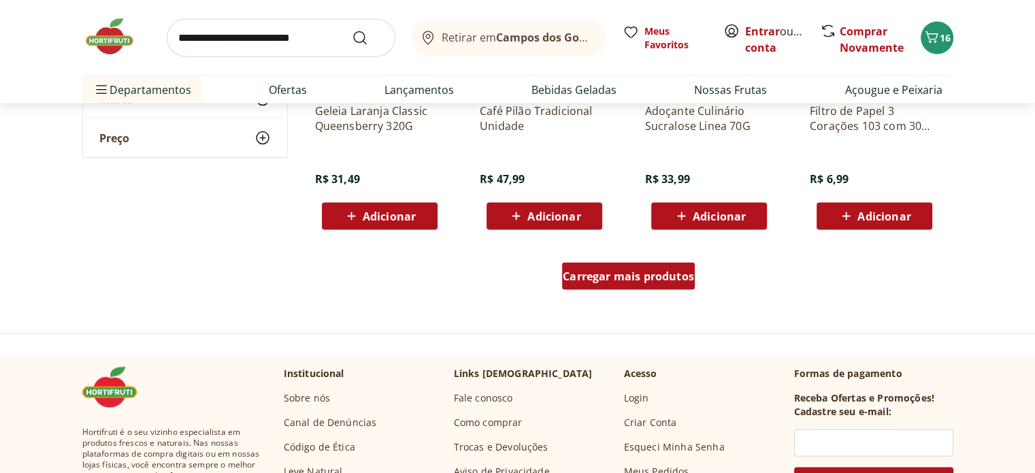
click at [670, 286] on div "Carregar mais produtos" at bounding box center [628, 276] width 133 height 27
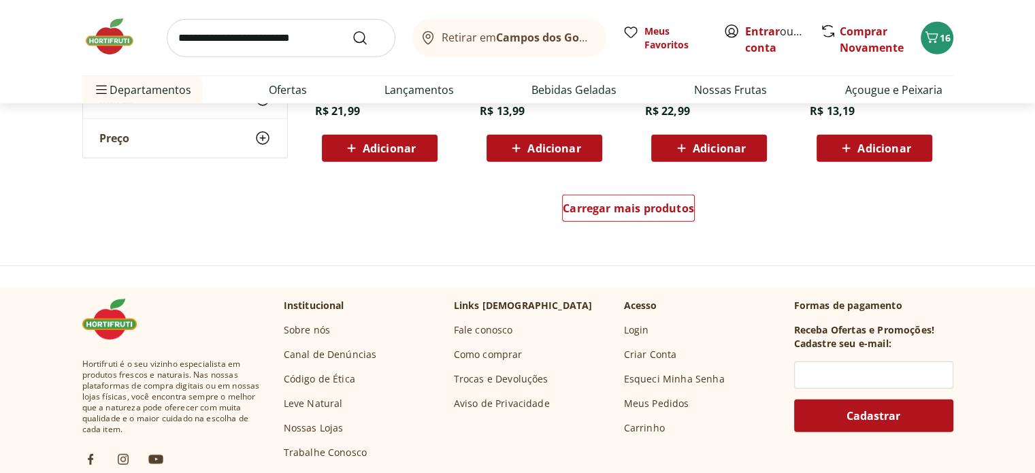
scroll to position [3622, 0]
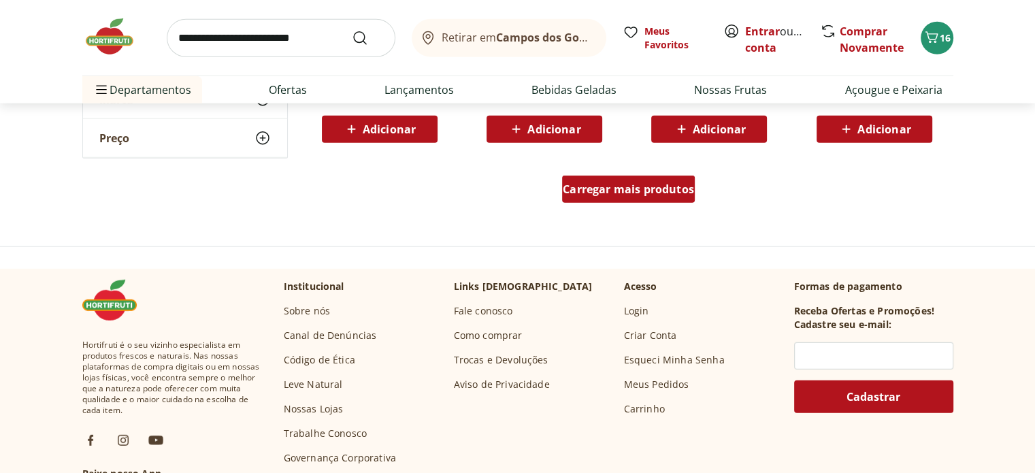
click at [623, 187] on span "Carregar mais produtos" at bounding box center [628, 189] width 131 height 11
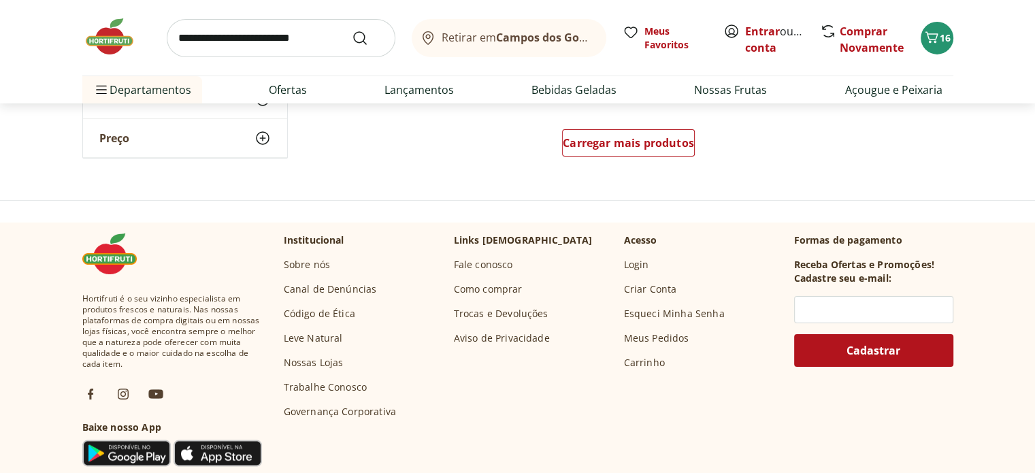
scroll to position [4541, 0]
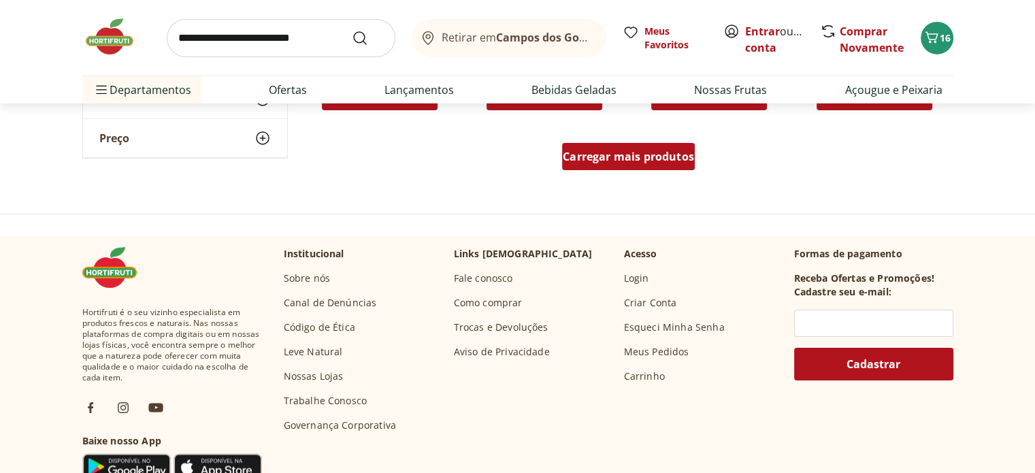
click at [672, 152] on span "Carregar mais produtos" at bounding box center [628, 156] width 131 height 11
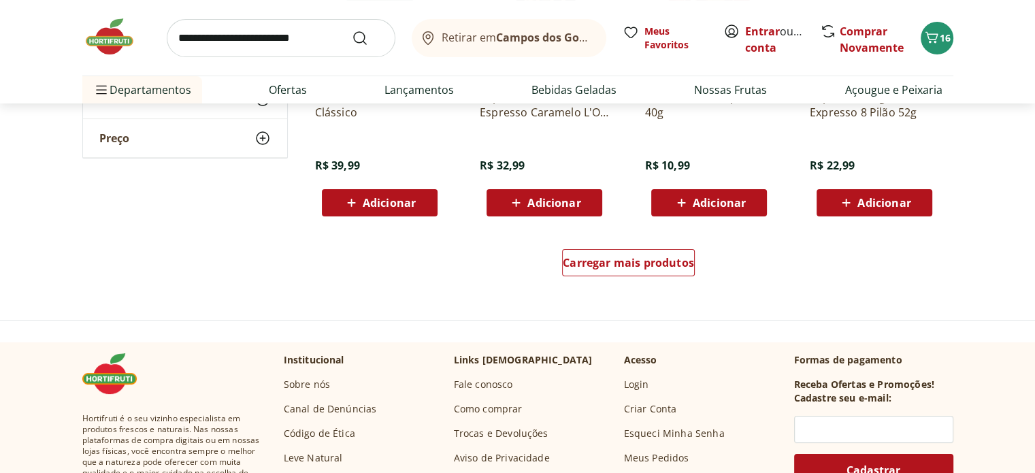
scroll to position [5396, 0]
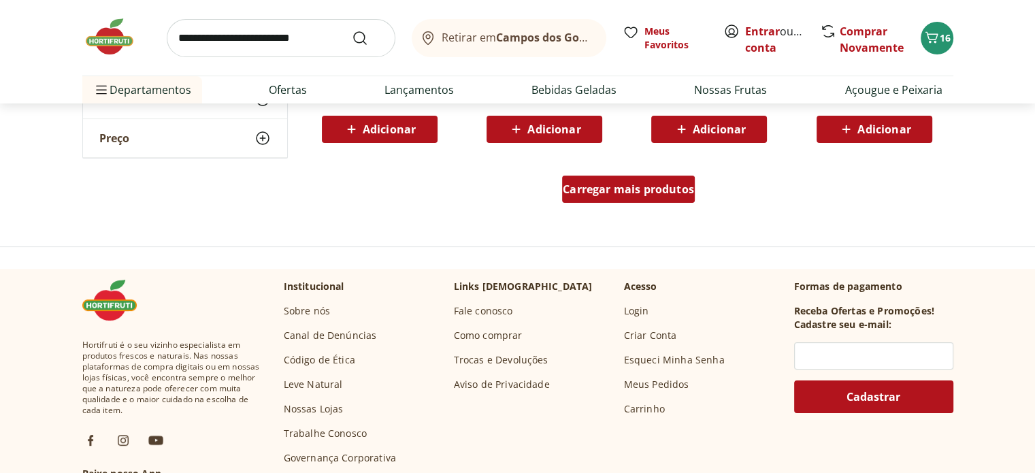
click at [648, 198] on div "Carregar mais produtos" at bounding box center [628, 189] width 133 height 27
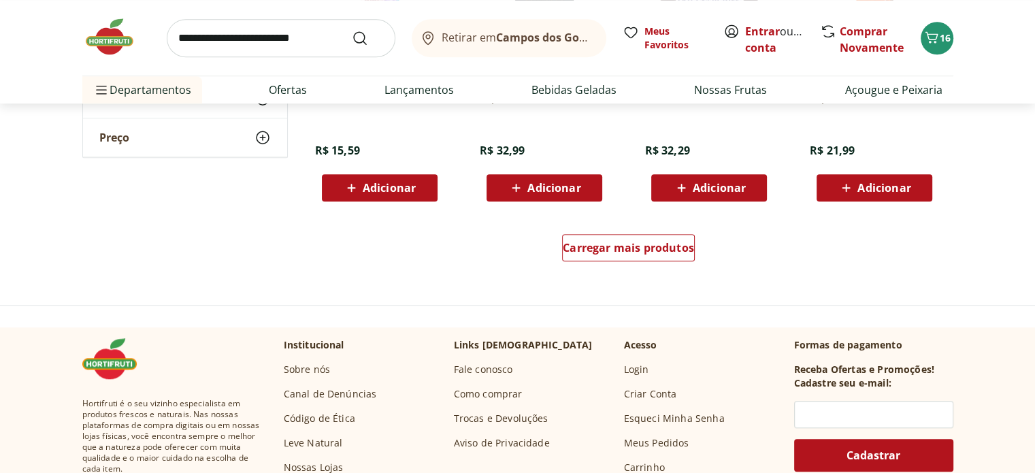
scroll to position [6243, 0]
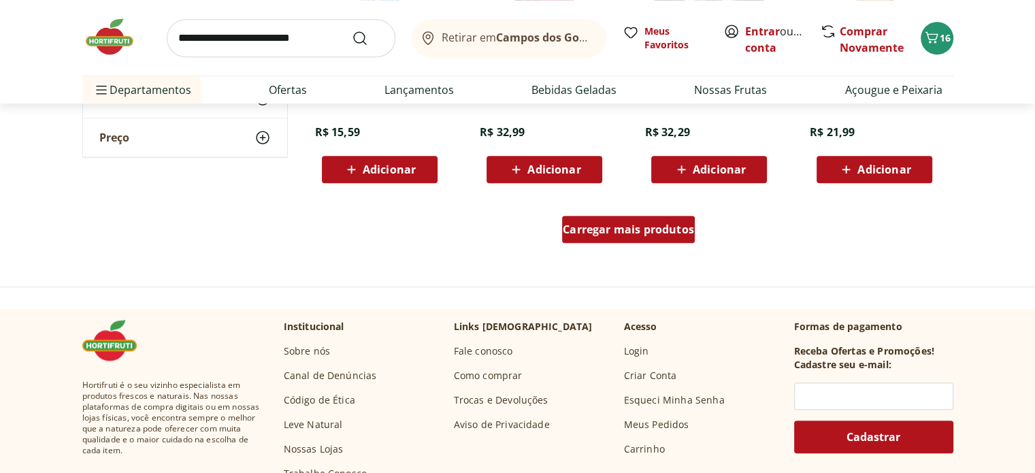
click at [650, 224] on span "Carregar mais produtos" at bounding box center [628, 229] width 131 height 11
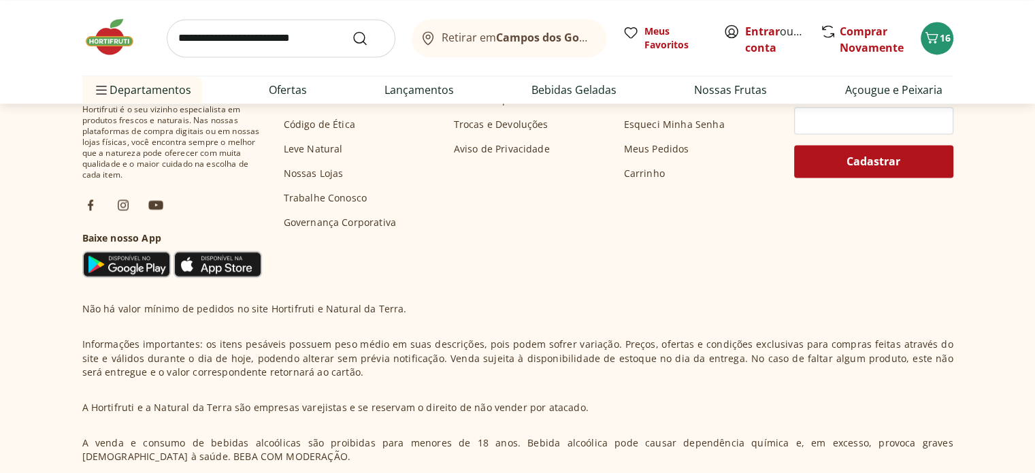
scroll to position [7489, 0]
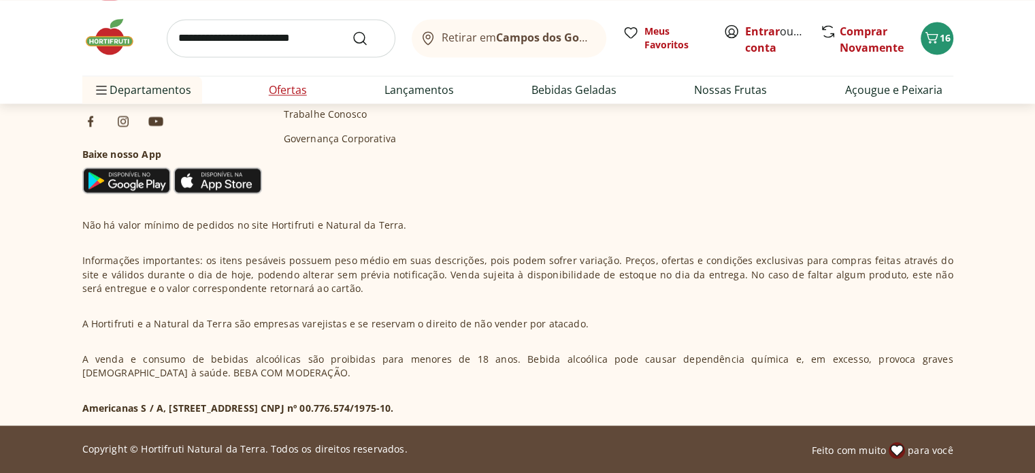
click at [290, 88] on link "Ofertas" at bounding box center [288, 90] width 38 height 16
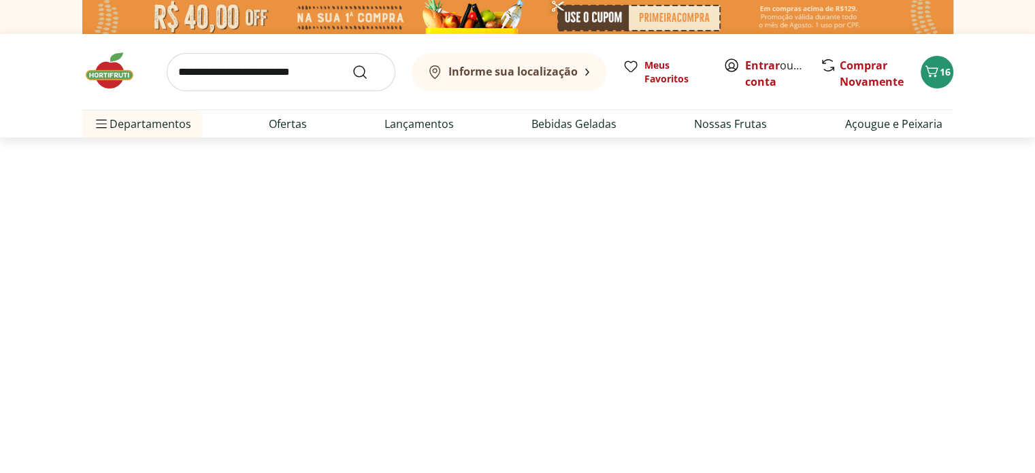
select select "**********"
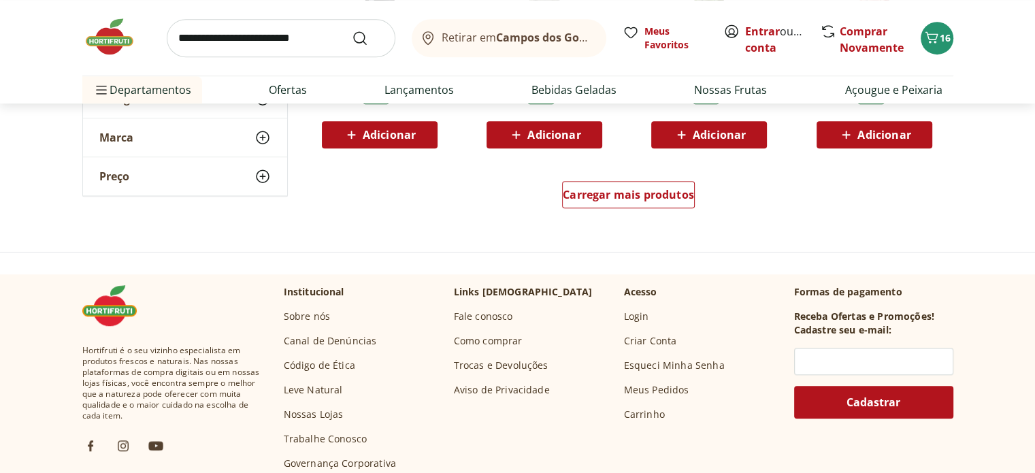
scroll to position [861, 0]
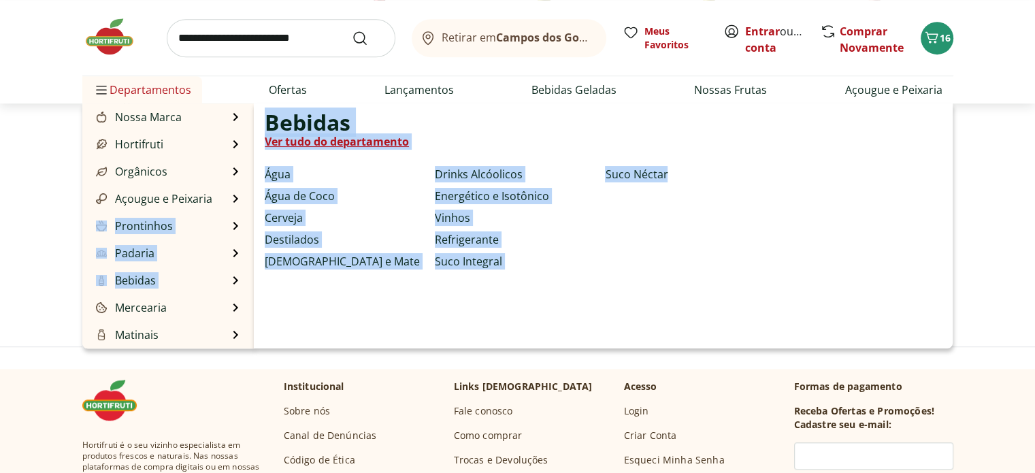
drag, startPoint x: 246, startPoint y: 202, endPoint x: 251, endPoint y: 280, distance: 77.7
click at [251, 280] on ul "Nossa Marca Nossa Marca Ver tudo do departamento Açougue & Peixaria Congelados …" at bounding box center [168, 225] width 172 height 245
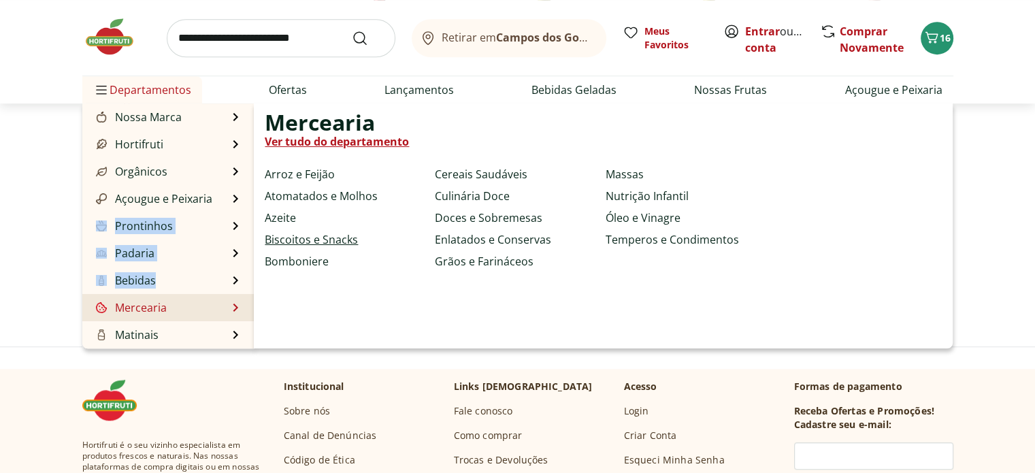
click at [305, 240] on link "Biscoitos e Snacks" at bounding box center [311, 239] width 93 height 16
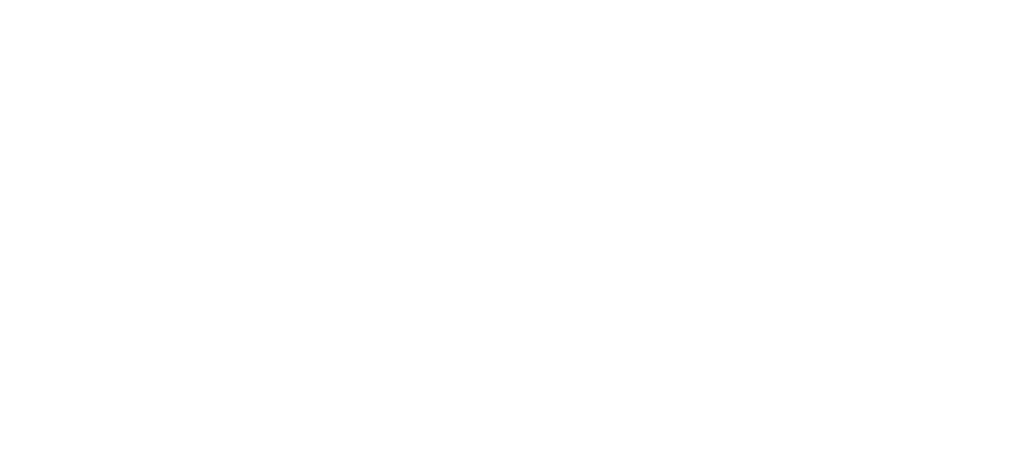
select select "**********"
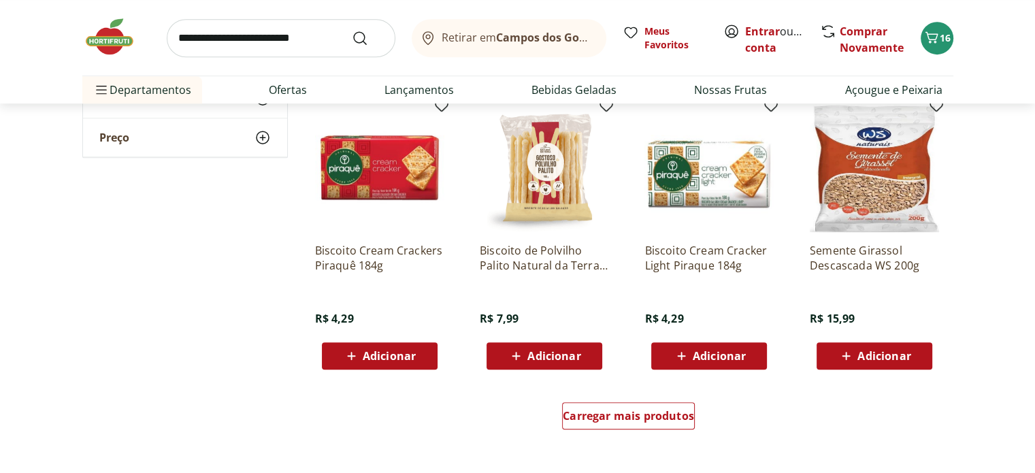
scroll to position [898, 0]
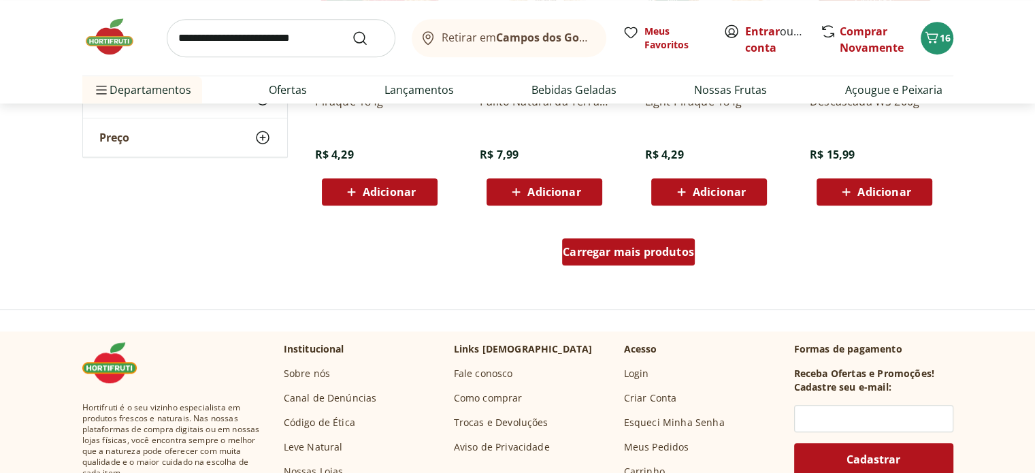
click at [620, 252] on span "Carregar mais produtos" at bounding box center [628, 251] width 131 height 11
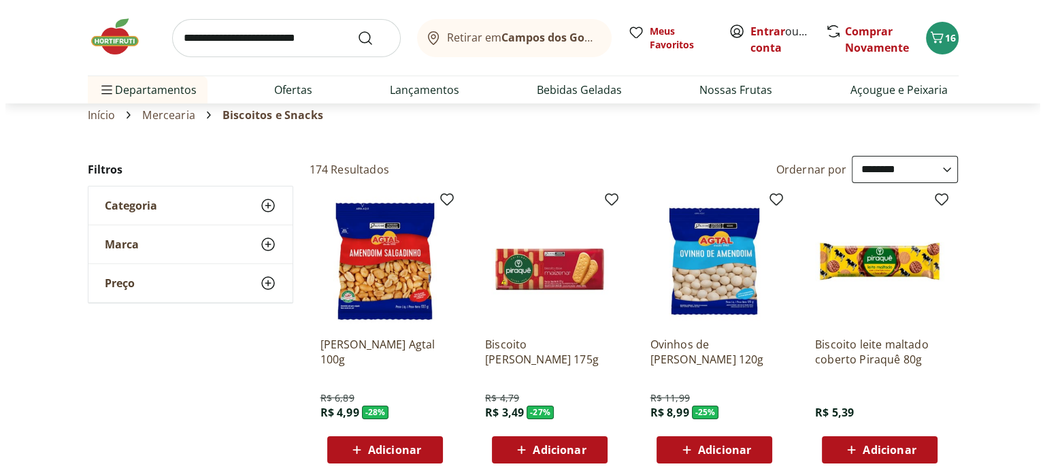
scroll to position [38, 0]
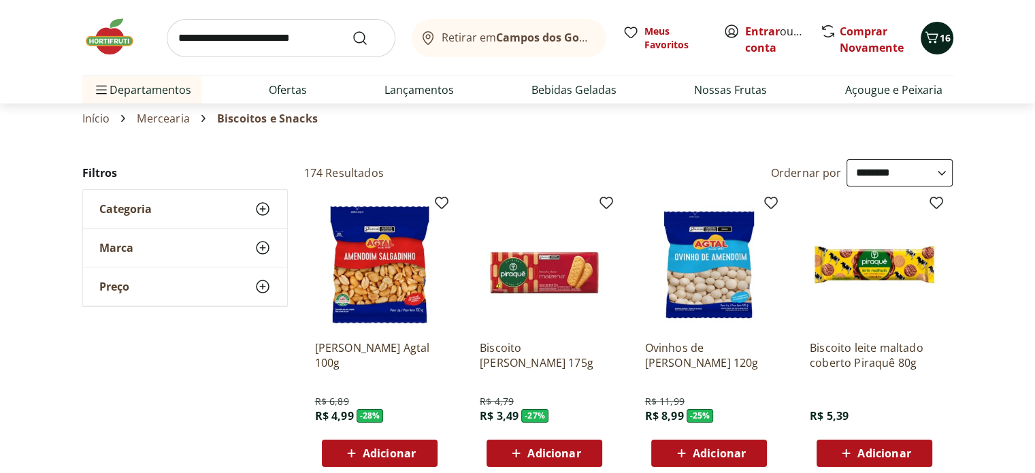
click at [951, 40] on button "16" at bounding box center [936, 38] width 33 height 33
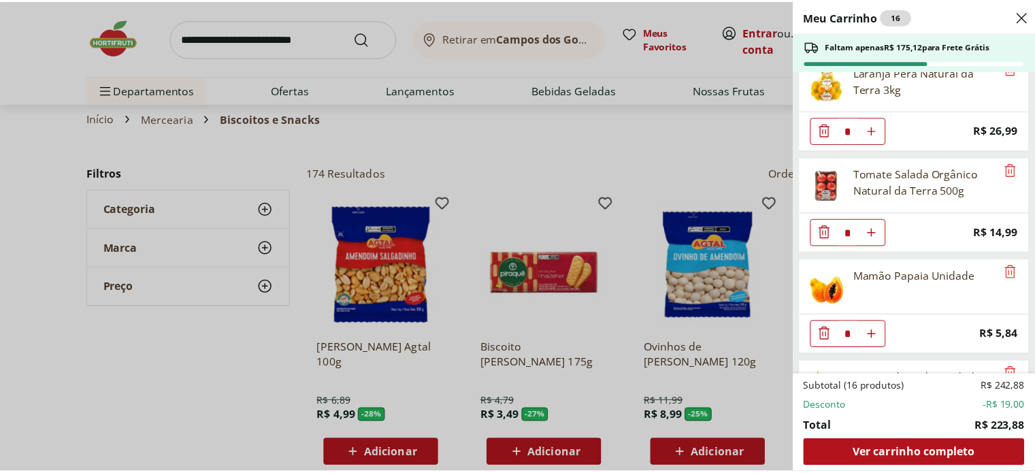
scroll to position [0, 0]
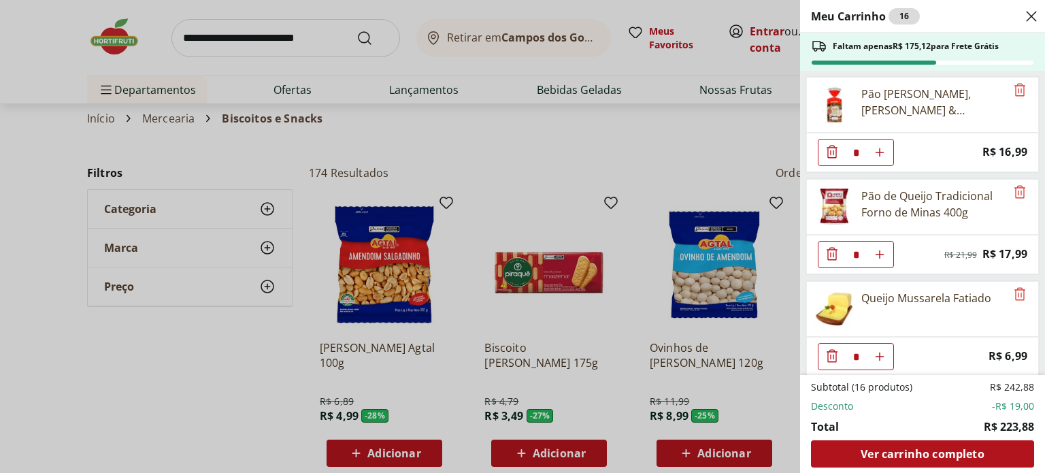
click at [1034, 18] on header "Meu Carrinho 16" at bounding box center [922, 16] width 245 height 33
click at [1034, 17] on icon "Close" at bounding box center [1031, 16] width 16 height 16
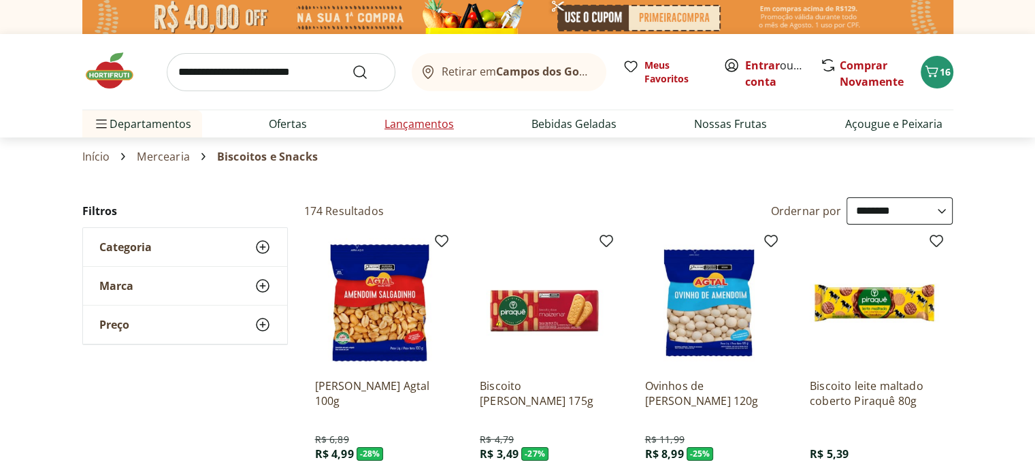
click at [414, 122] on link "Lançamentos" at bounding box center [418, 124] width 69 height 16
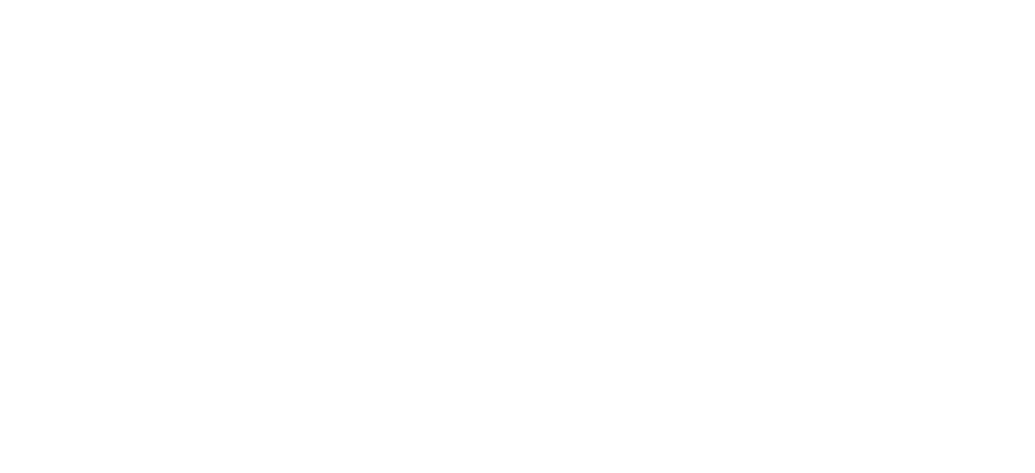
select select "**********"
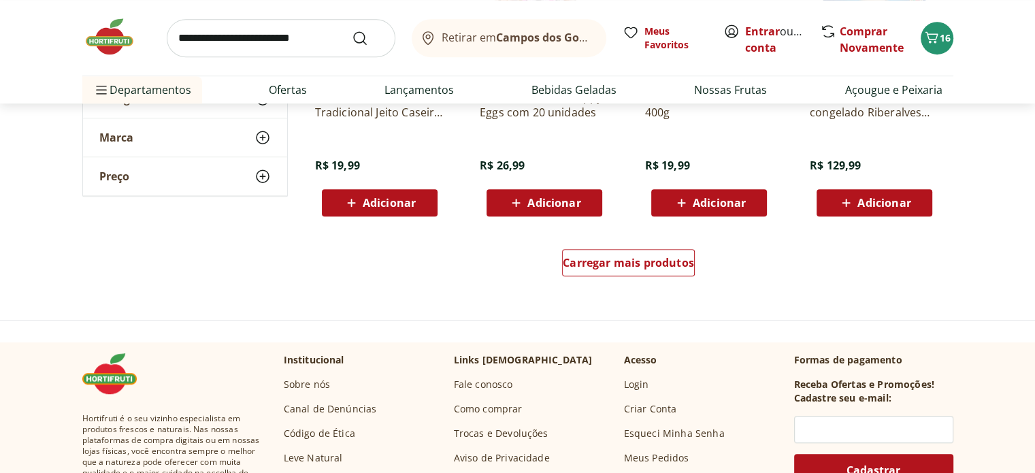
scroll to position [901, 0]
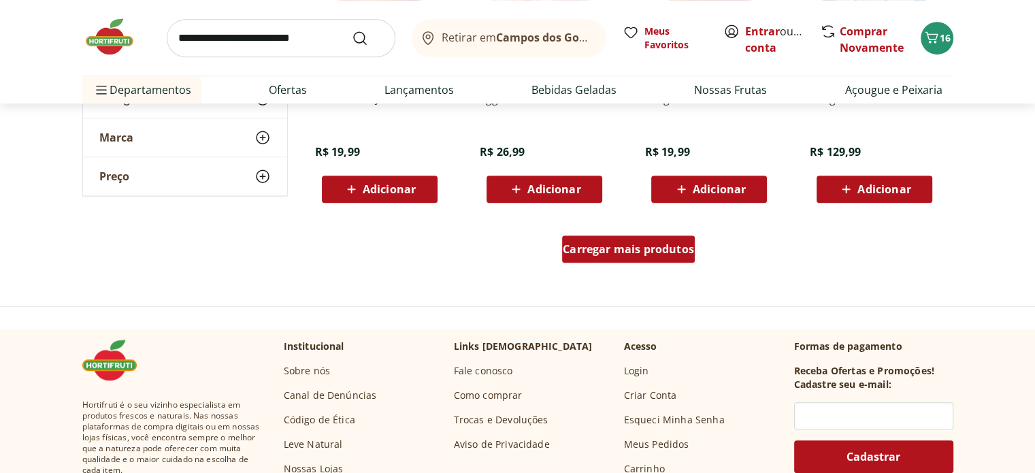
click at [627, 246] on span "Carregar mais produtos" at bounding box center [628, 249] width 131 height 11
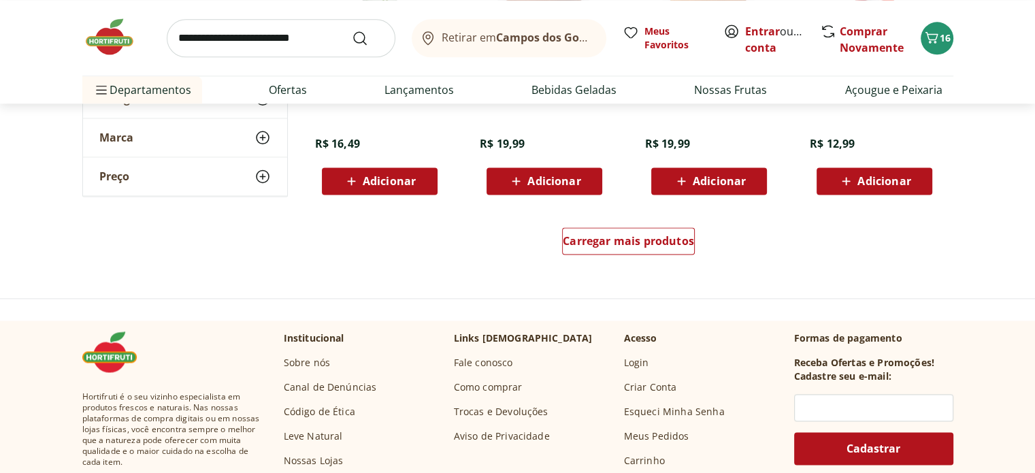
scroll to position [1823, 0]
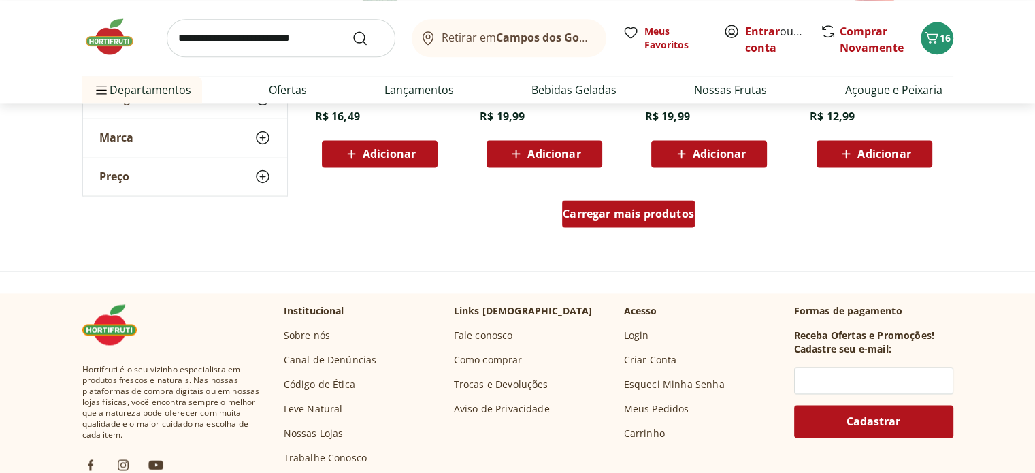
click at [629, 216] on span "Carregar mais produtos" at bounding box center [628, 213] width 131 height 11
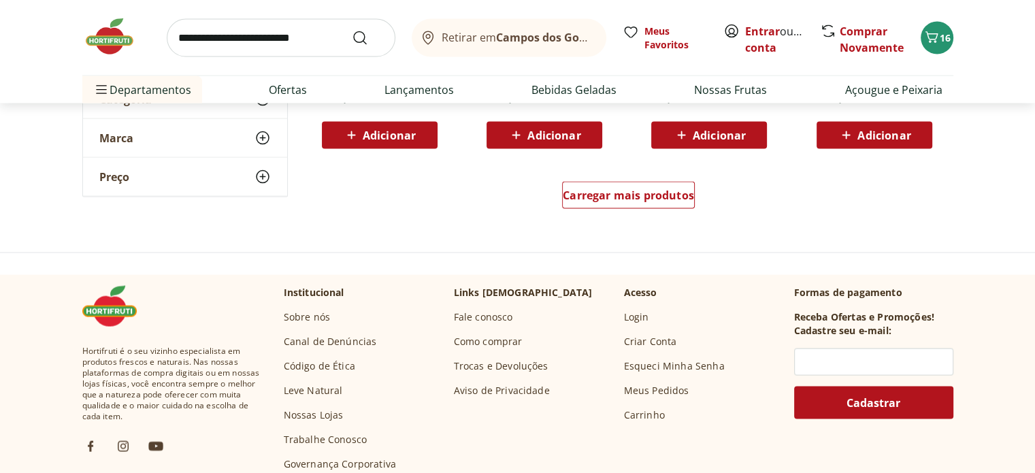
scroll to position [2743, 0]
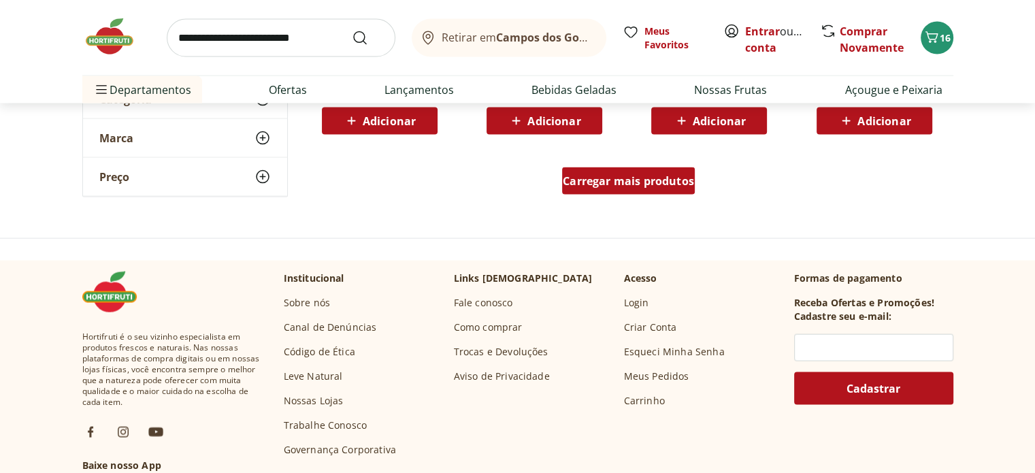
click at [621, 182] on span "Carregar mais produtos" at bounding box center [628, 181] width 131 height 11
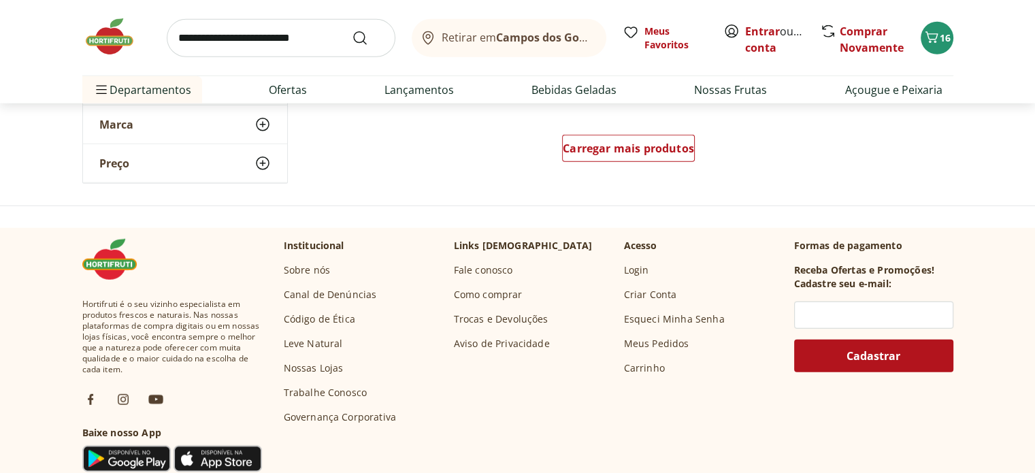
scroll to position [3633, 0]
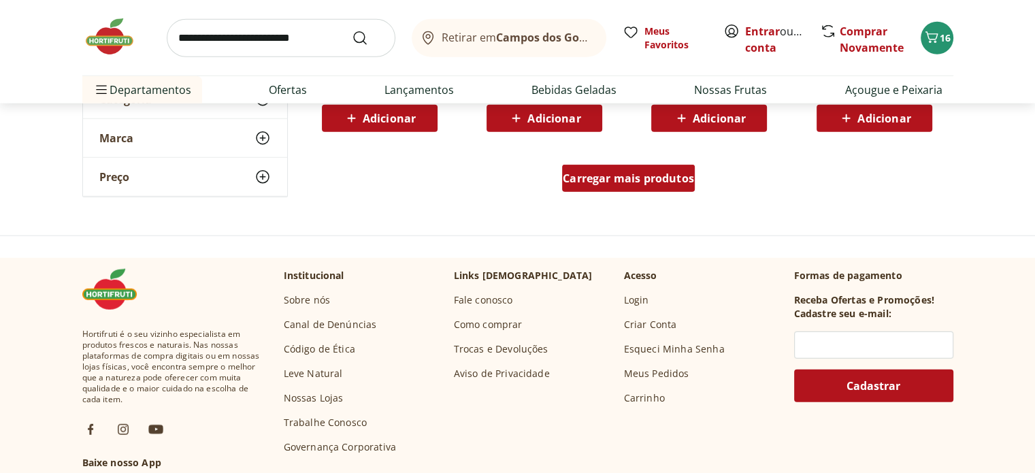
click at [631, 186] on div "Carregar mais produtos" at bounding box center [628, 178] width 133 height 27
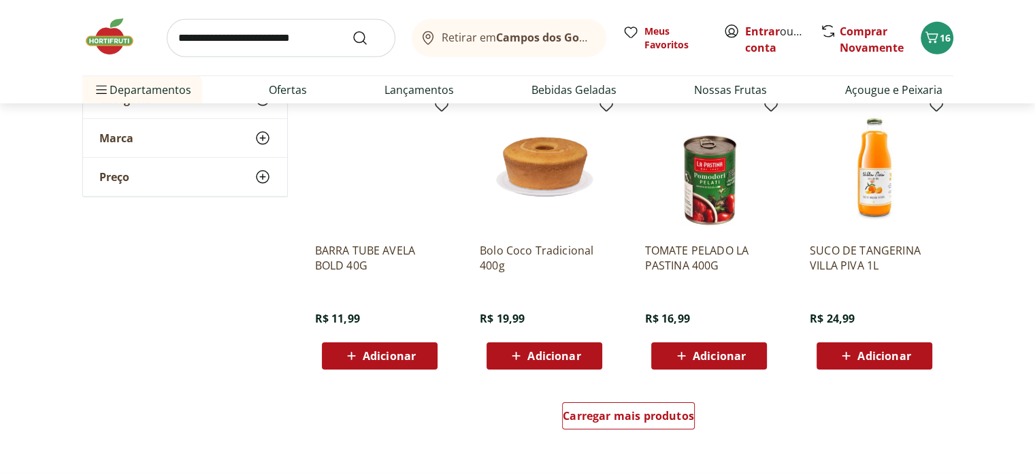
scroll to position [4297, 0]
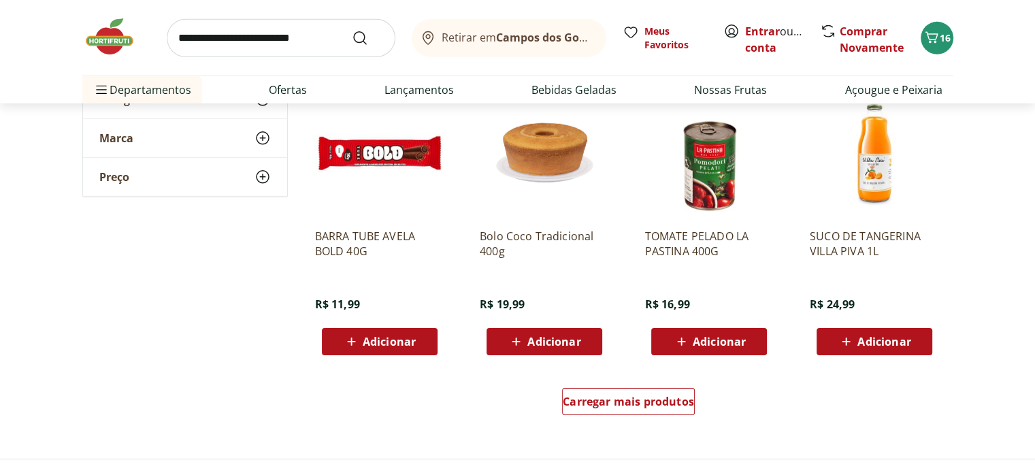
click at [887, 341] on span "Adicionar" at bounding box center [883, 341] width 53 height 11
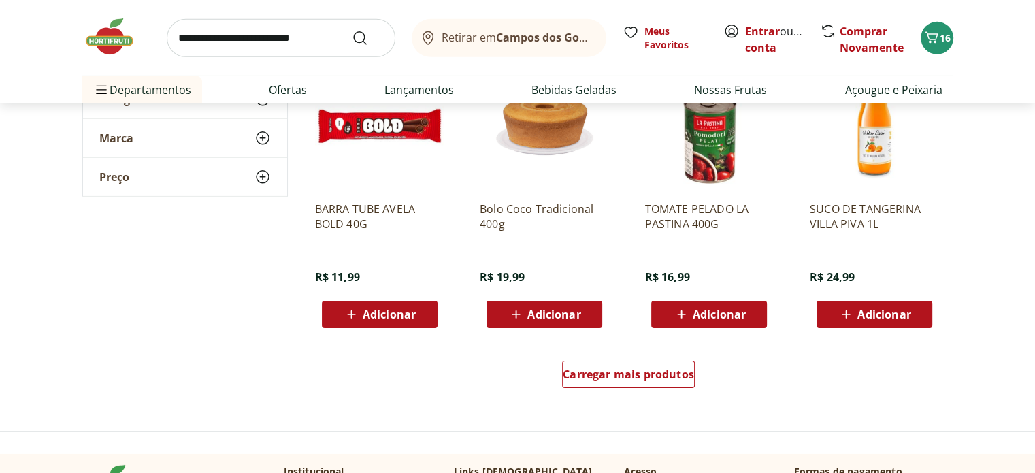
scroll to position [4378, 0]
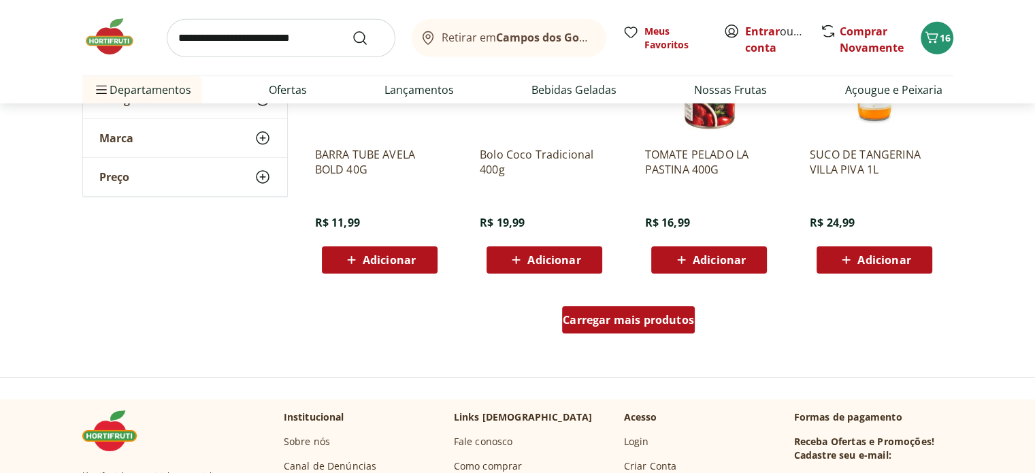
click at [661, 310] on div "Carregar mais produtos" at bounding box center [628, 319] width 133 height 27
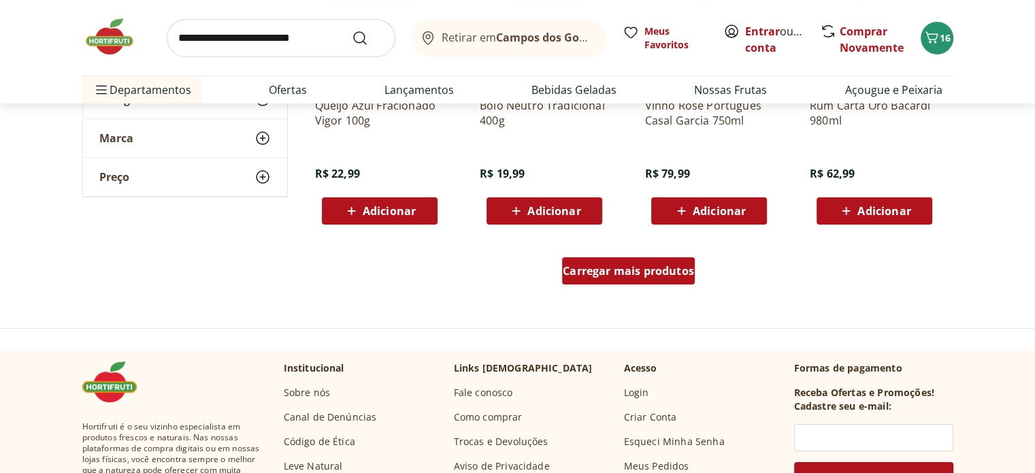
scroll to position [5385, 0]
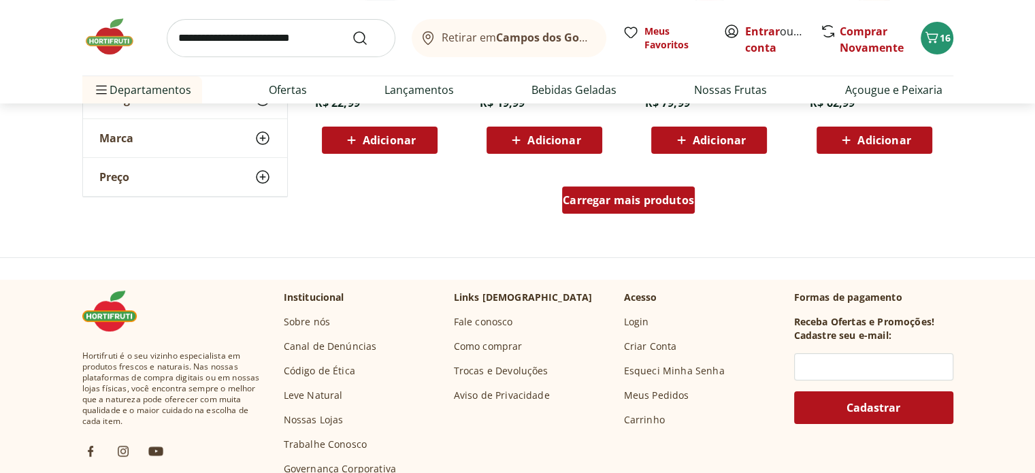
click at [620, 202] on span "Carregar mais produtos" at bounding box center [628, 200] width 131 height 11
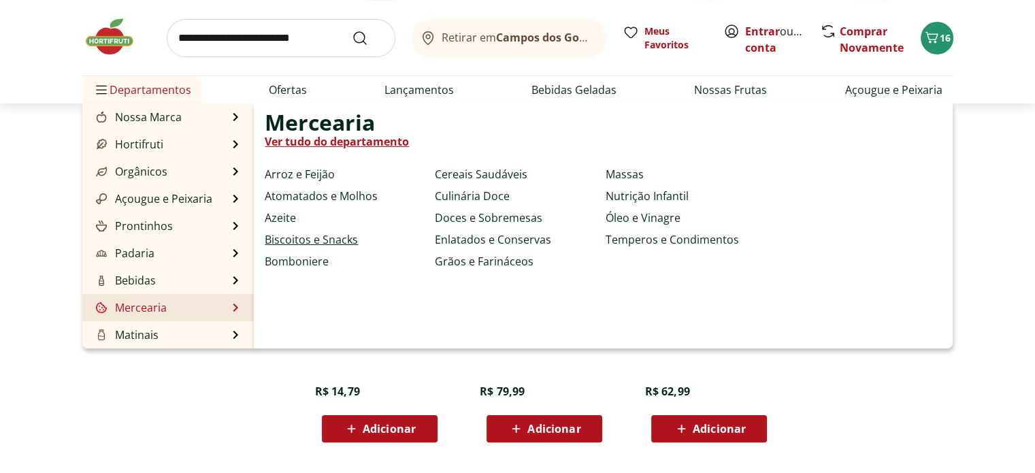
click at [311, 240] on link "Biscoitos e Snacks" at bounding box center [311, 239] width 93 height 16
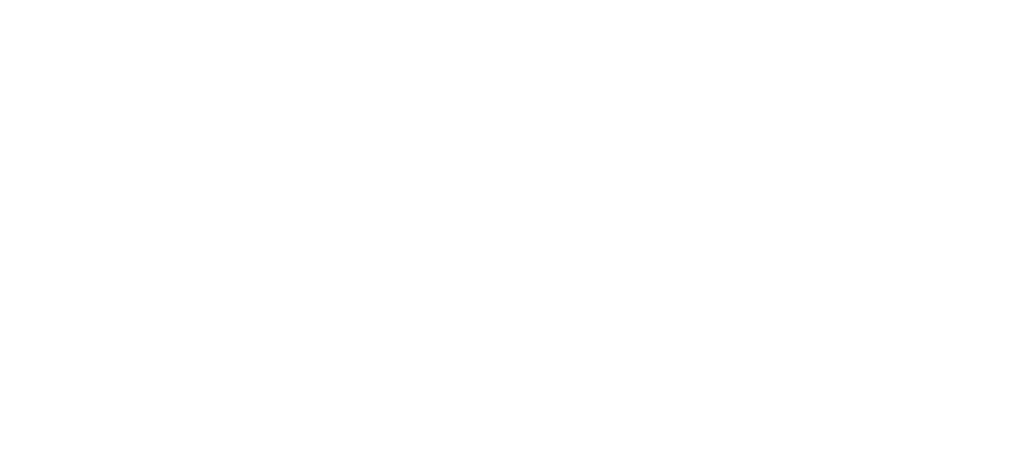
select select "**********"
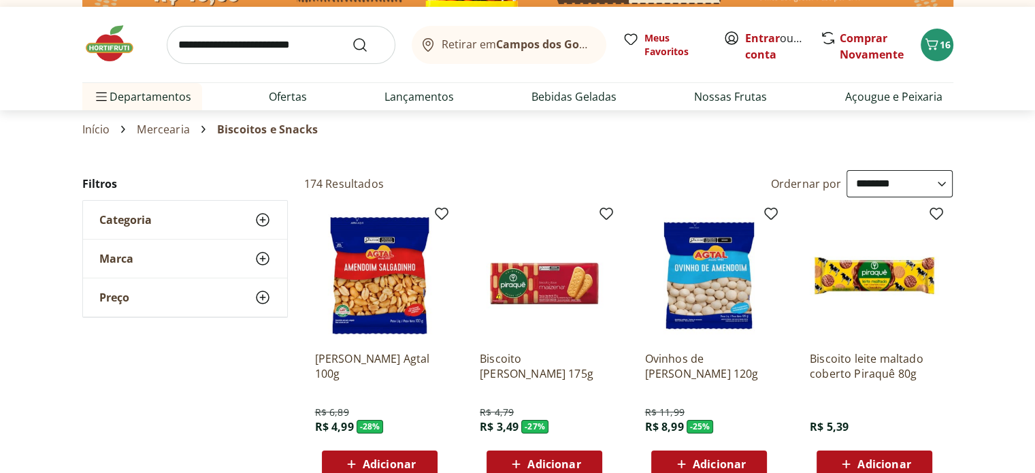
click at [311, 240] on div "Amendoim Salgadinho Agtal 100g R$ 6,89 R$ 4,99 - 28 % Adicionar" at bounding box center [379, 344] width 151 height 288
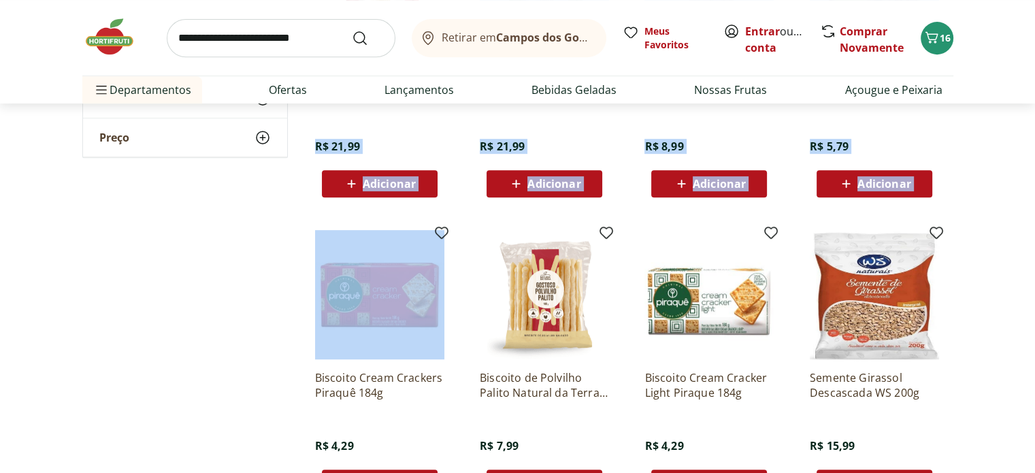
scroll to position [653, 0]
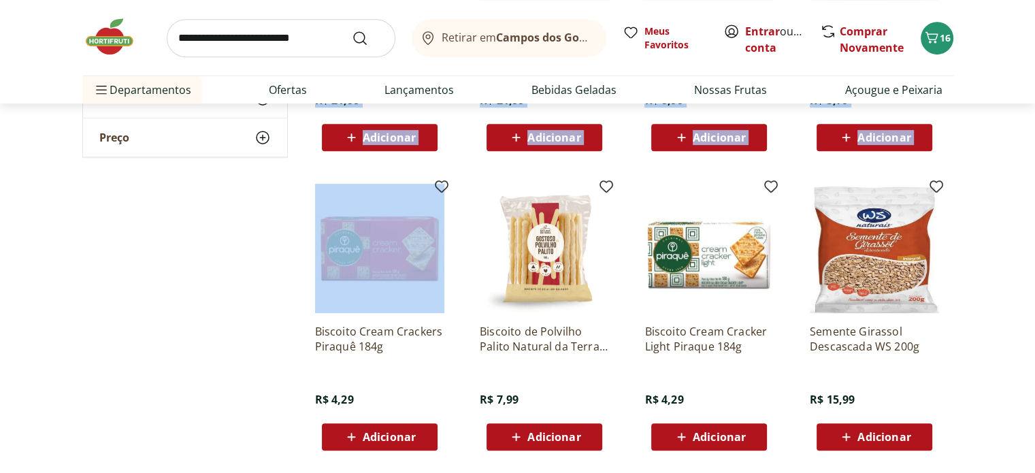
drag, startPoint x: 312, startPoint y: 239, endPoint x: 232, endPoint y: 251, distance: 80.4
click at [232, 251] on div "**********" at bounding box center [517, 38] width 871 height 988
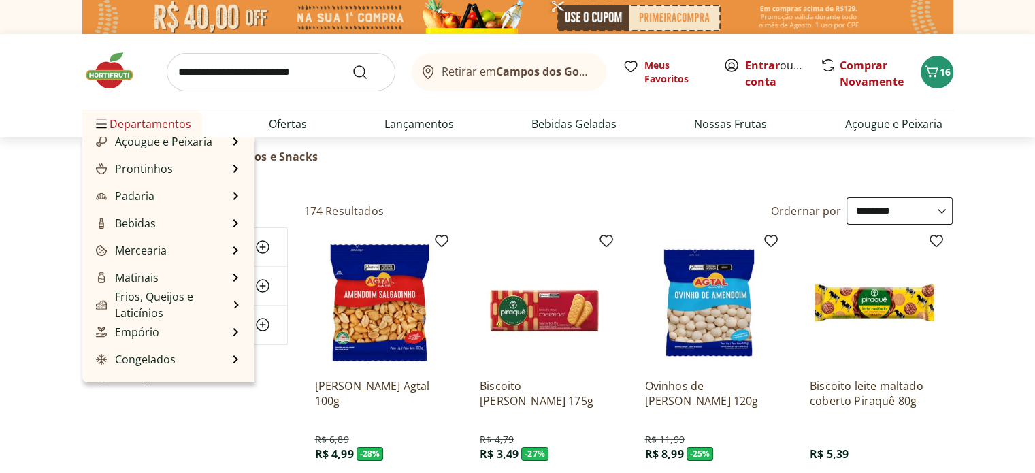
scroll to position [136, 0]
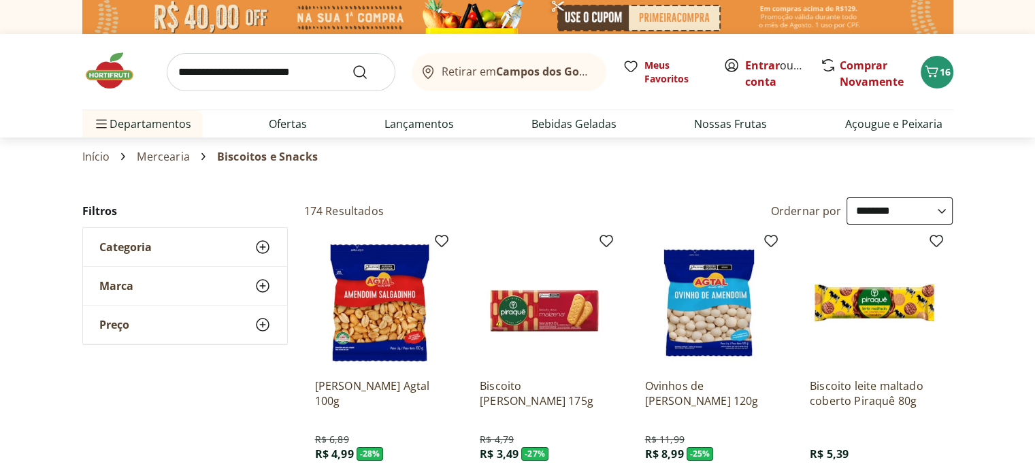
click at [139, 244] on span "Categoria" at bounding box center [125, 247] width 52 height 14
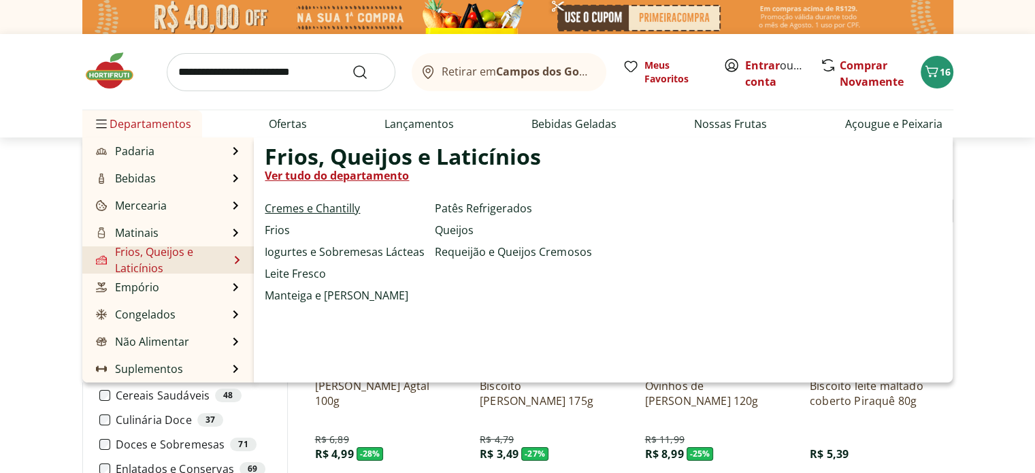
click at [316, 201] on link "Cremes e Chantilly" at bounding box center [312, 208] width 95 height 16
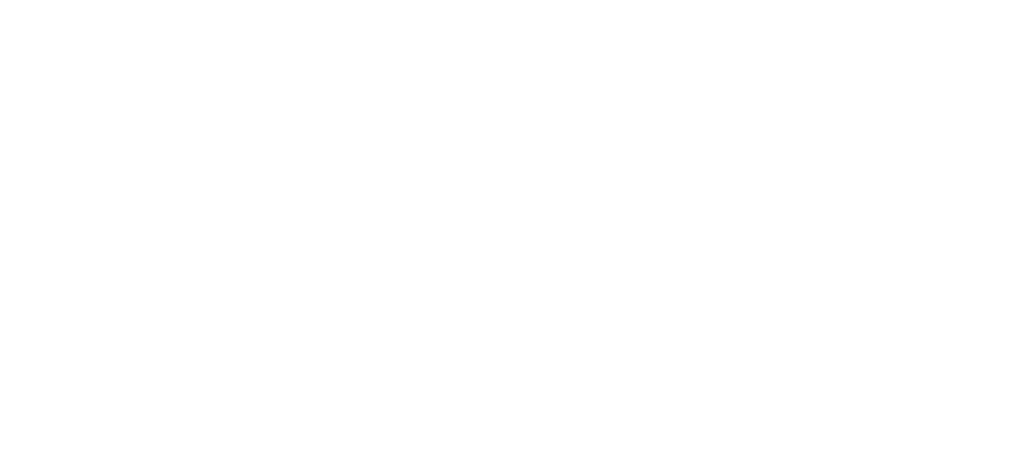
select select "**********"
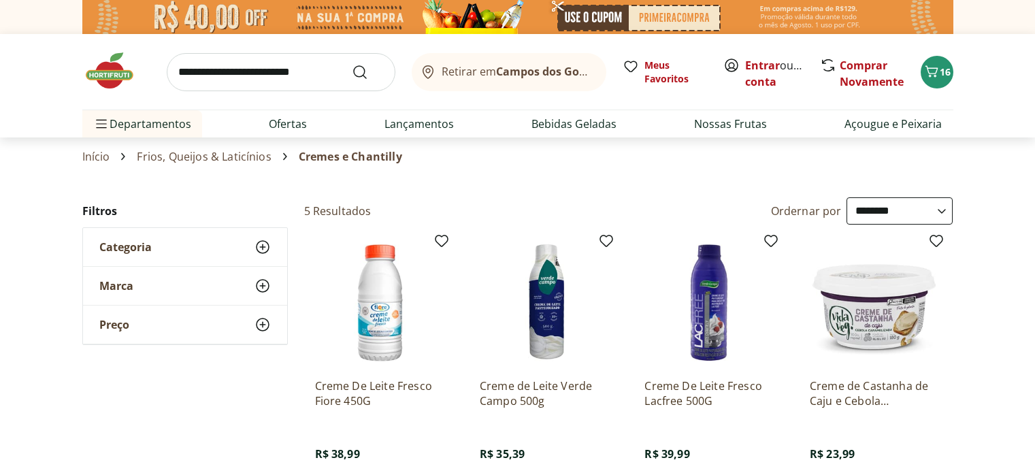
select select "**********"
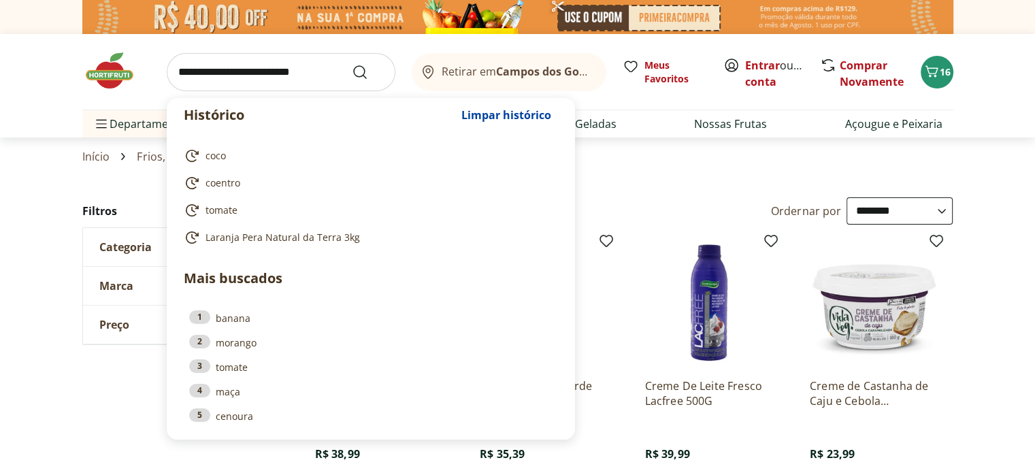
click at [290, 73] on input "search" at bounding box center [281, 72] width 229 height 38
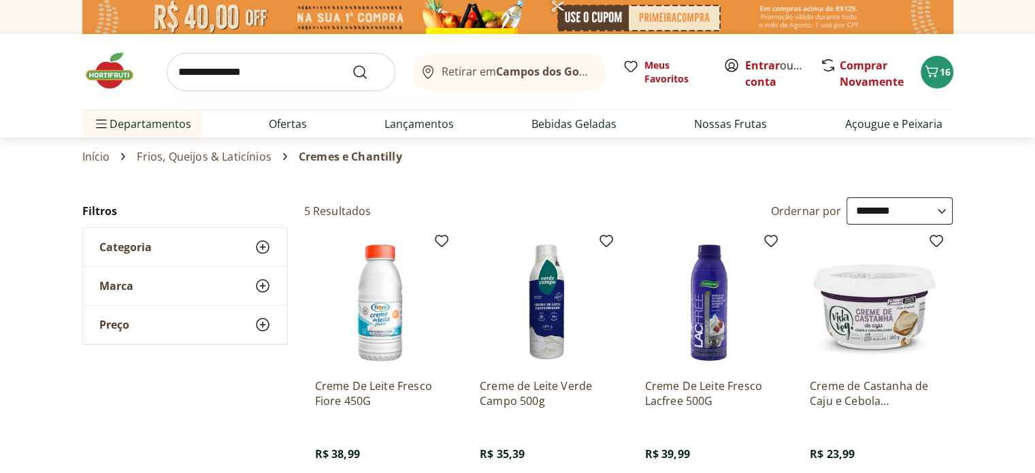
type input "**********"
click at [352, 64] on button "Submit Search" at bounding box center [368, 72] width 33 height 16
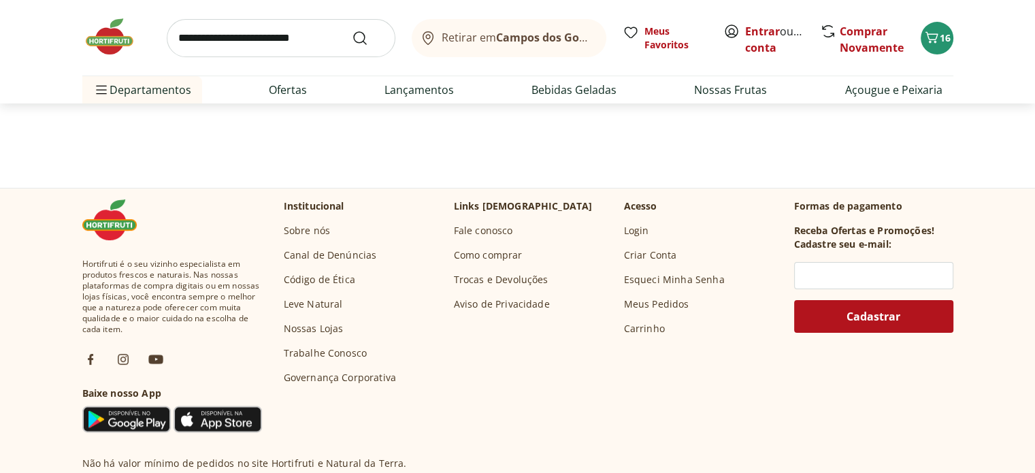
scroll to position [292, 0]
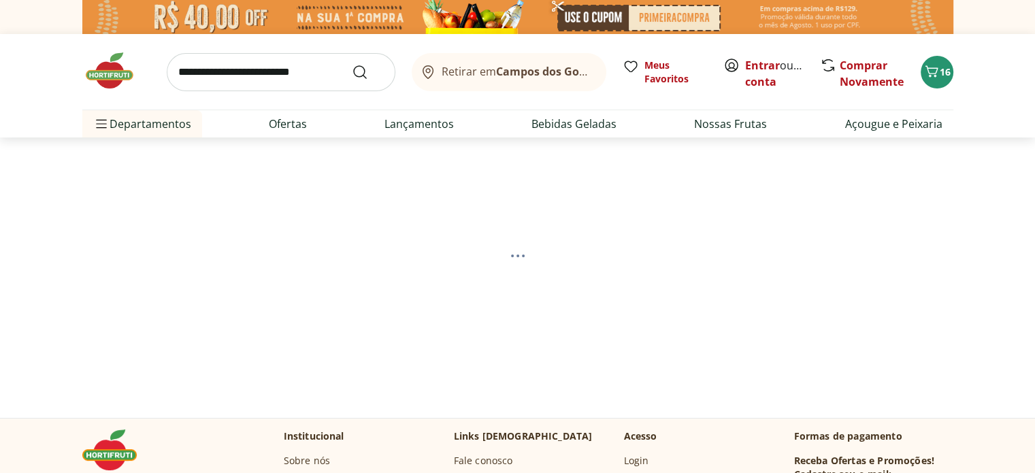
select select "**********"
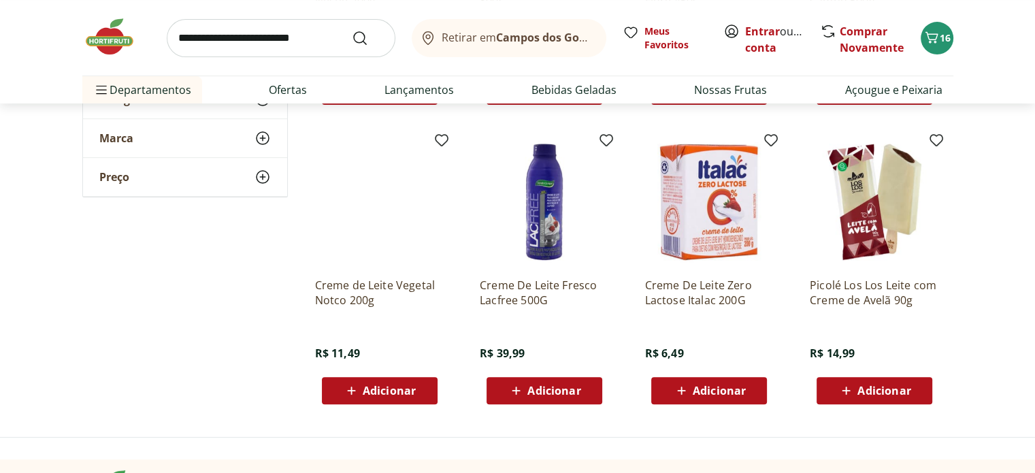
scroll to position [452, 0]
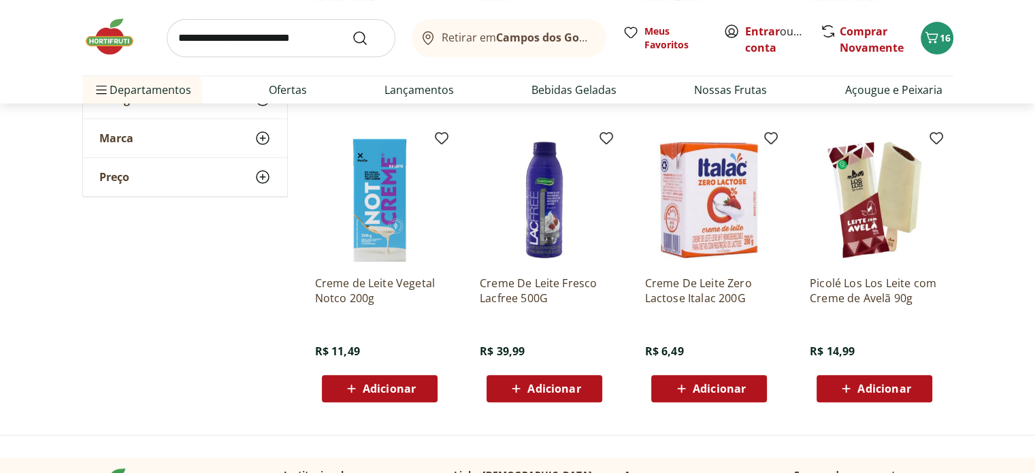
click at [390, 388] on span "Adicionar" at bounding box center [389, 388] width 53 height 11
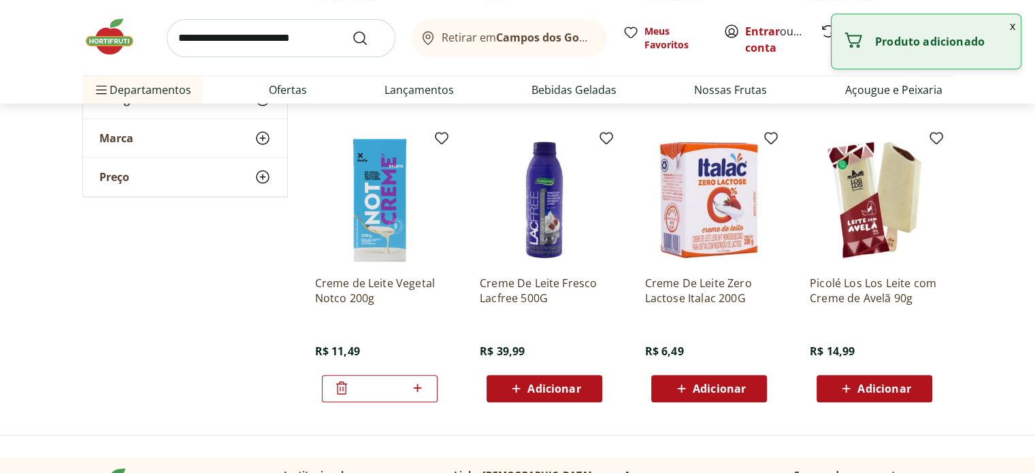
click at [420, 388] on icon at bounding box center [417, 388] width 17 height 16
type input "*"
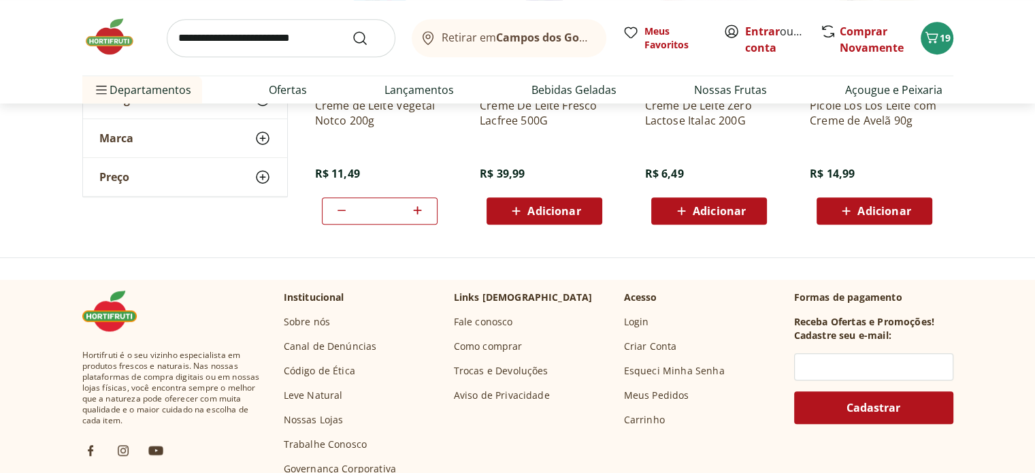
scroll to position [0, 0]
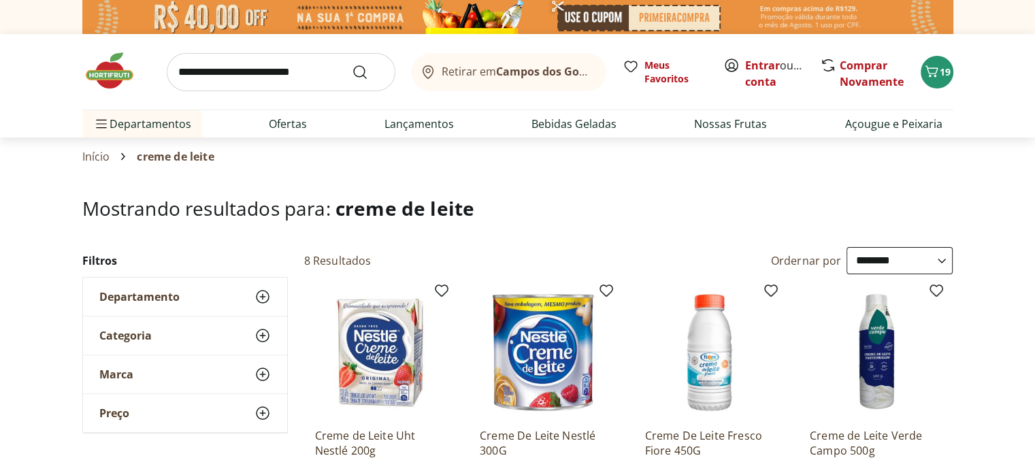
click at [196, 70] on input "search" at bounding box center [281, 72] width 229 height 38
click at [865, 84] on link "Comprar Novamente" at bounding box center [871, 73] width 64 height 31
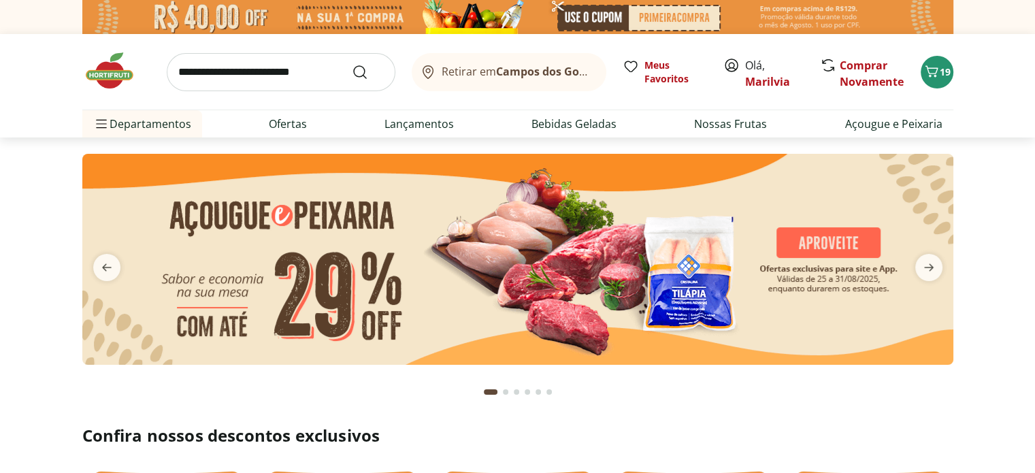
click at [214, 65] on input "search" at bounding box center [281, 72] width 229 height 38
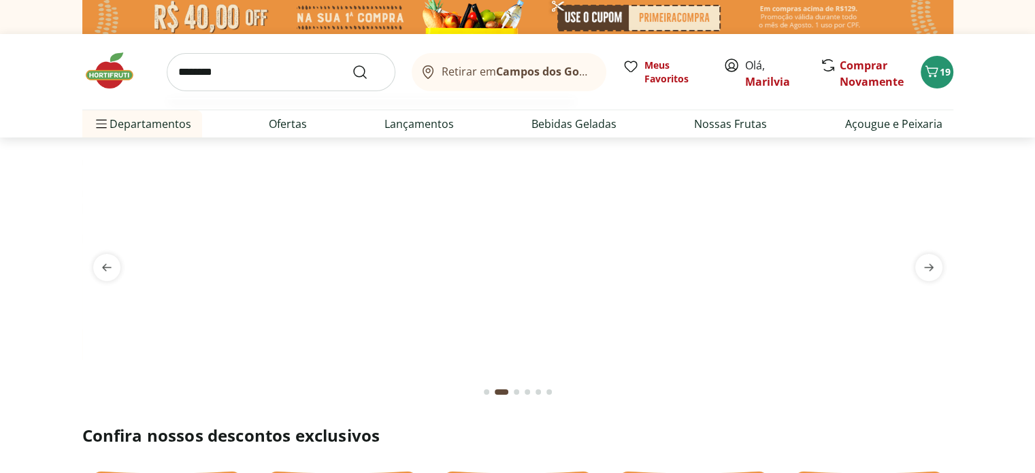
type input "********"
click at [352, 64] on button "Submit Search" at bounding box center [368, 72] width 33 height 16
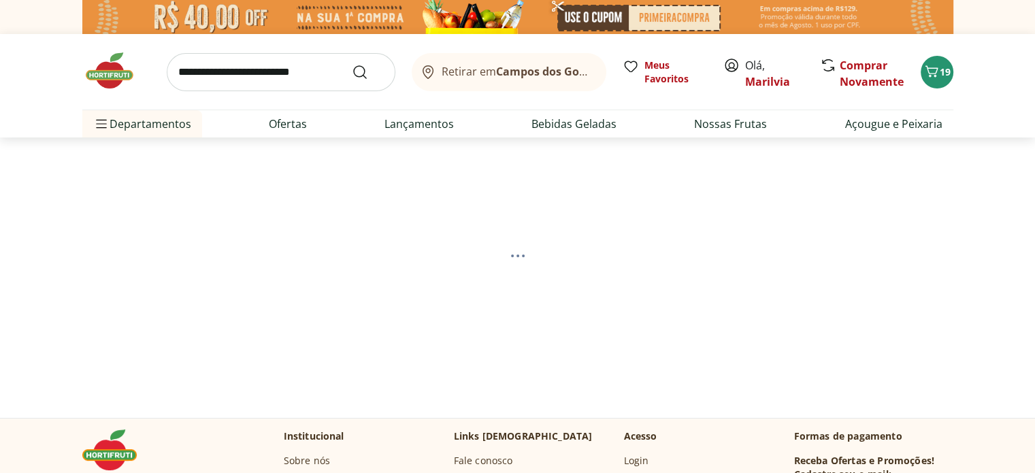
select select "**********"
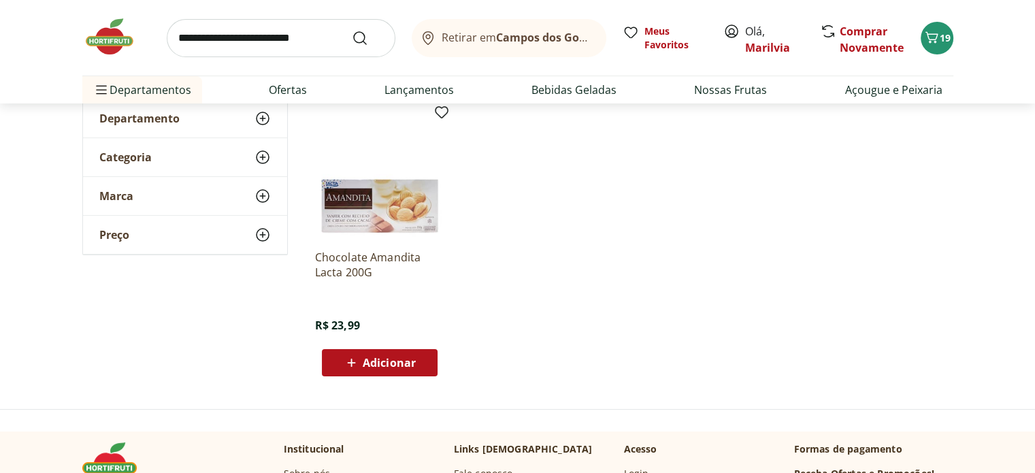
scroll to position [188, 0]
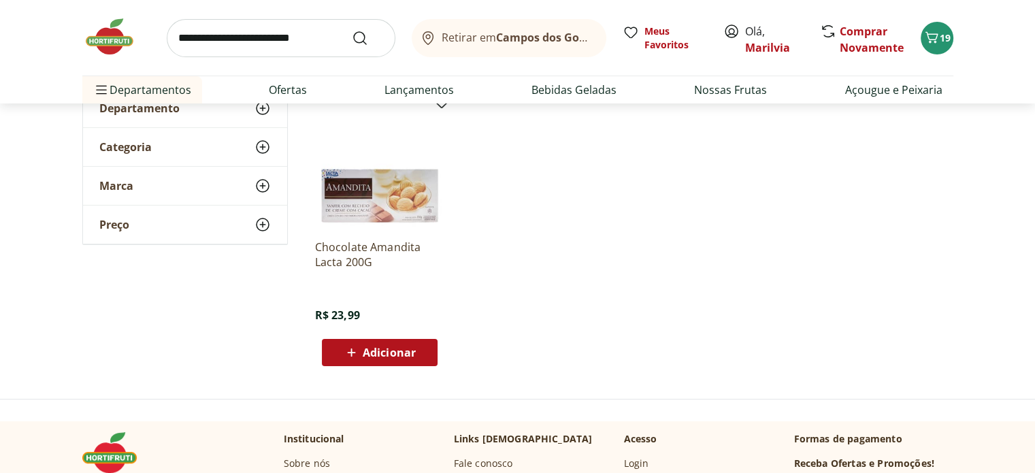
click at [413, 340] on div "Adicionar" at bounding box center [380, 352] width 94 height 24
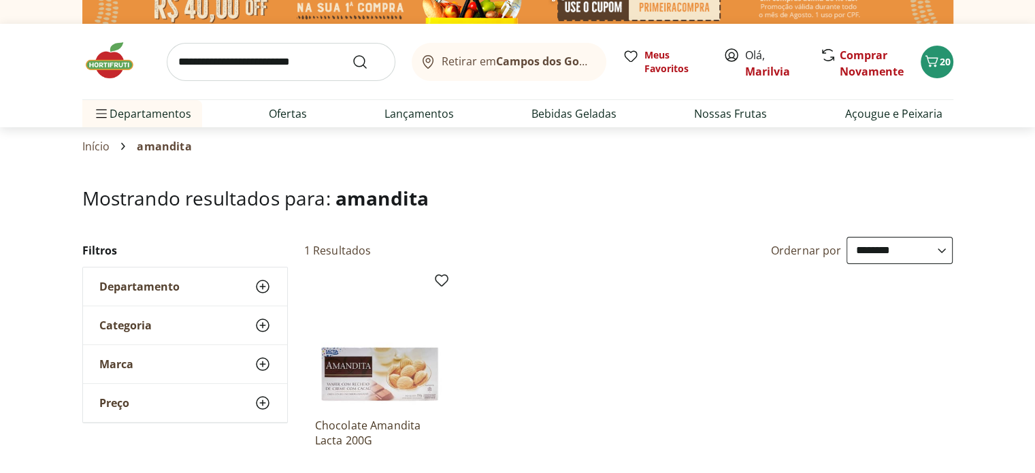
scroll to position [0, 0]
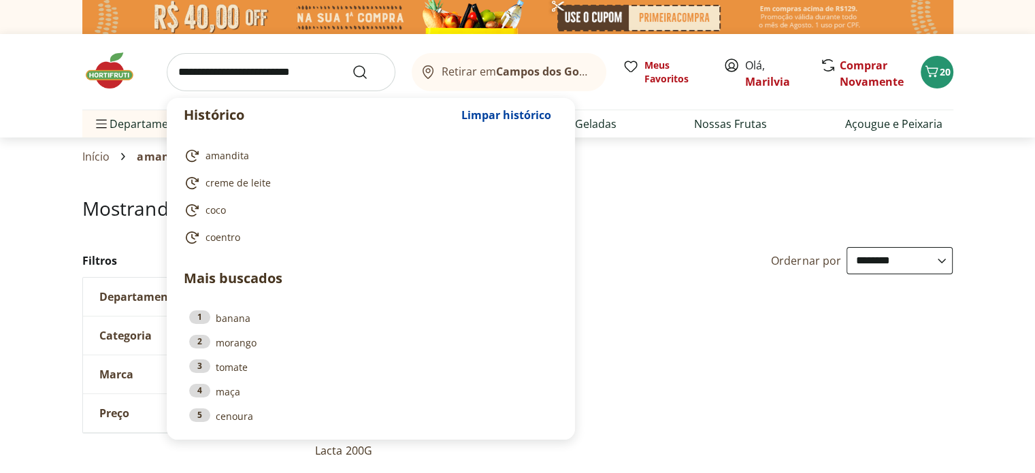
click at [219, 66] on input "search" at bounding box center [281, 72] width 229 height 38
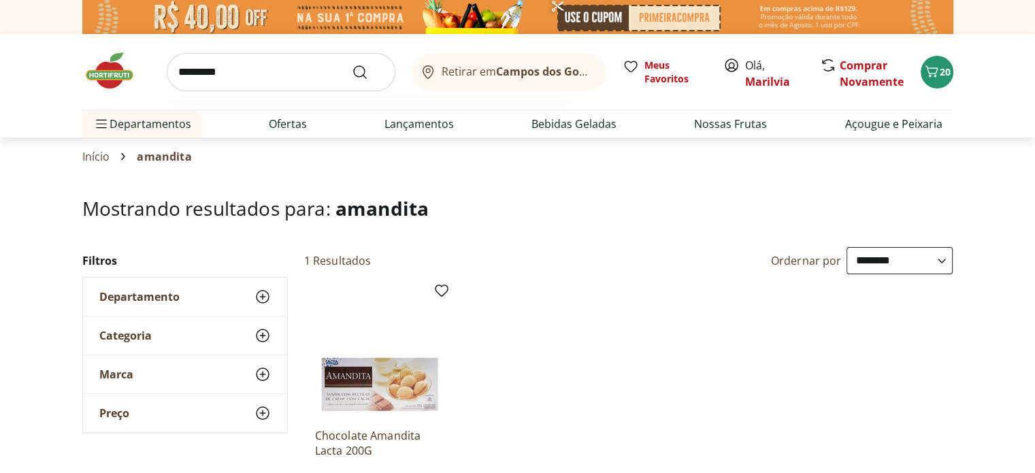
type input "*********"
click at [352, 64] on button "Submit Search" at bounding box center [368, 72] width 33 height 16
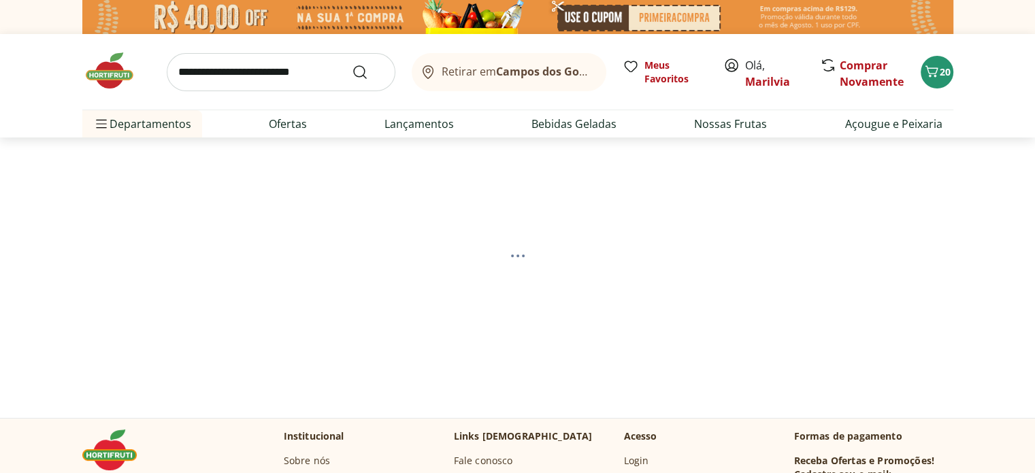
select select "**********"
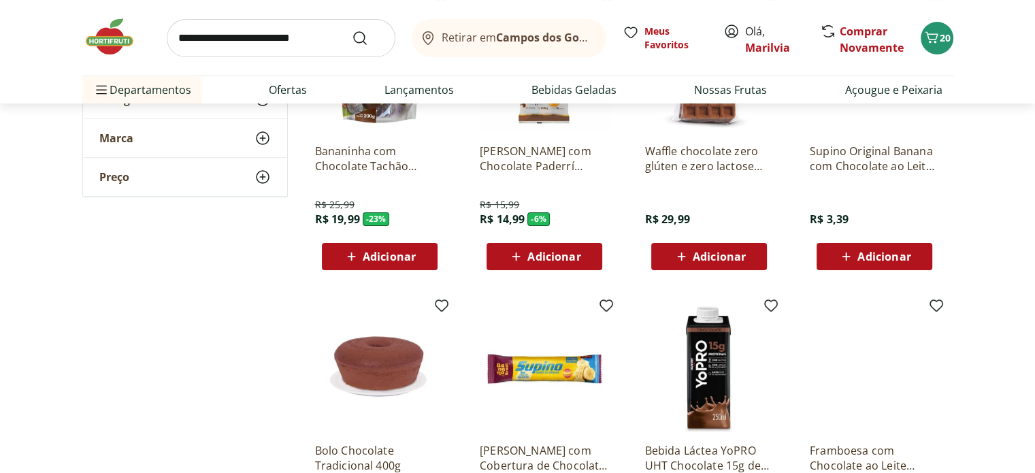
scroll to position [310, 0]
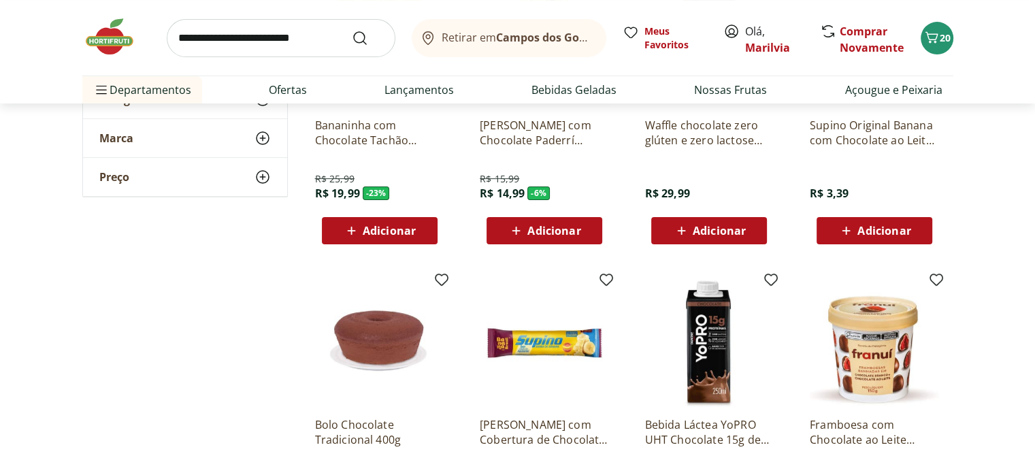
click at [873, 228] on span "Adicionar" at bounding box center [883, 230] width 53 height 11
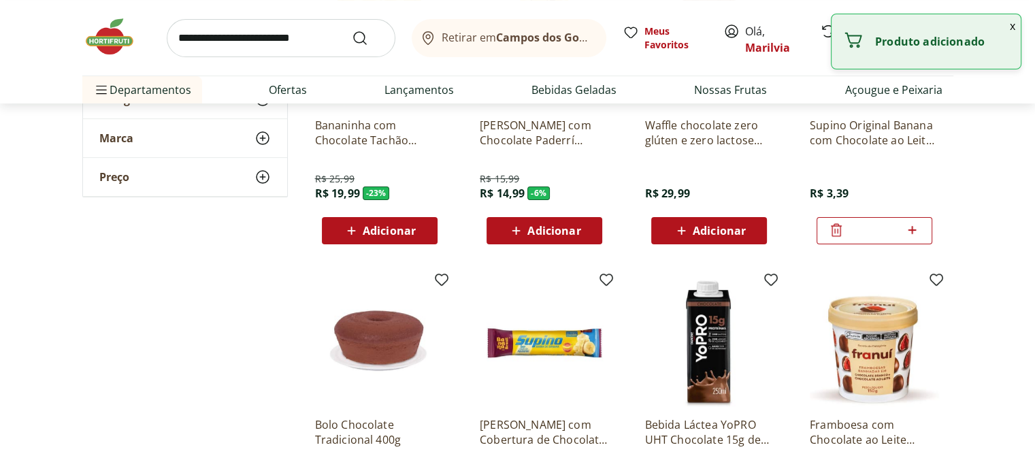
click at [914, 231] on icon at bounding box center [911, 230] width 17 height 16
type input "*"
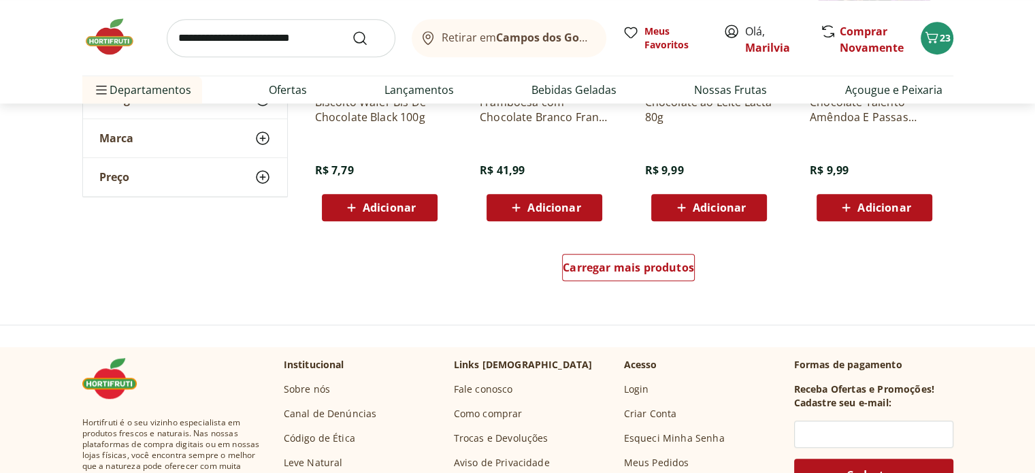
scroll to position [941, 0]
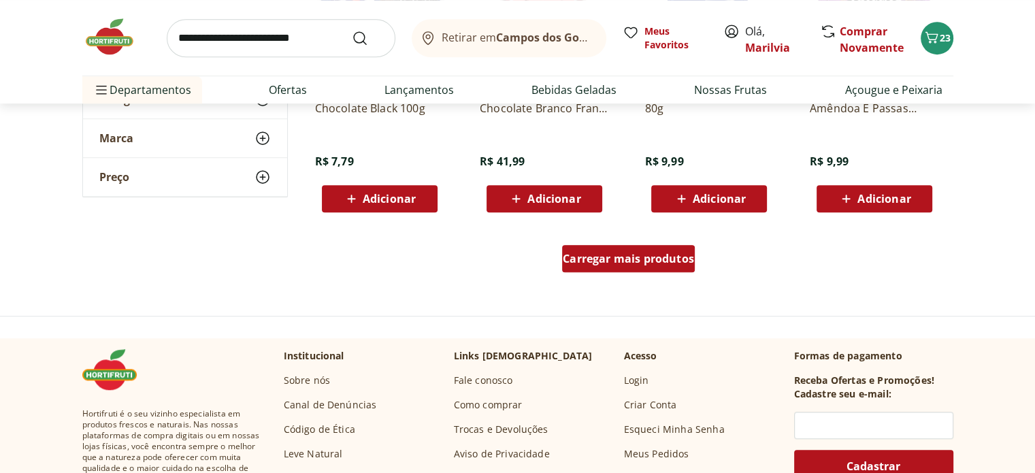
click at [613, 264] on span "Carregar mais produtos" at bounding box center [628, 258] width 131 height 11
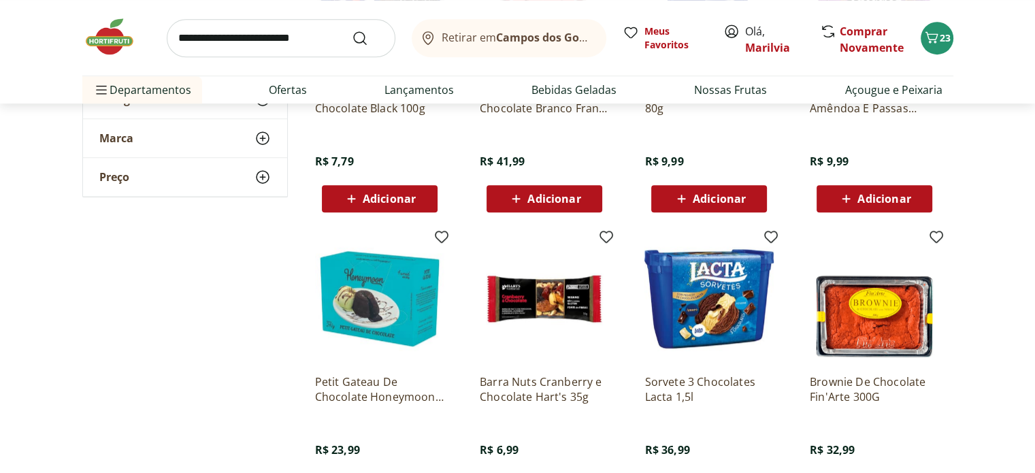
click at [279, 29] on input "search" at bounding box center [281, 38] width 229 height 38
type input "**********"
click at [352, 30] on button "Submit Search" at bounding box center [368, 38] width 33 height 16
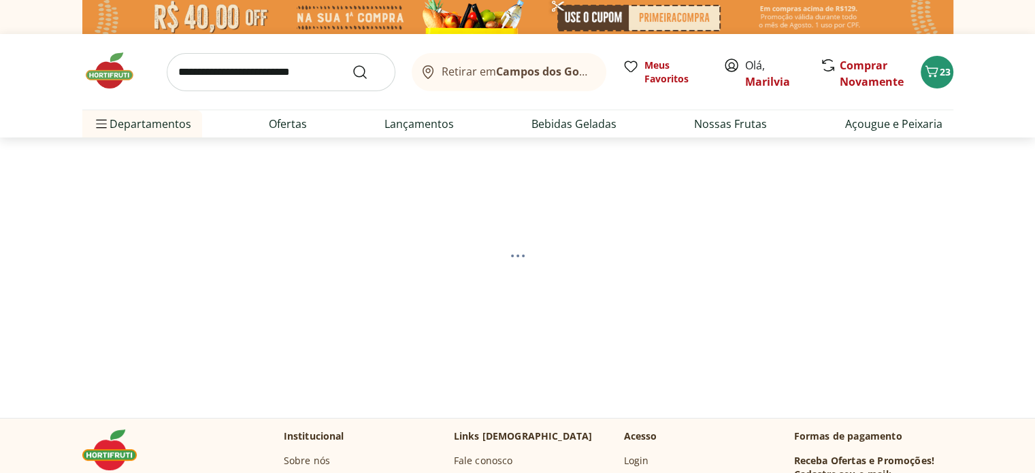
select select "**********"
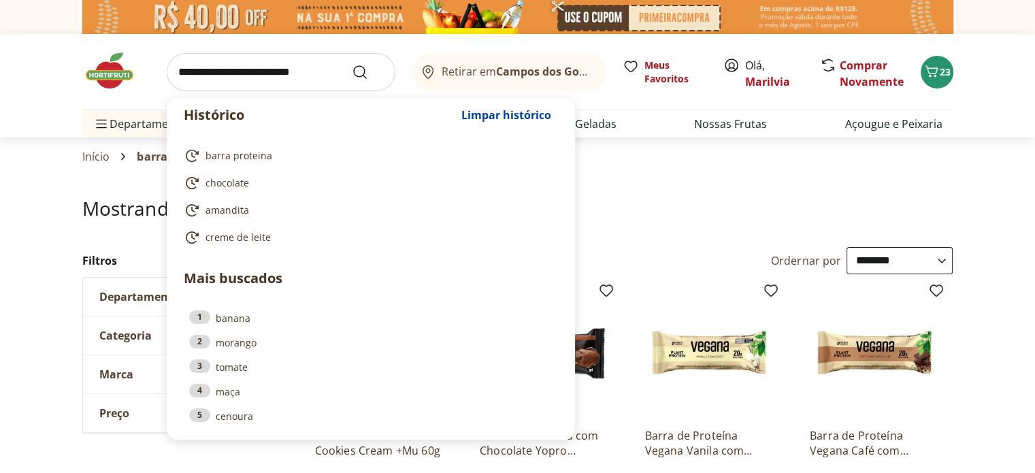
click at [242, 78] on input "search" at bounding box center [281, 72] width 229 height 38
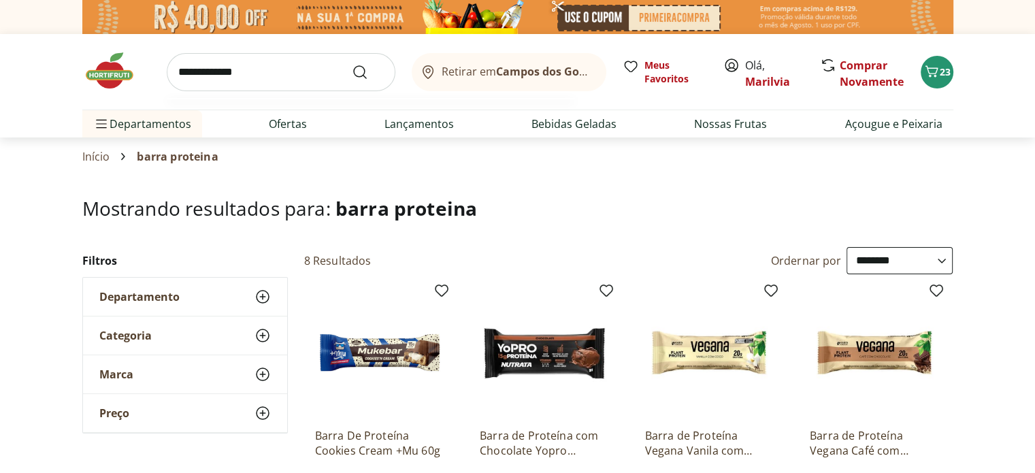
type input "**********"
click at [352, 64] on button "Submit Search" at bounding box center [368, 72] width 33 height 16
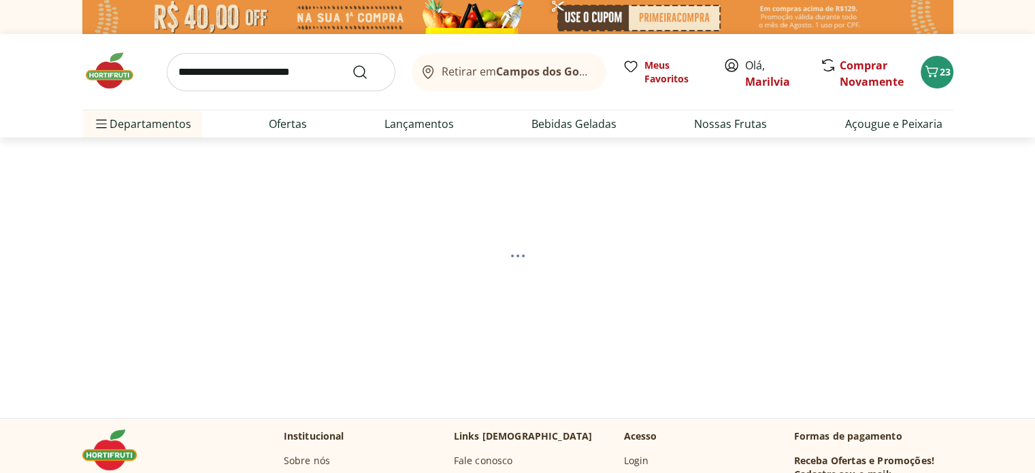
select select "**********"
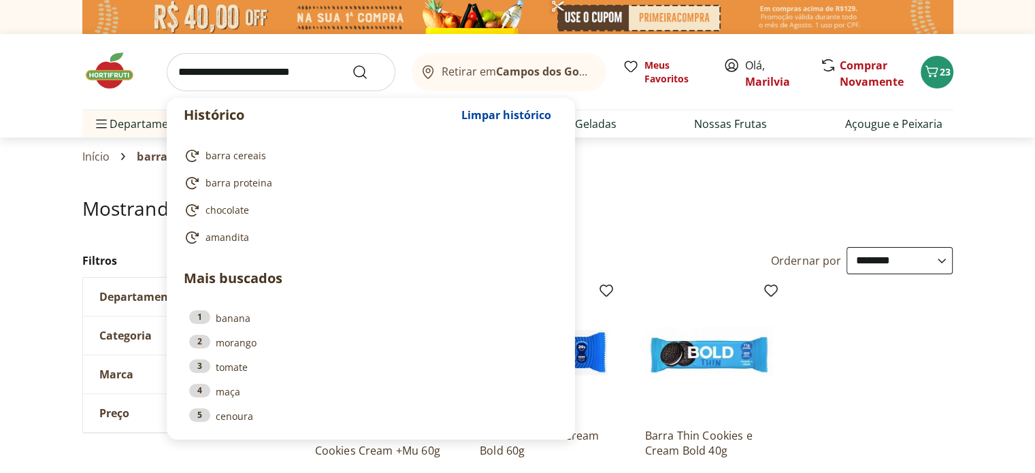
click at [212, 76] on input "search" at bounding box center [281, 72] width 229 height 38
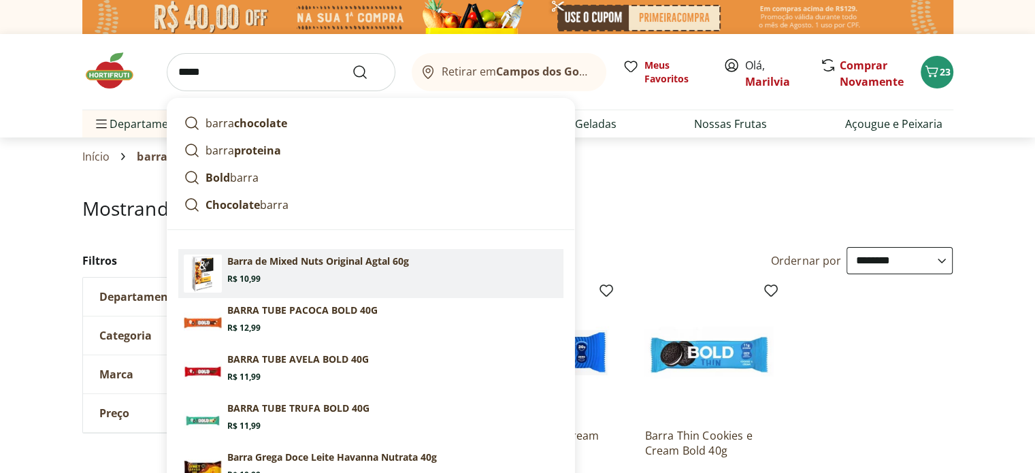
click at [315, 264] on p "Barra de Mixed Nuts Original Agtal 60g" at bounding box center [318, 261] width 182 height 14
type input "**********"
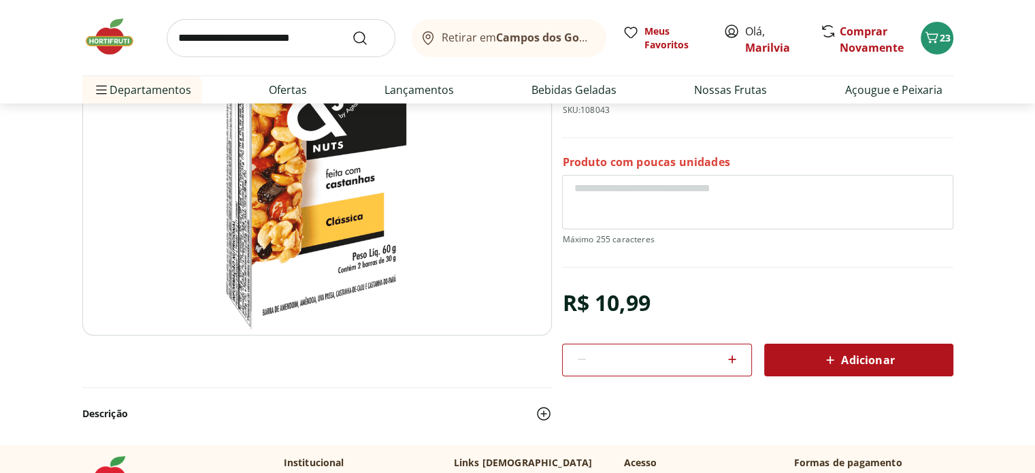
scroll to position [190, 0]
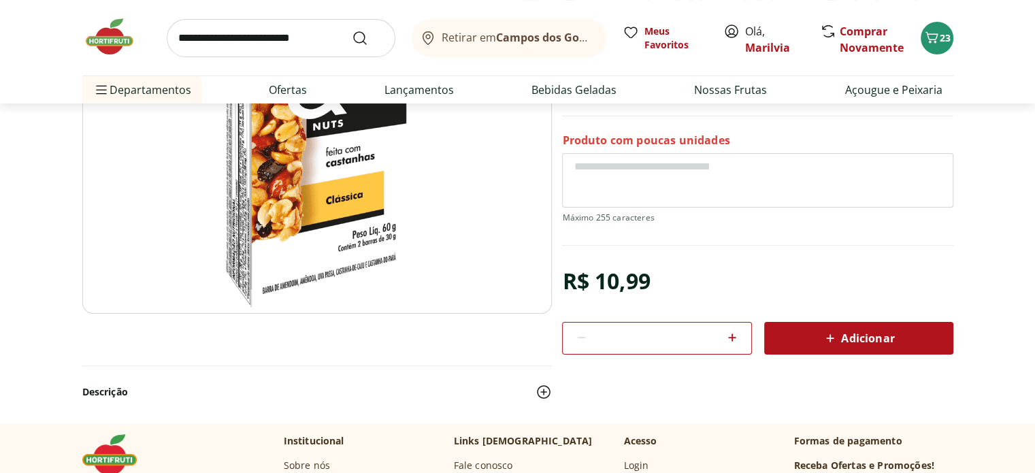
click at [889, 333] on span "Adicionar" at bounding box center [858, 338] width 72 height 16
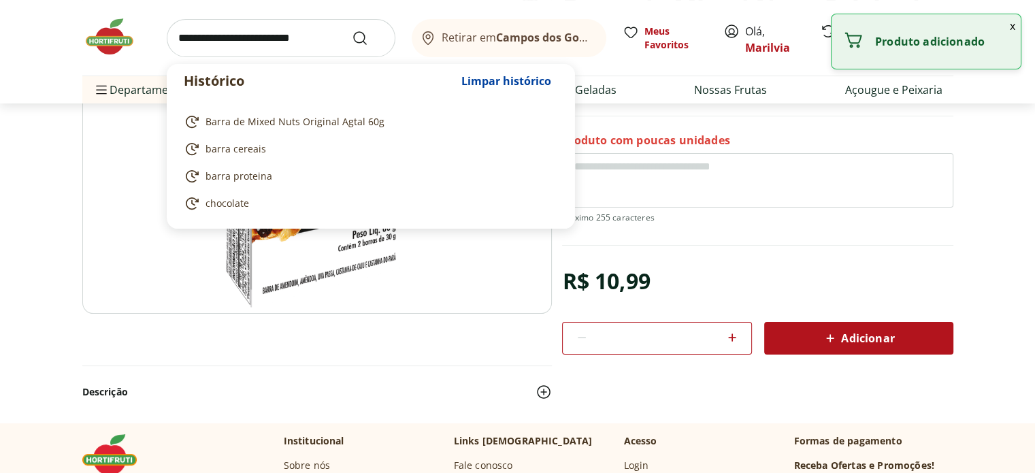
click at [231, 41] on input "search" at bounding box center [281, 38] width 229 height 38
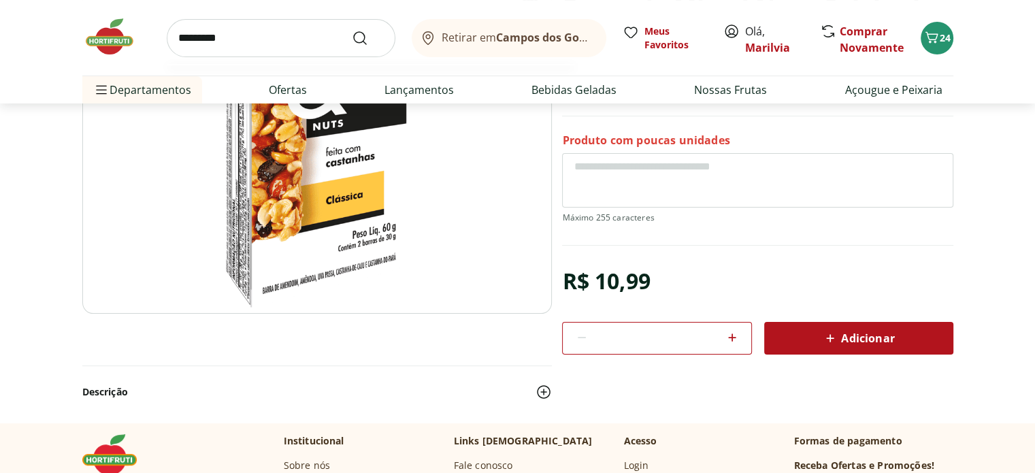
type input "*********"
click at [352, 30] on button "Submit Search" at bounding box center [368, 38] width 33 height 16
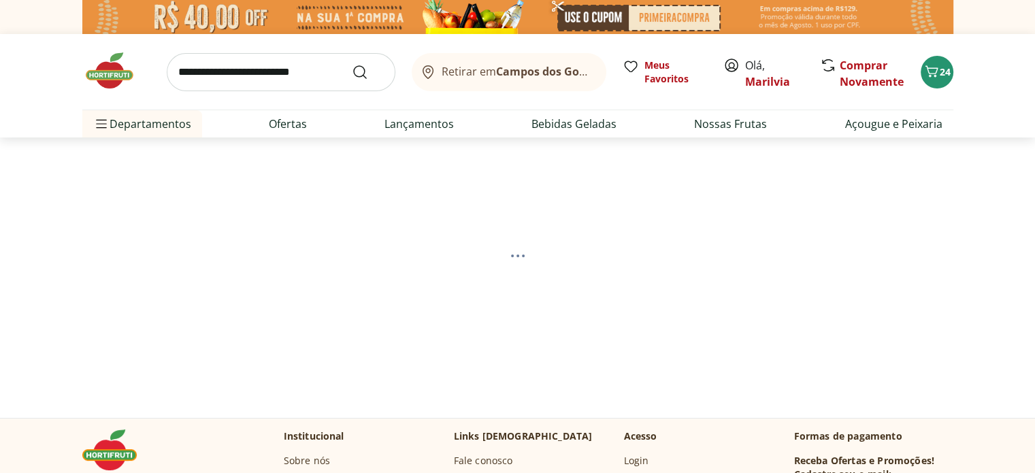
select select "**********"
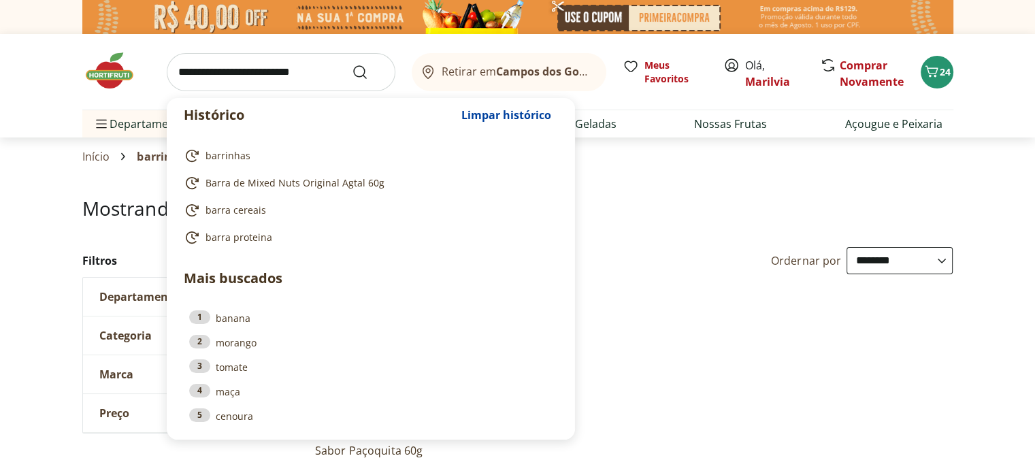
click at [277, 57] on input "search" at bounding box center [281, 72] width 229 height 38
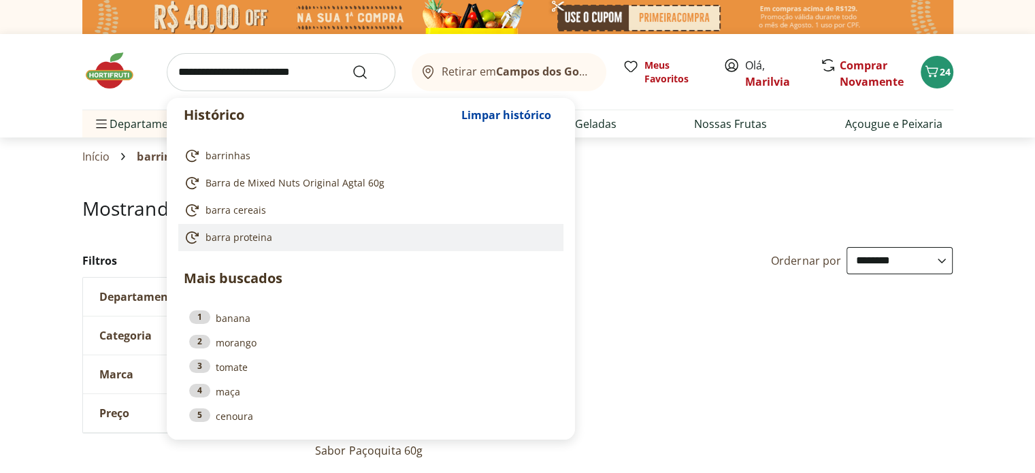
click at [249, 236] on span "barra proteina" at bounding box center [238, 238] width 67 height 14
type input "**********"
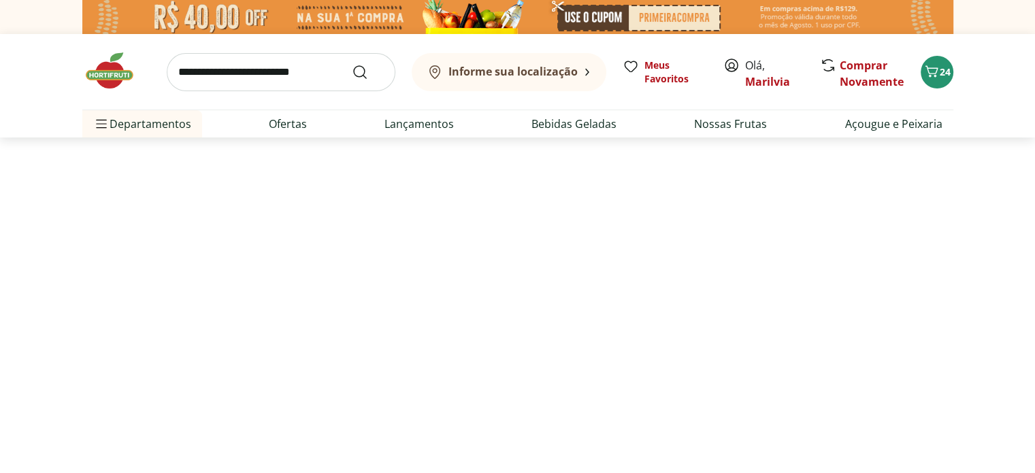
select select "**********"
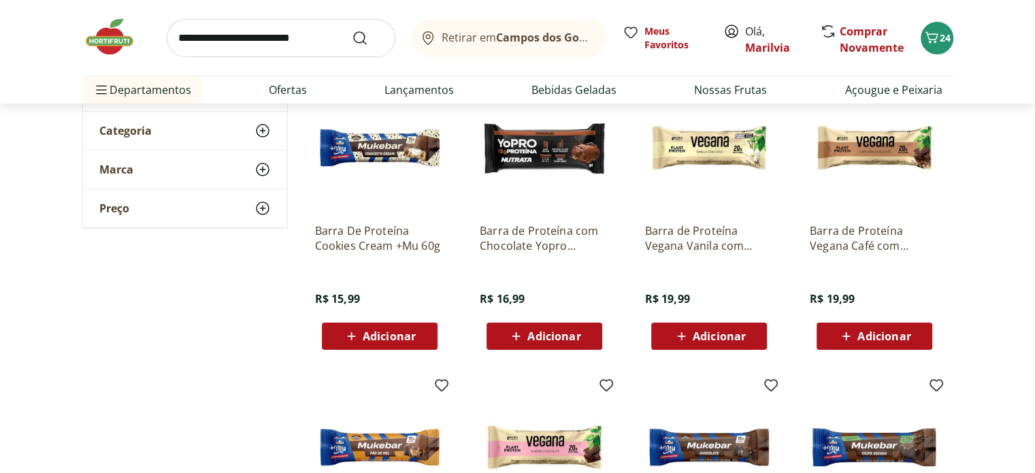
scroll to position [197, 0]
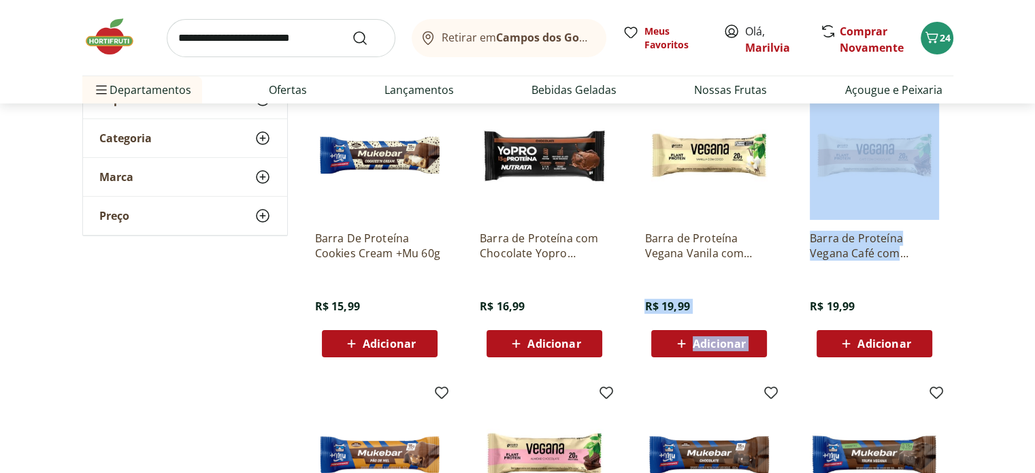
drag, startPoint x: 724, startPoint y: 292, endPoint x: 945, endPoint y: 275, distance: 221.1
click at [945, 275] on ul "Barra De Proteína Cookies Cream +Mu 60g R$ 15,99 Adicionar Barra de Proteína co…" at bounding box center [628, 374] width 649 height 588
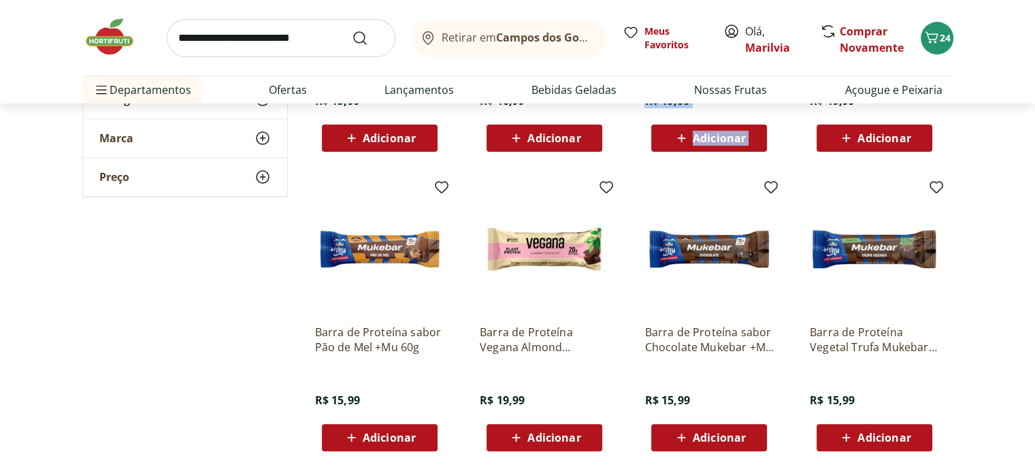
scroll to position [410, 0]
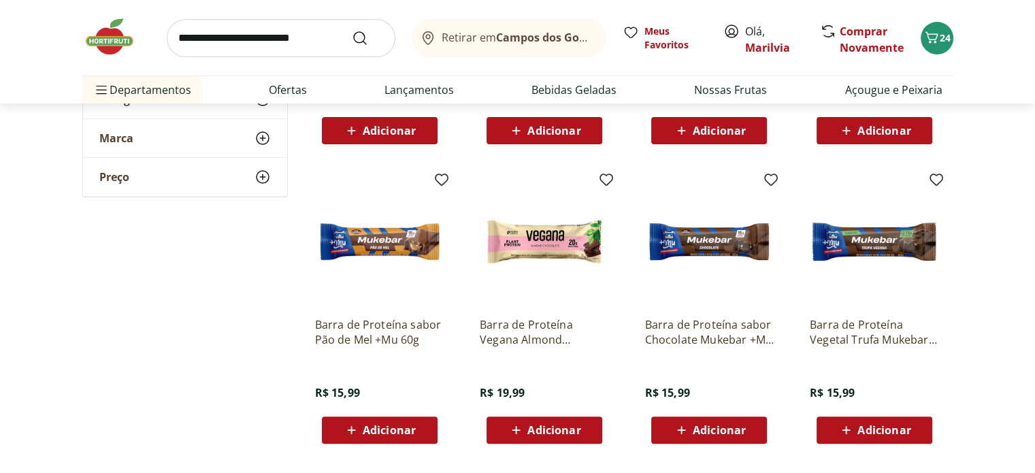
click at [896, 314] on div "Barra de Proteína Vegetal Trufa Mukebar 60g R$ 15,99 Adicionar" at bounding box center [874, 374] width 129 height 137
click at [895, 252] on img at bounding box center [874, 241] width 129 height 129
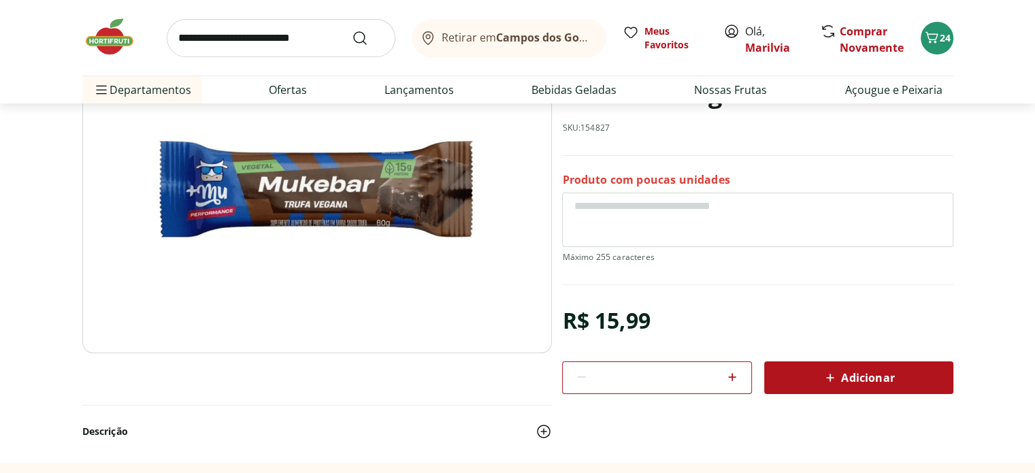
scroll to position [155, 0]
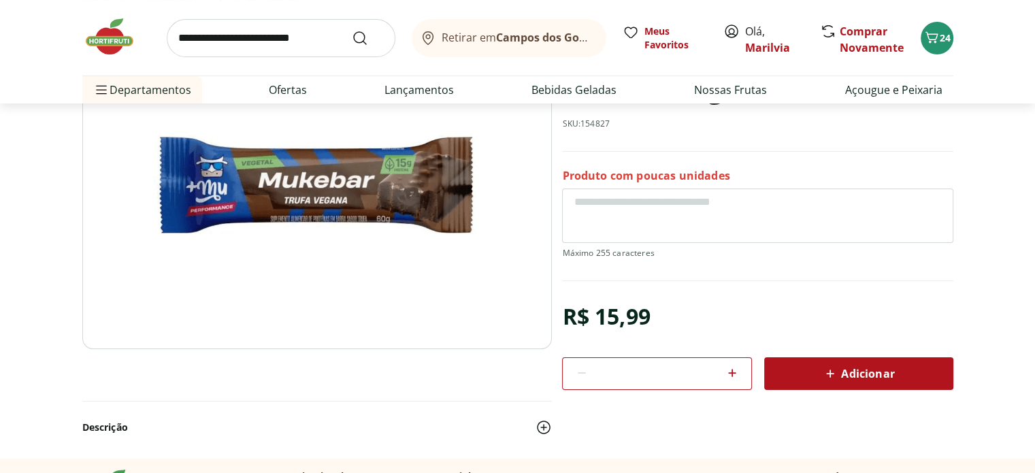
click at [846, 367] on span "Adicionar" at bounding box center [858, 373] width 72 height 16
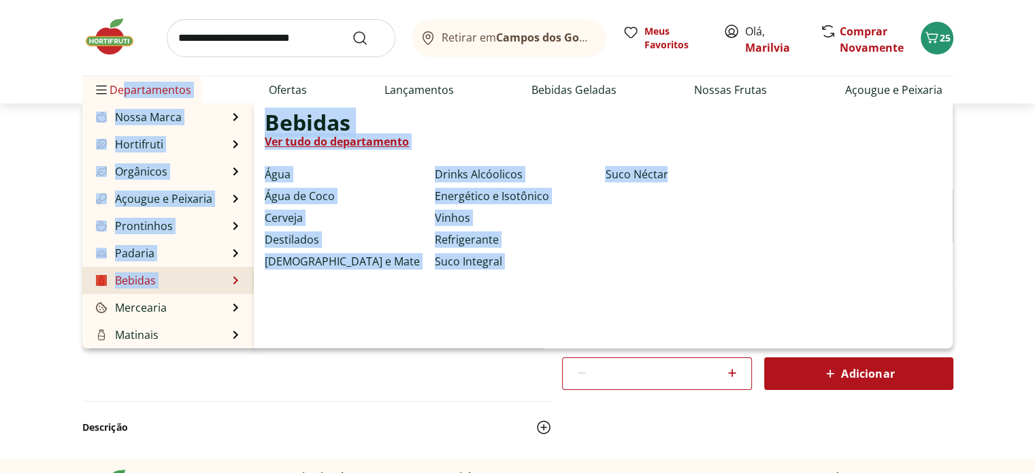
drag, startPoint x: 120, startPoint y: 95, endPoint x: 208, endPoint y: 281, distance: 206.3
click at [202, 103] on li "Departamentos Nossa Marca Nossa Marca Ver tudo do departamento Açougue & Peixar…" at bounding box center [142, 89] width 120 height 27
click at [484, 189] on link "Energético e Isotônico" at bounding box center [492, 196] width 114 height 16
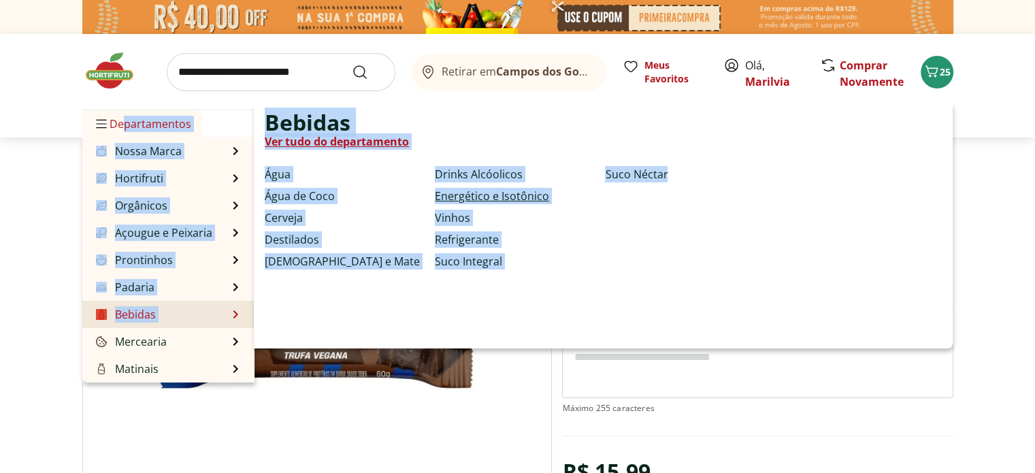
select select "**********"
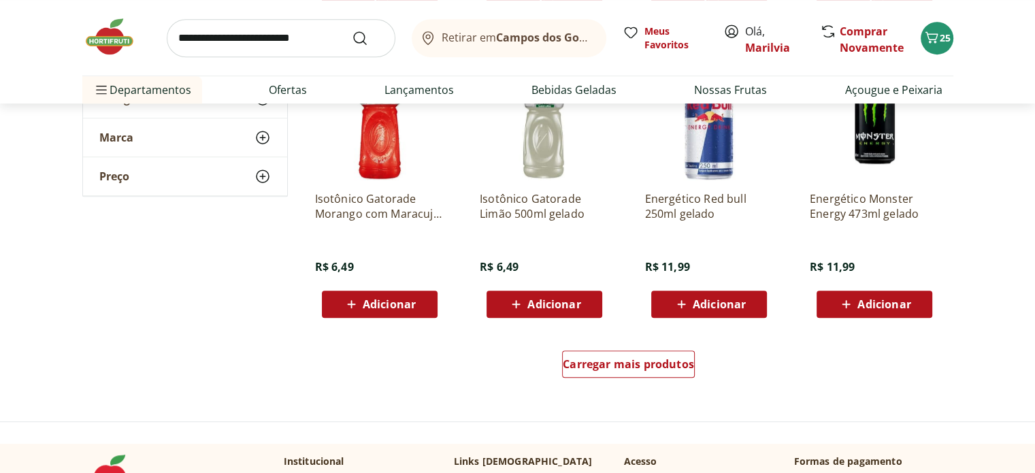
scroll to position [844, 0]
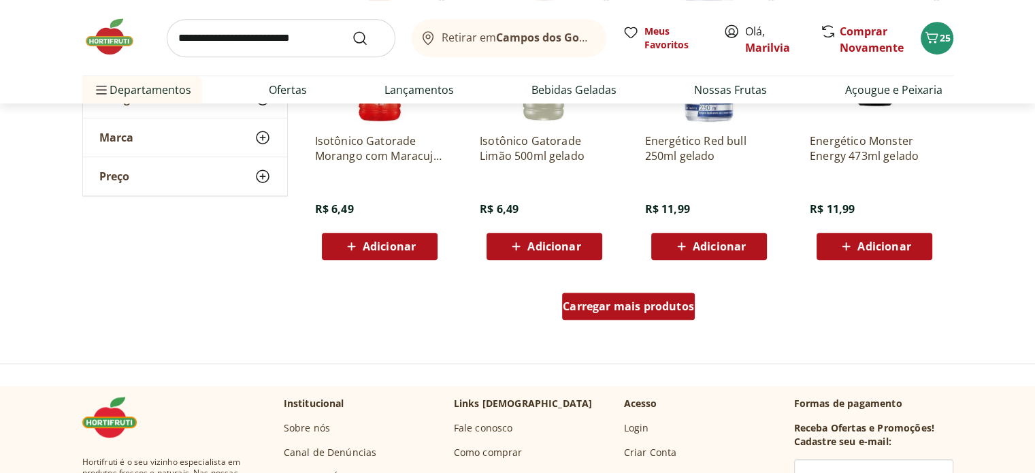
click at [629, 314] on div "Carregar mais produtos" at bounding box center [628, 306] width 133 height 27
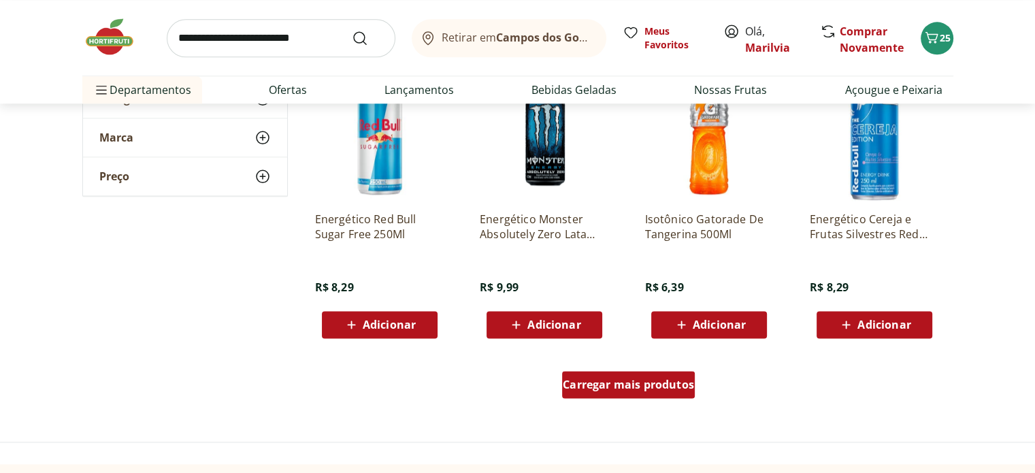
scroll to position [1714, 0]
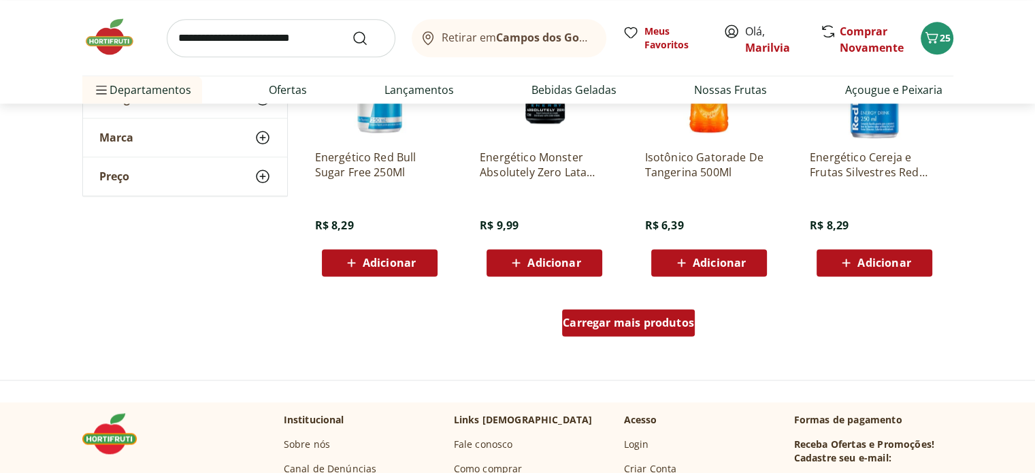
click at [628, 320] on span "Carregar mais produtos" at bounding box center [628, 322] width 131 height 11
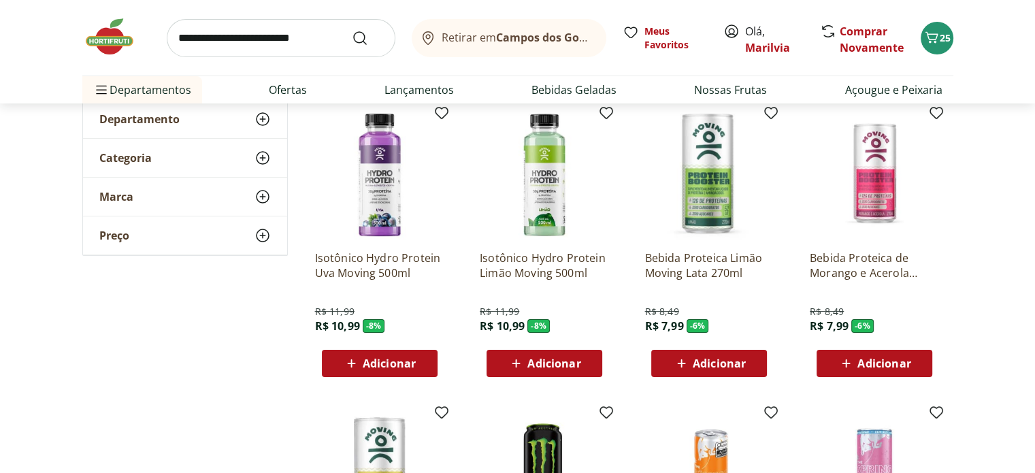
scroll to position [190, 0]
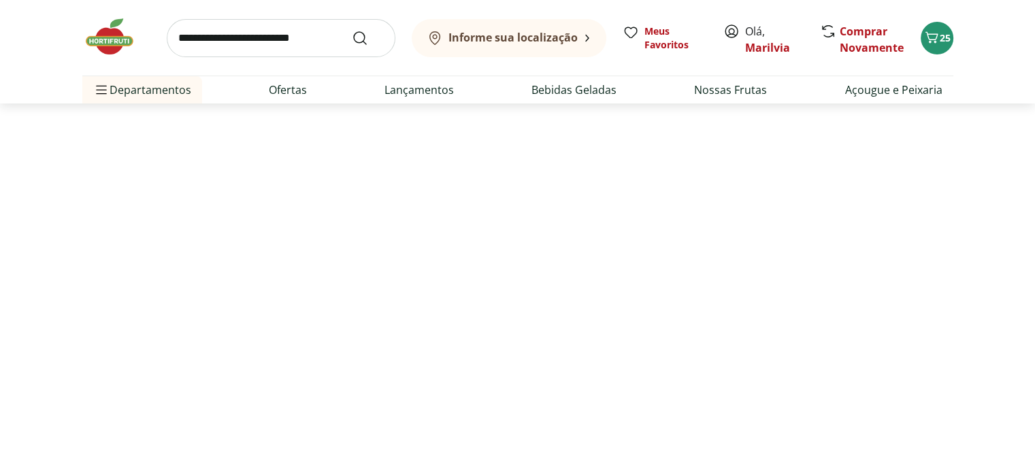
scroll to position [155, 0]
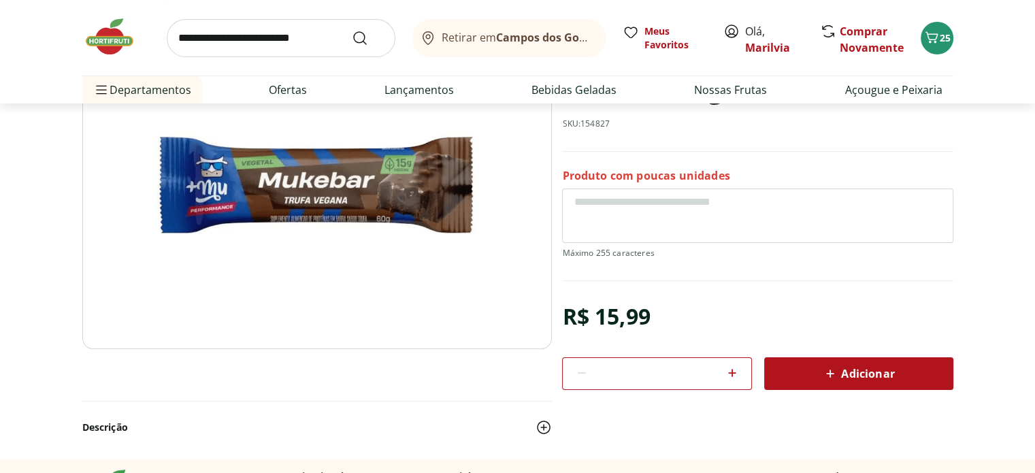
scroll to position [410, 0]
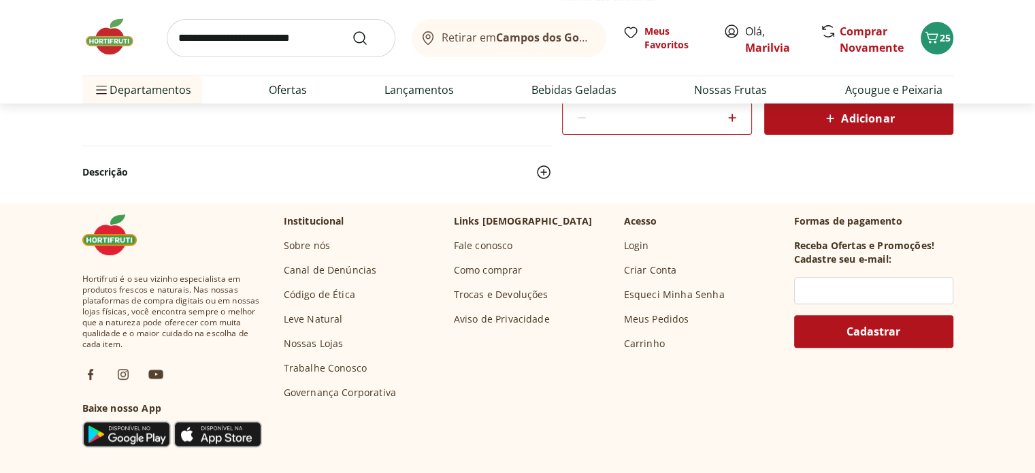
select select "**********"
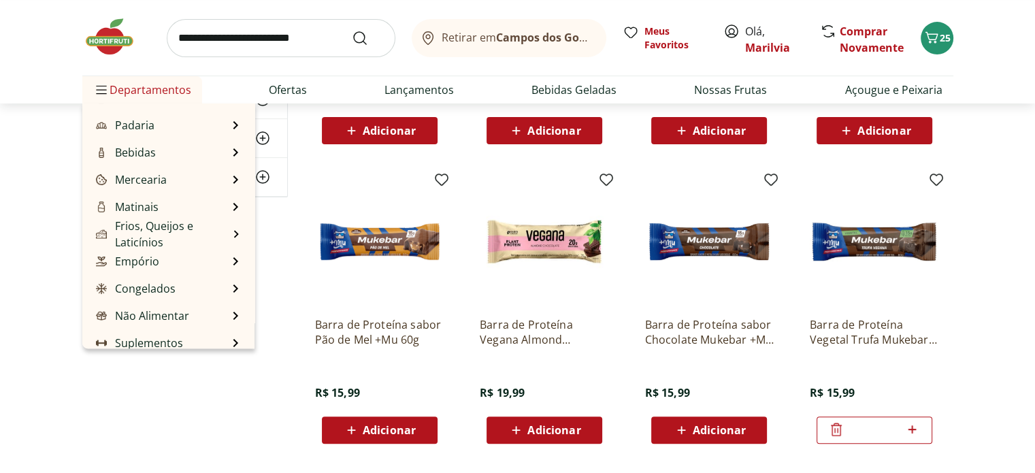
scroll to position [136, 0]
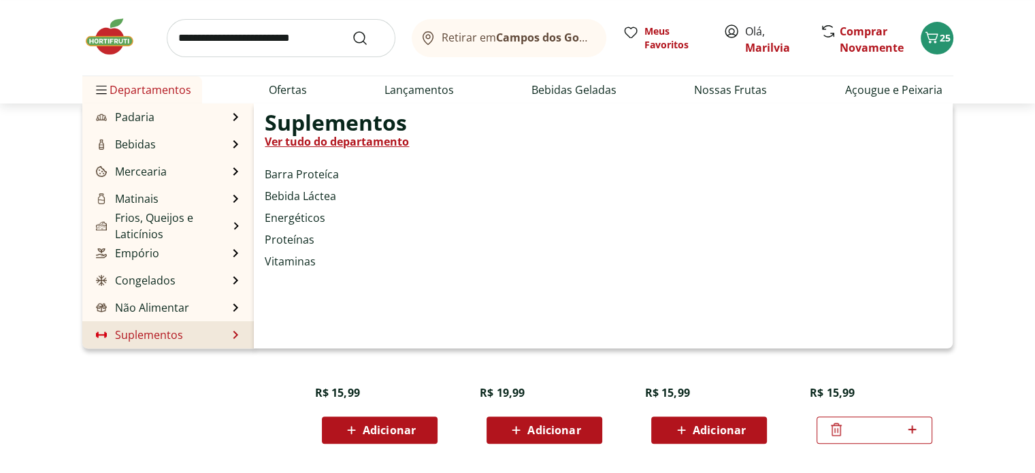
click at [155, 337] on link "Suplementos" at bounding box center [138, 335] width 90 height 16
select select "**********"
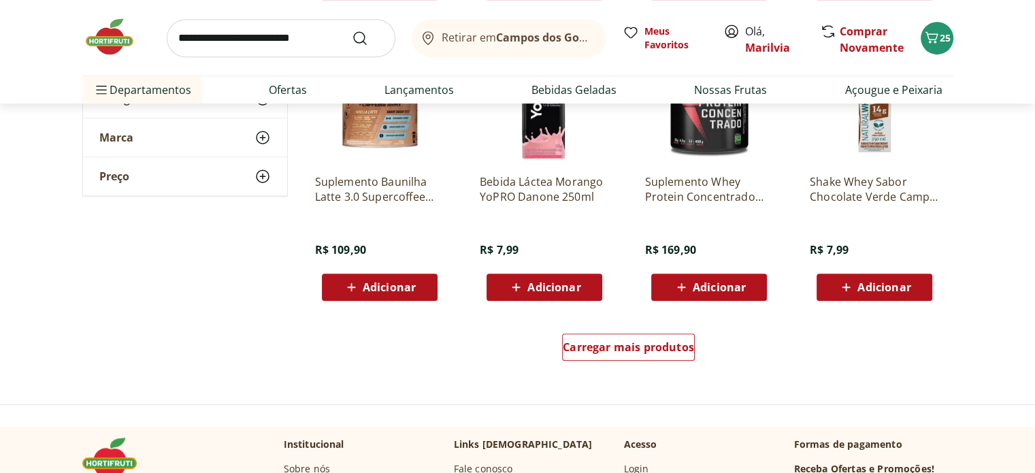
scroll to position [952, 0]
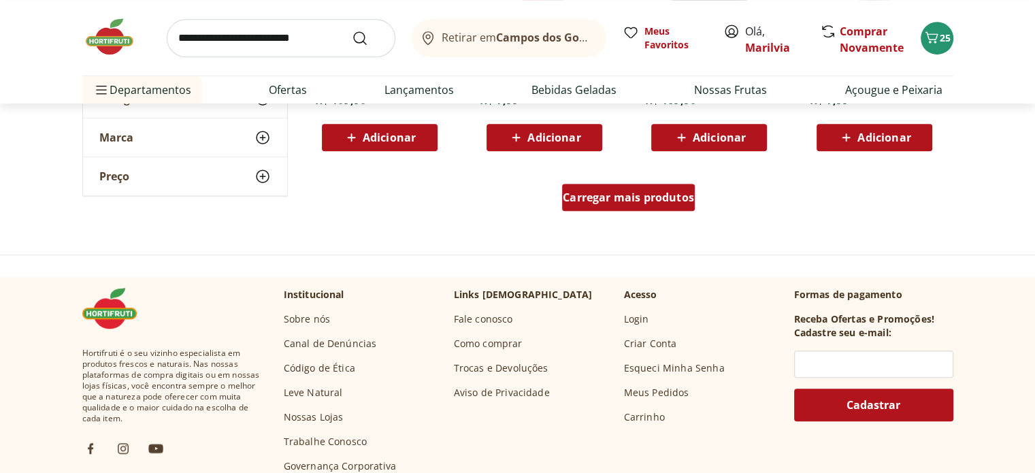
click at [626, 195] on span "Carregar mais produtos" at bounding box center [628, 197] width 131 height 11
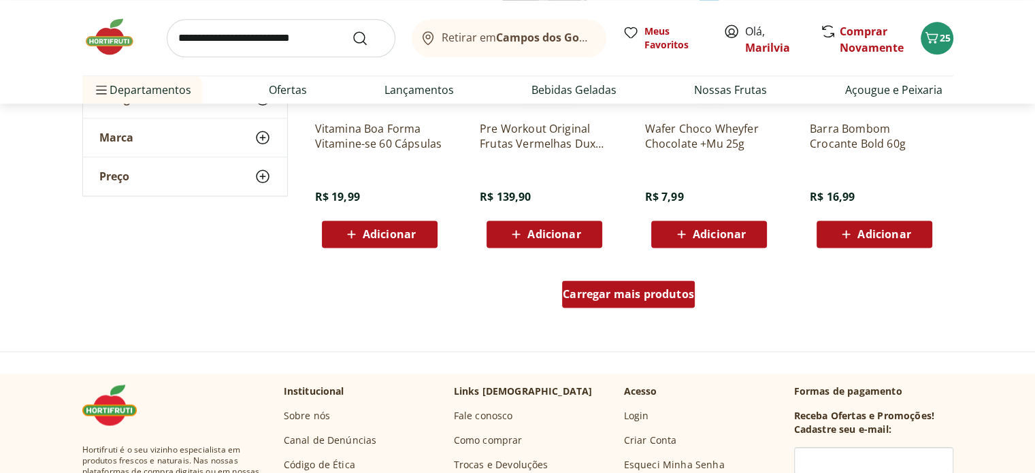
scroll to position [1796, 0]
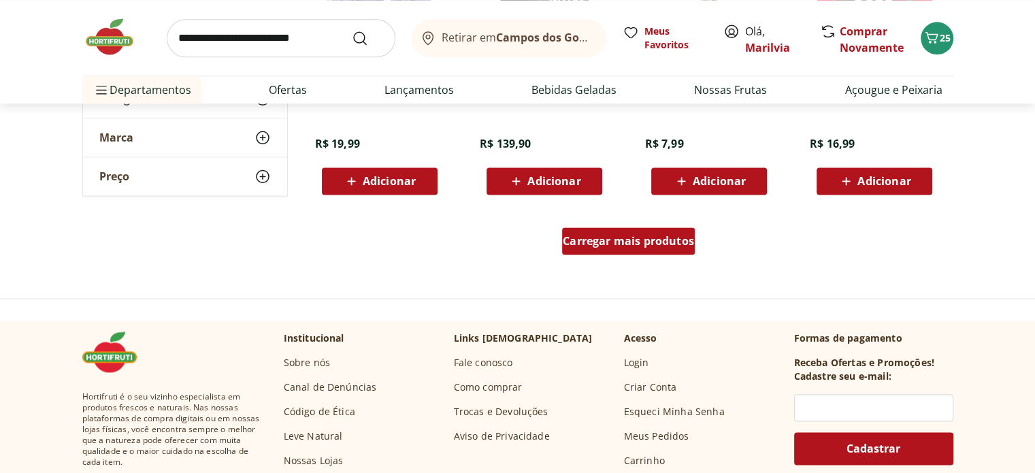
click at [629, 246] on span "Carregar mais produtos" at bounding box center [628, 240] width 131 height 11
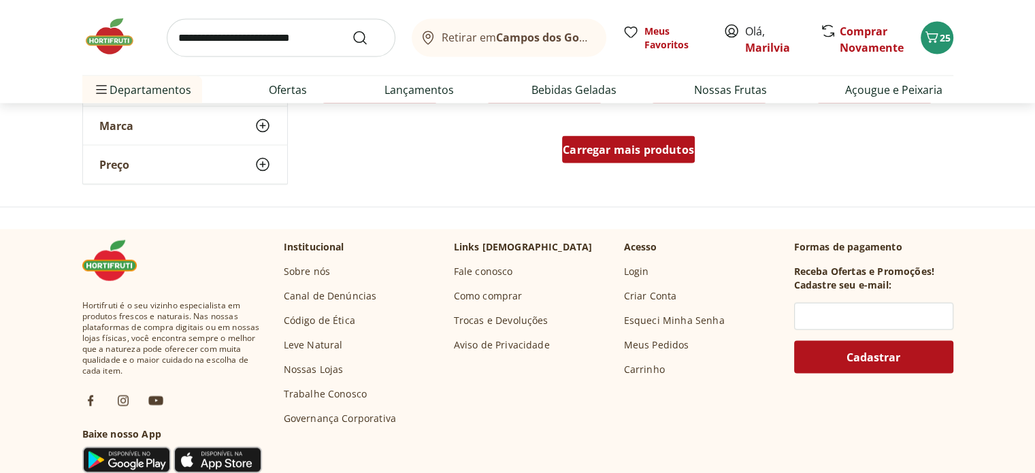
scroll to position [2776, 0]
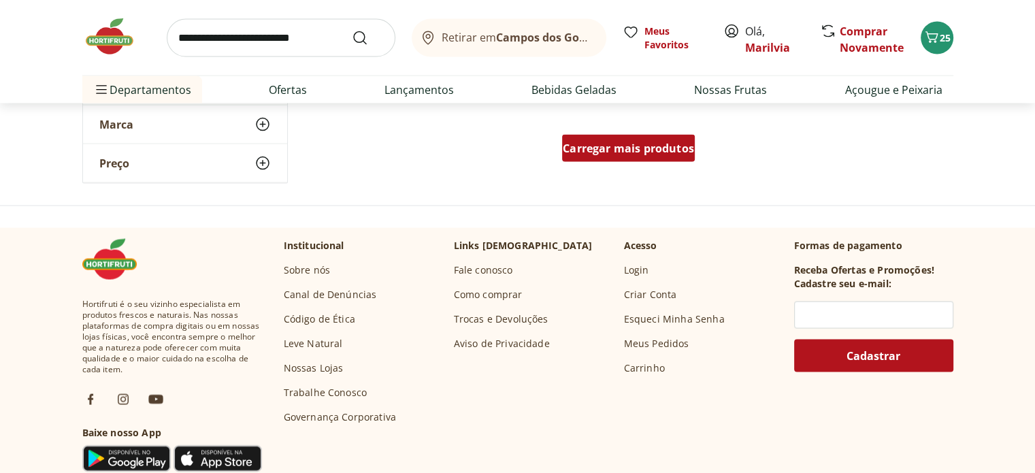
click at [632, 153] on span "Carregar mais produtos" at bounding box center [628, 148] width 131 height 11
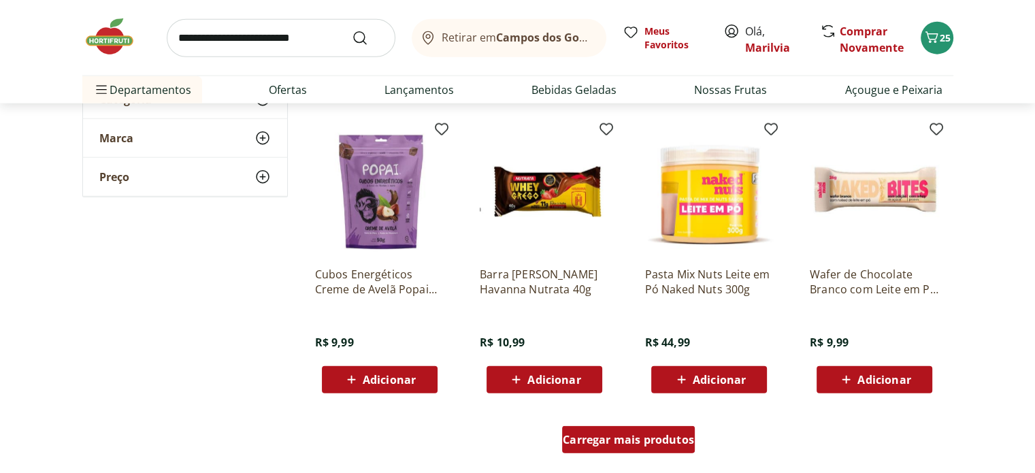
scroll to position [3374, 0]
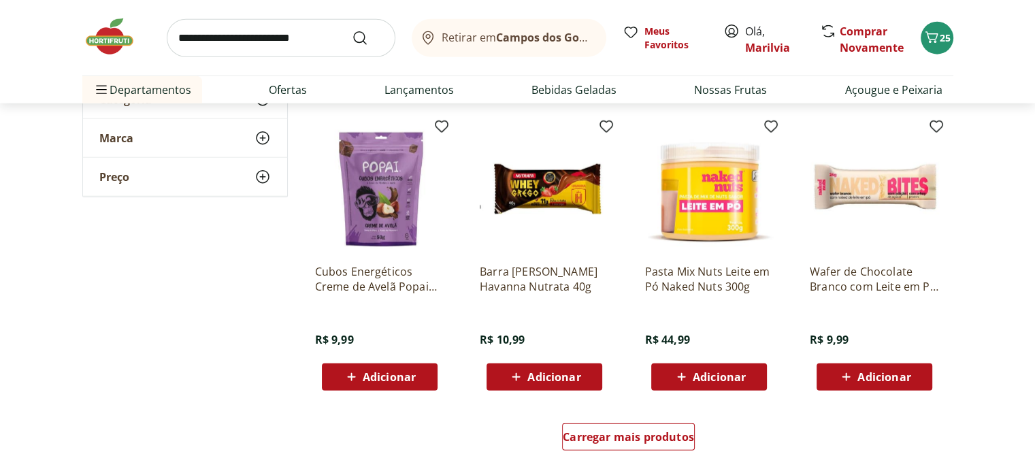
click at [384, 220] on img at bounding box center [379, 188] width 129 height 129
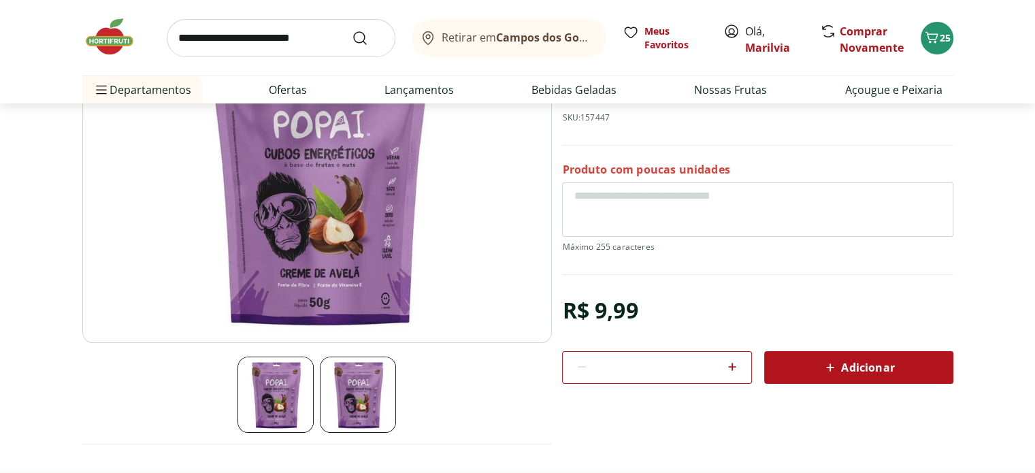
scroll to position [163, 0]
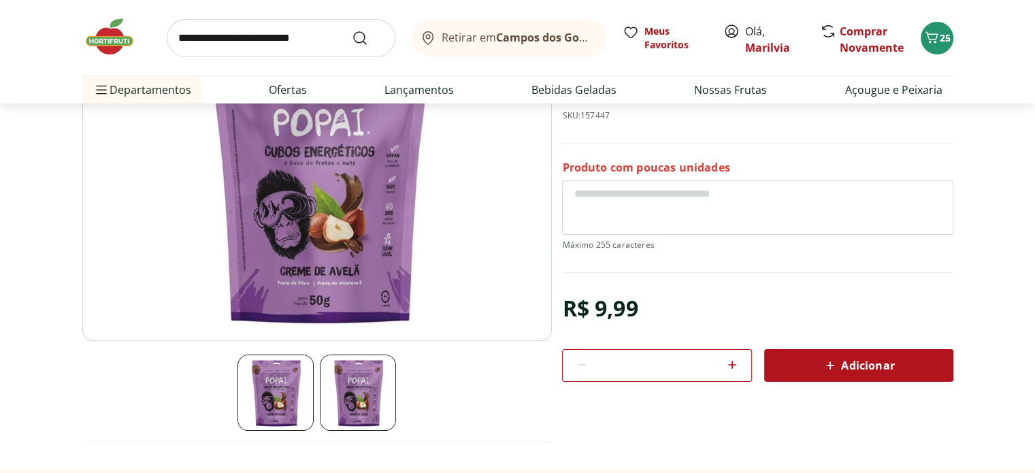
click at [356, 384] on img at bounding box center [358, 392] width 76 height 76
click at [269, 388] on img at bounding box center [275, 392] width 76 height 76
click at [352, 363] on img at bounding box center [358, 392] width 76 height 76
click at [373, 235] on img at bounding box center [316, 176] width 469 height 329
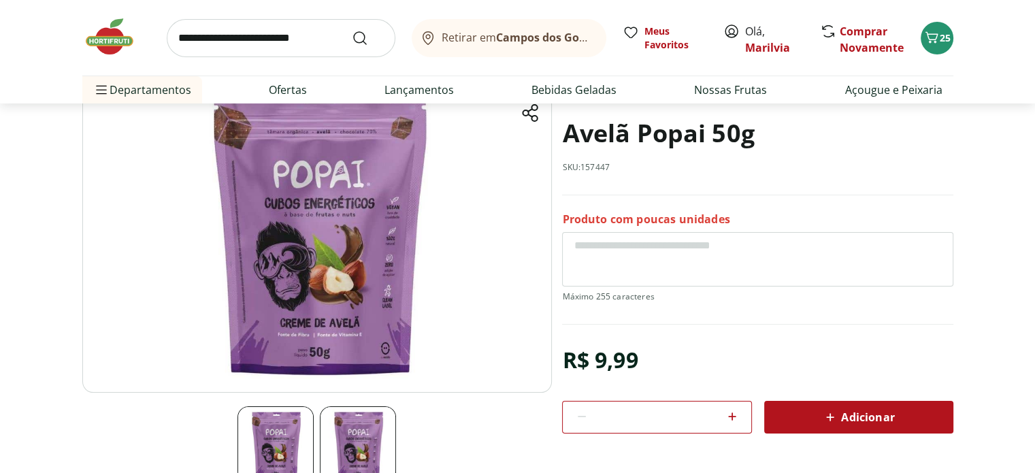
scroll to position [116, 0]
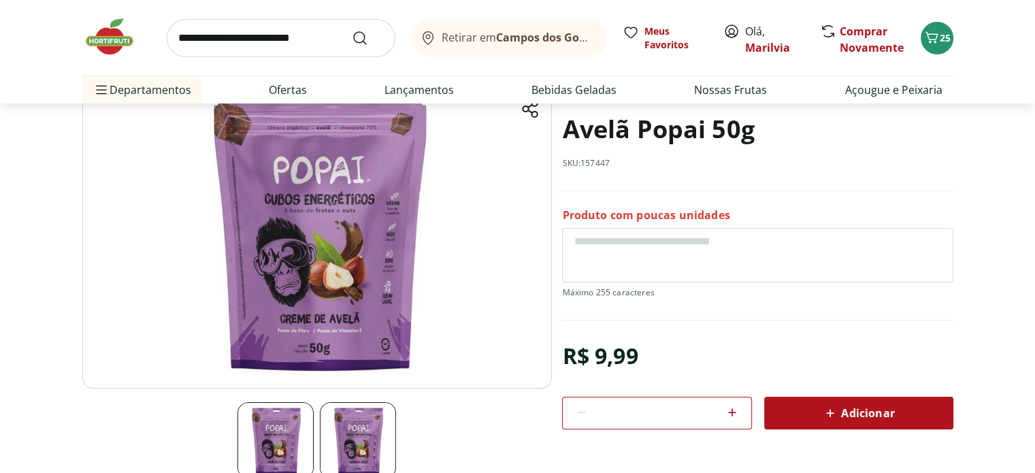
click at [886, 411] on span "Adicionar" at bounding box center [858, 413] width 72 height 16
